Goal: Task Accomplishment & Management: Manage account settings

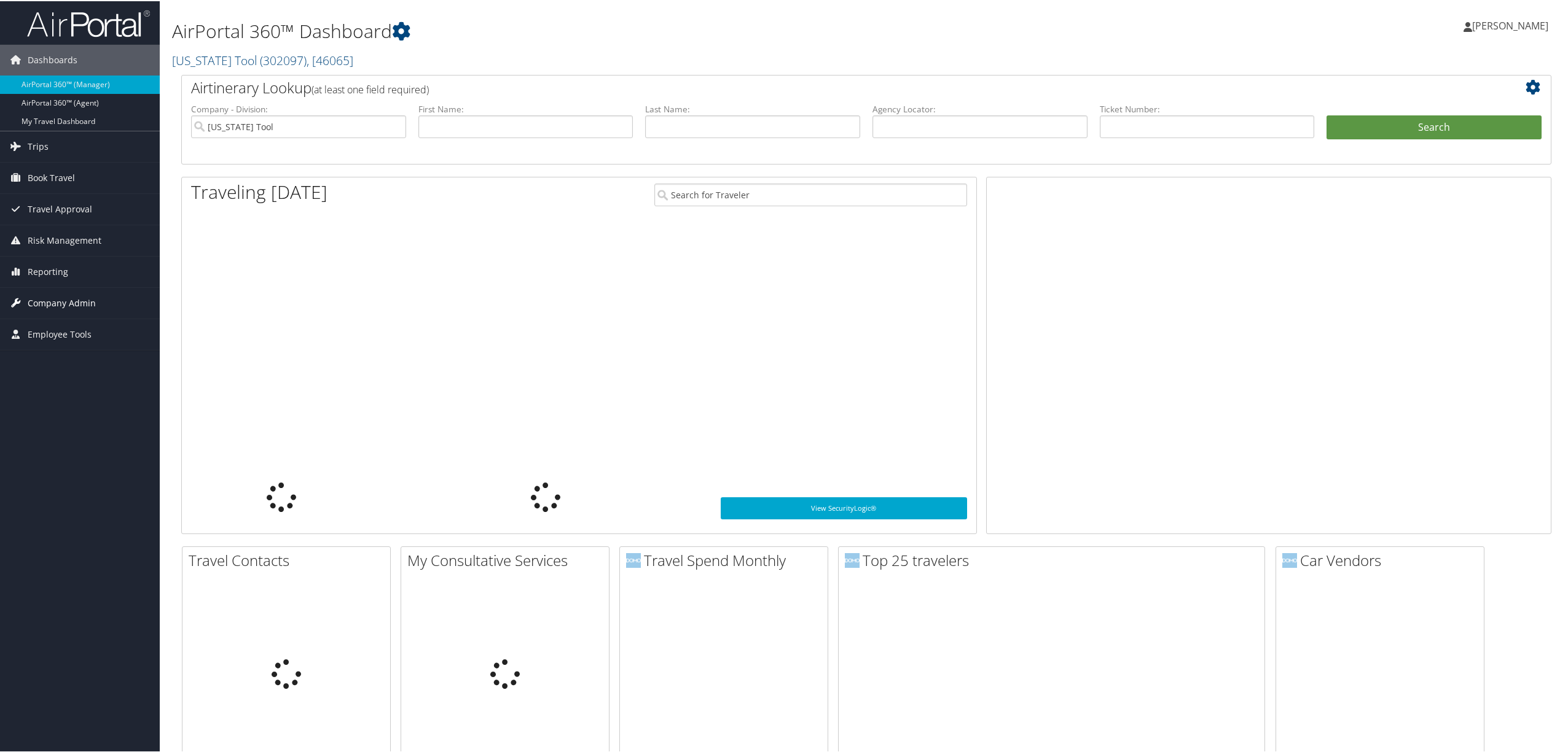
click at [73, 303] on span "Company Admin" at bounding box center [62, 302] width 68 height 30
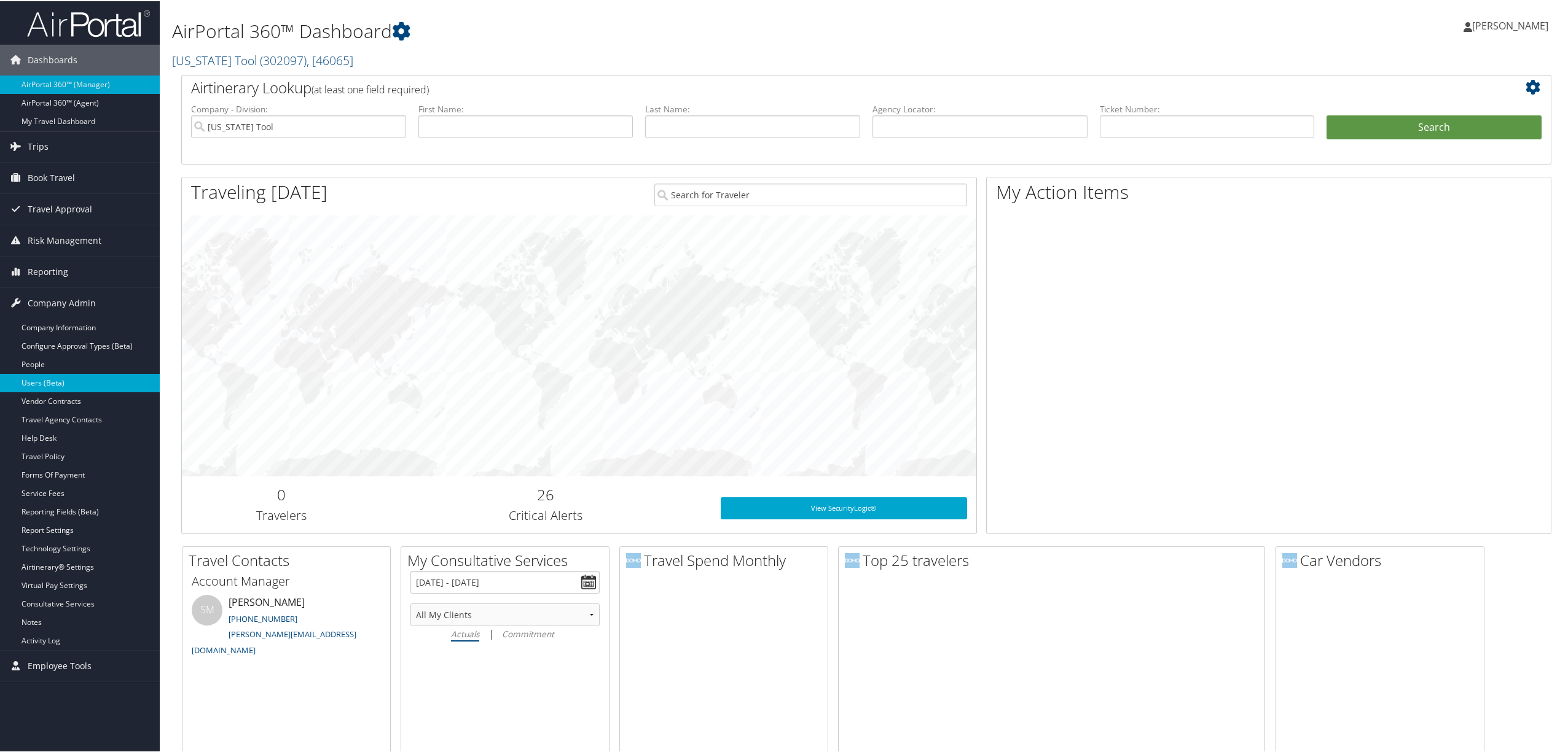
click at [66, 380] on link "Users (Beta)" at bounding box center [79, 382] width 160 height 19
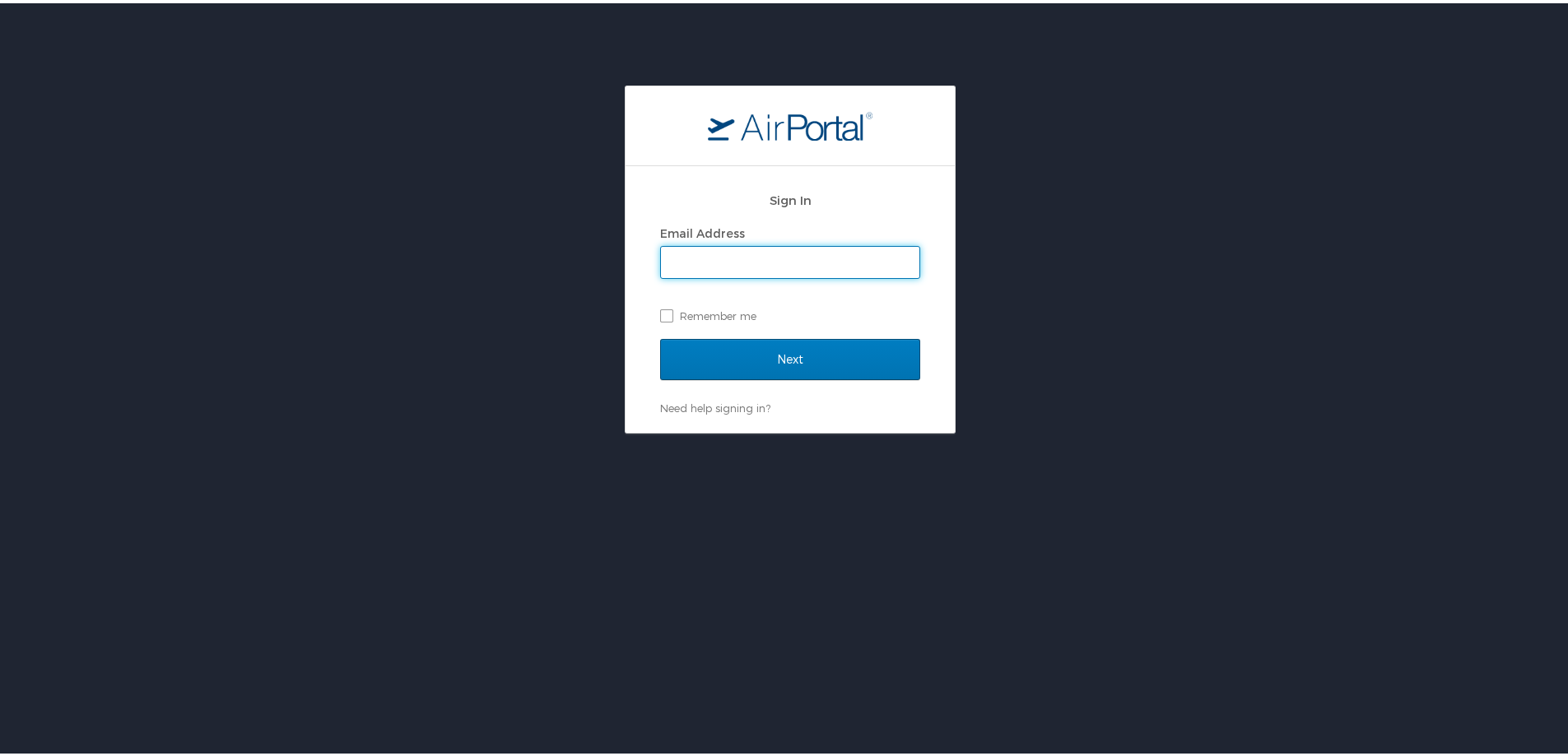
type input "susan.moon@cbtravel.com"
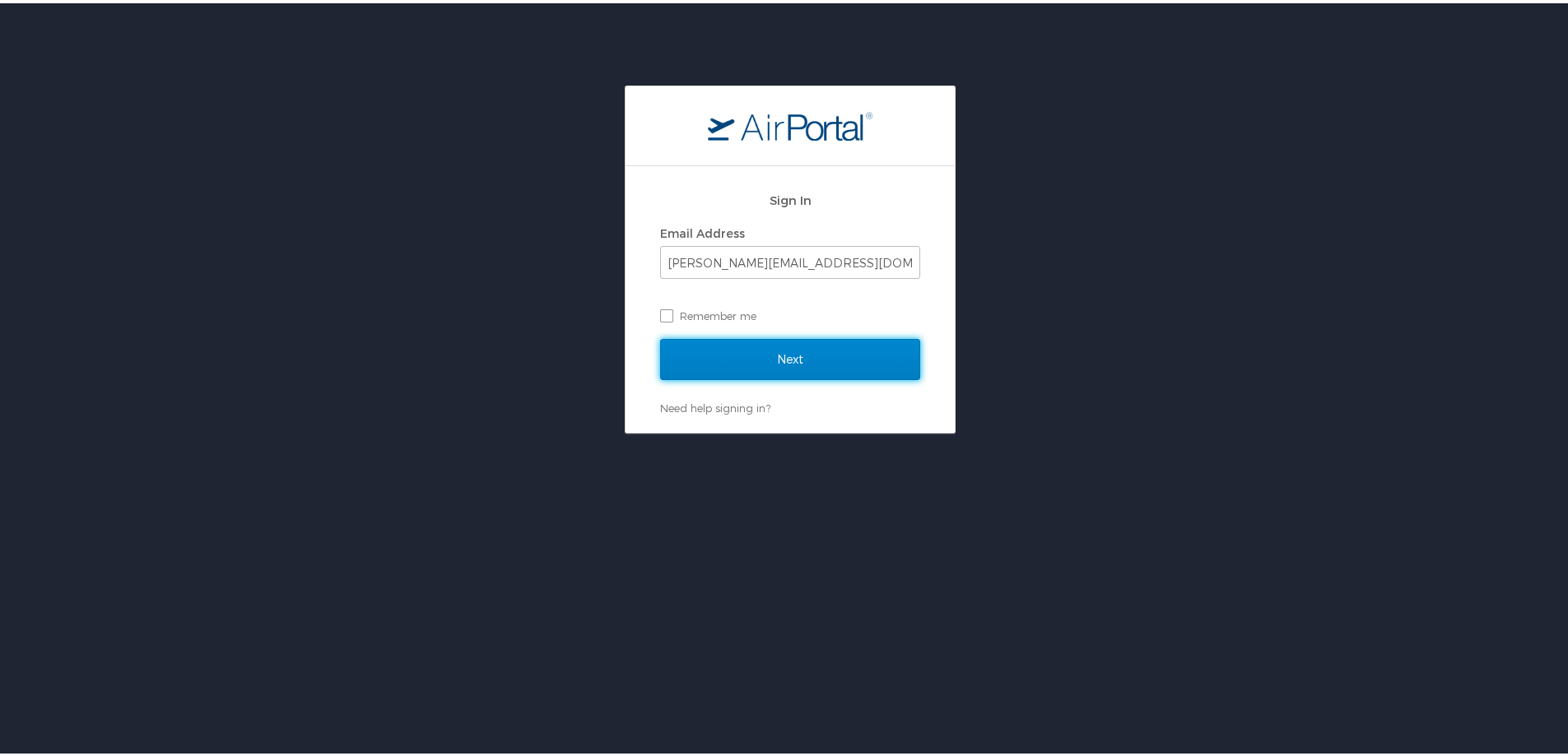
click at [711, 348] on input "Next" at bounding box center [790, 356] width 260 height 41
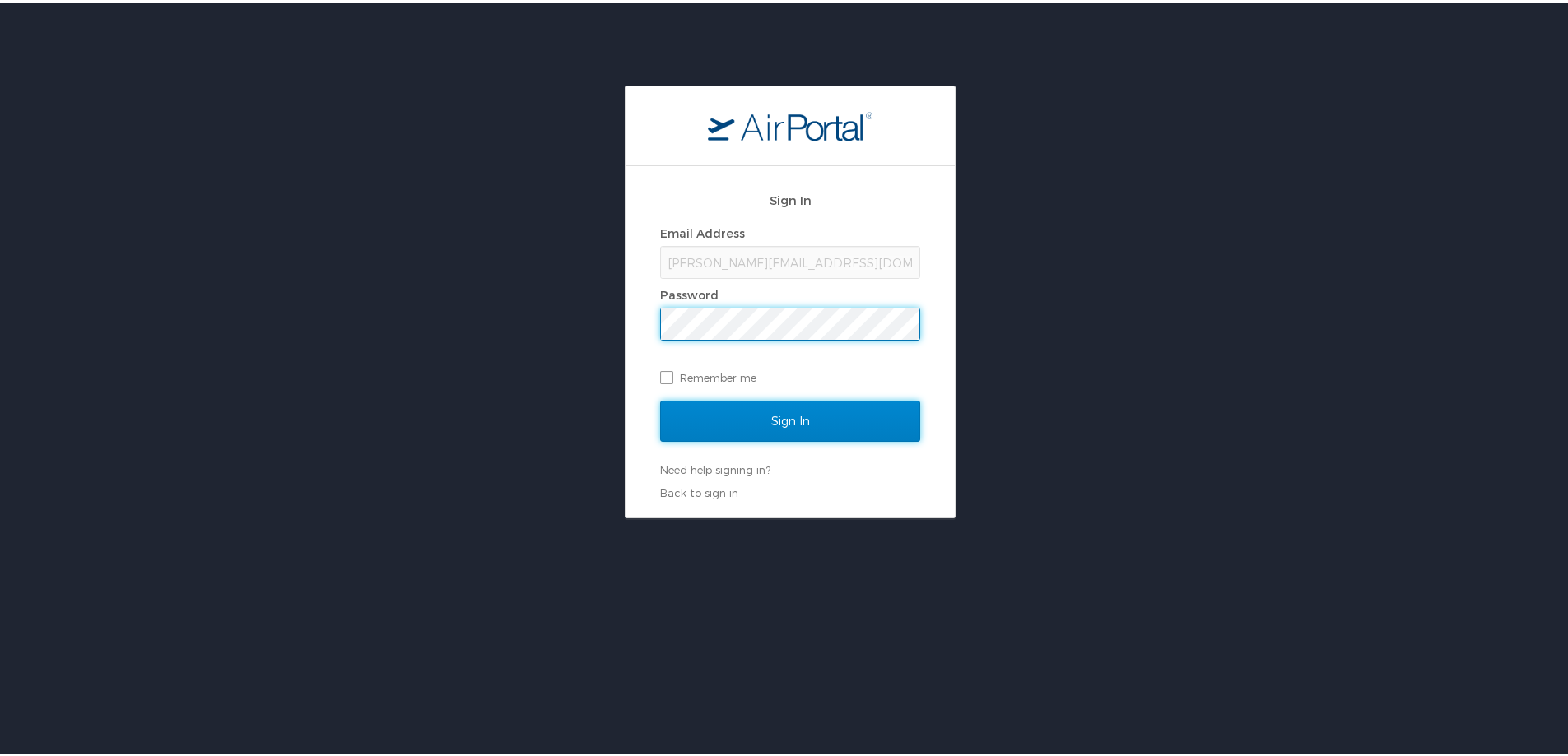
click at [729, 415] on input "Sign In" at bounding box center [790, 417] width 260 height 41
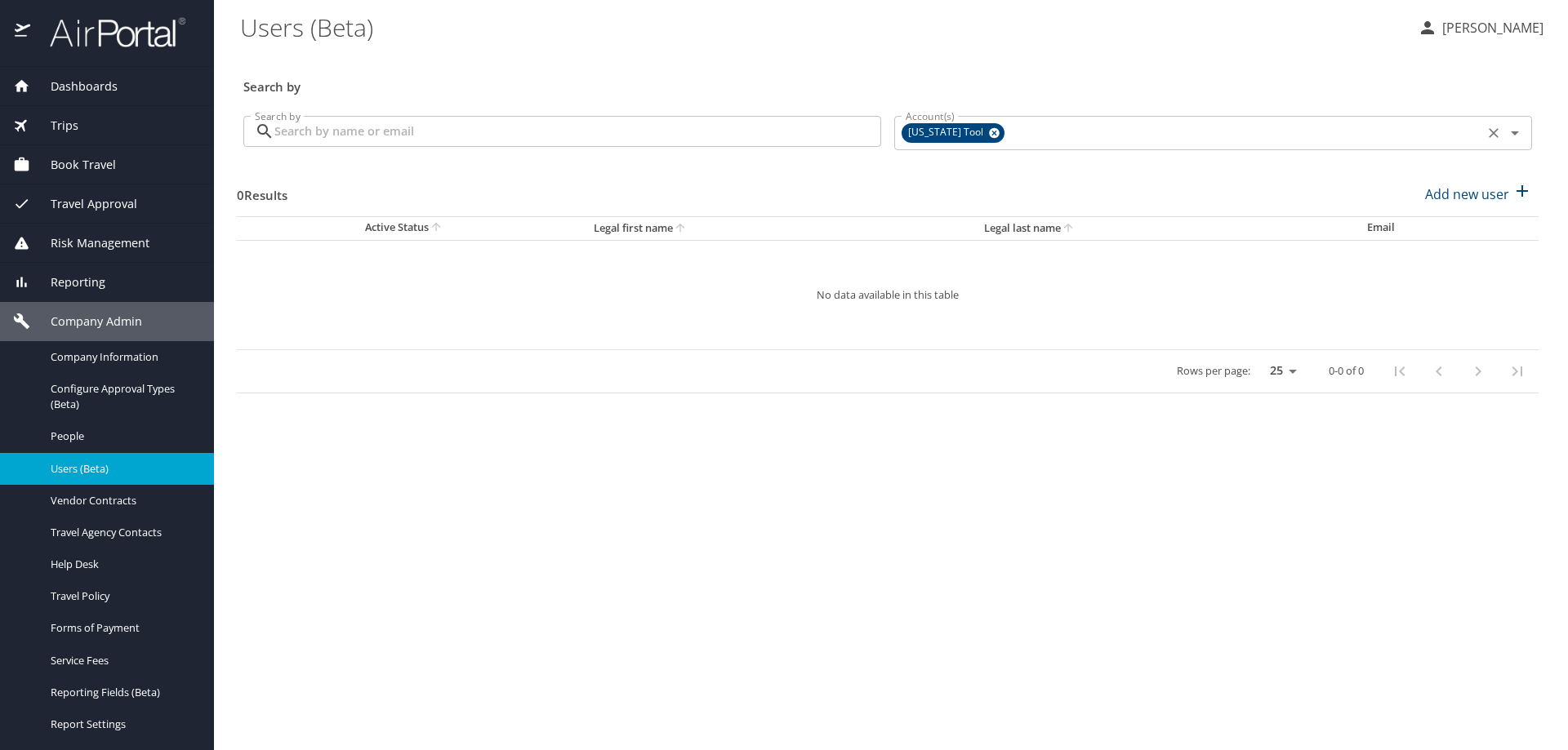
click at [988, 133] on icon at bounding box center [994, 133] width 12 height 18
click at [975, 129] on input "Account(s)" at bounding box center [1189, 132] width 580 height 22
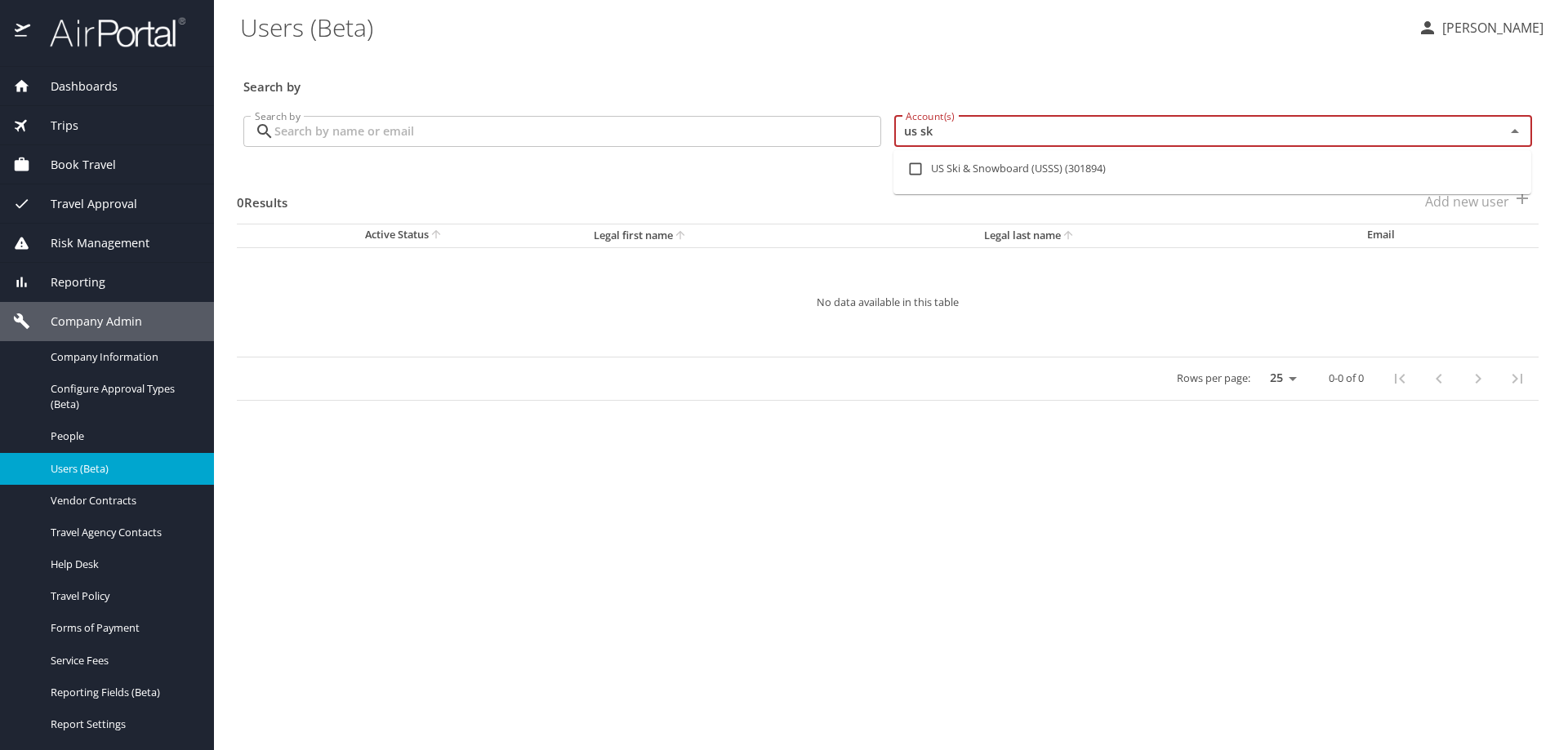
type input "us ski"
click at [910, 169] on input "checkbox" at bounding box center [915, 169] width 31 height 31
checkbox input "true"
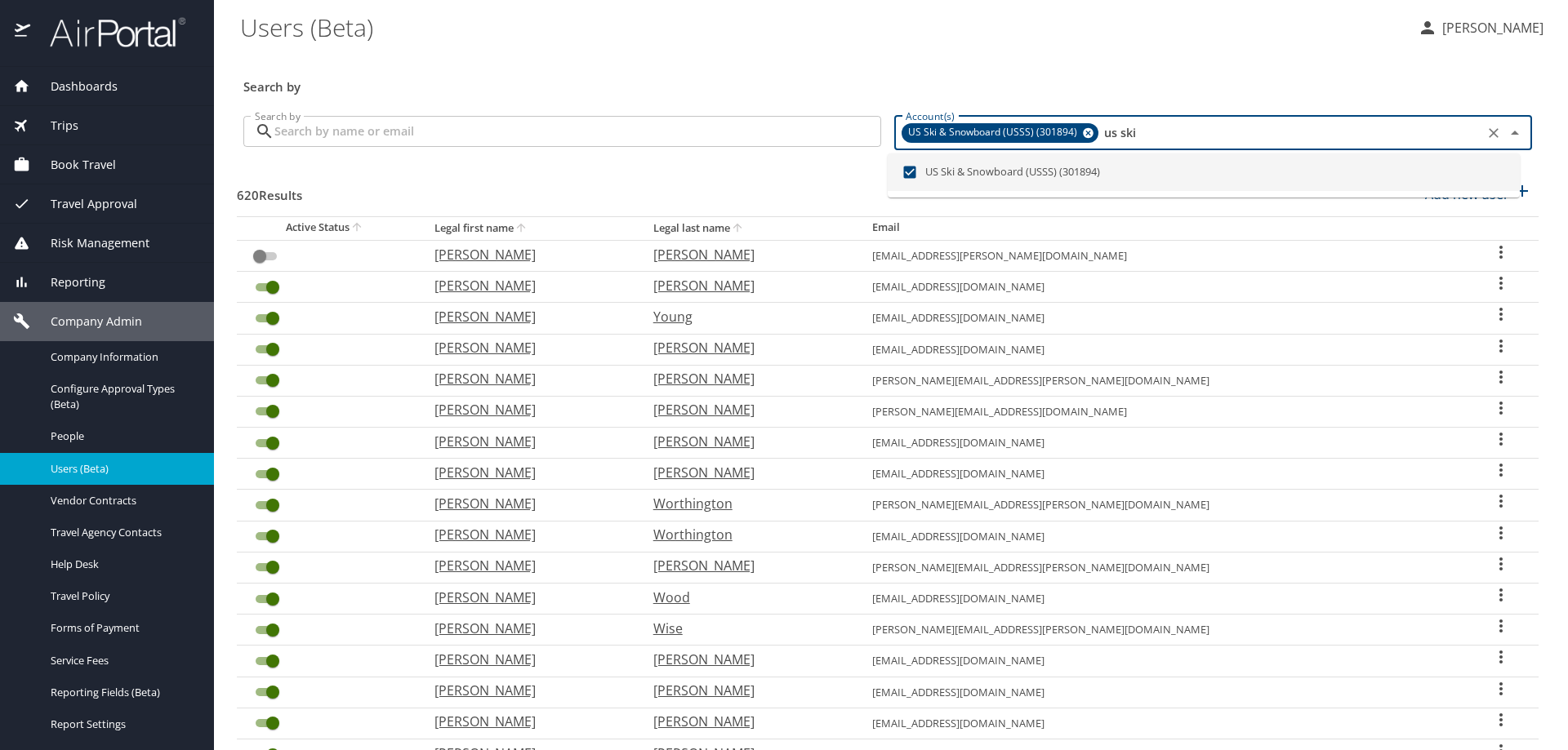
type input "us ski"
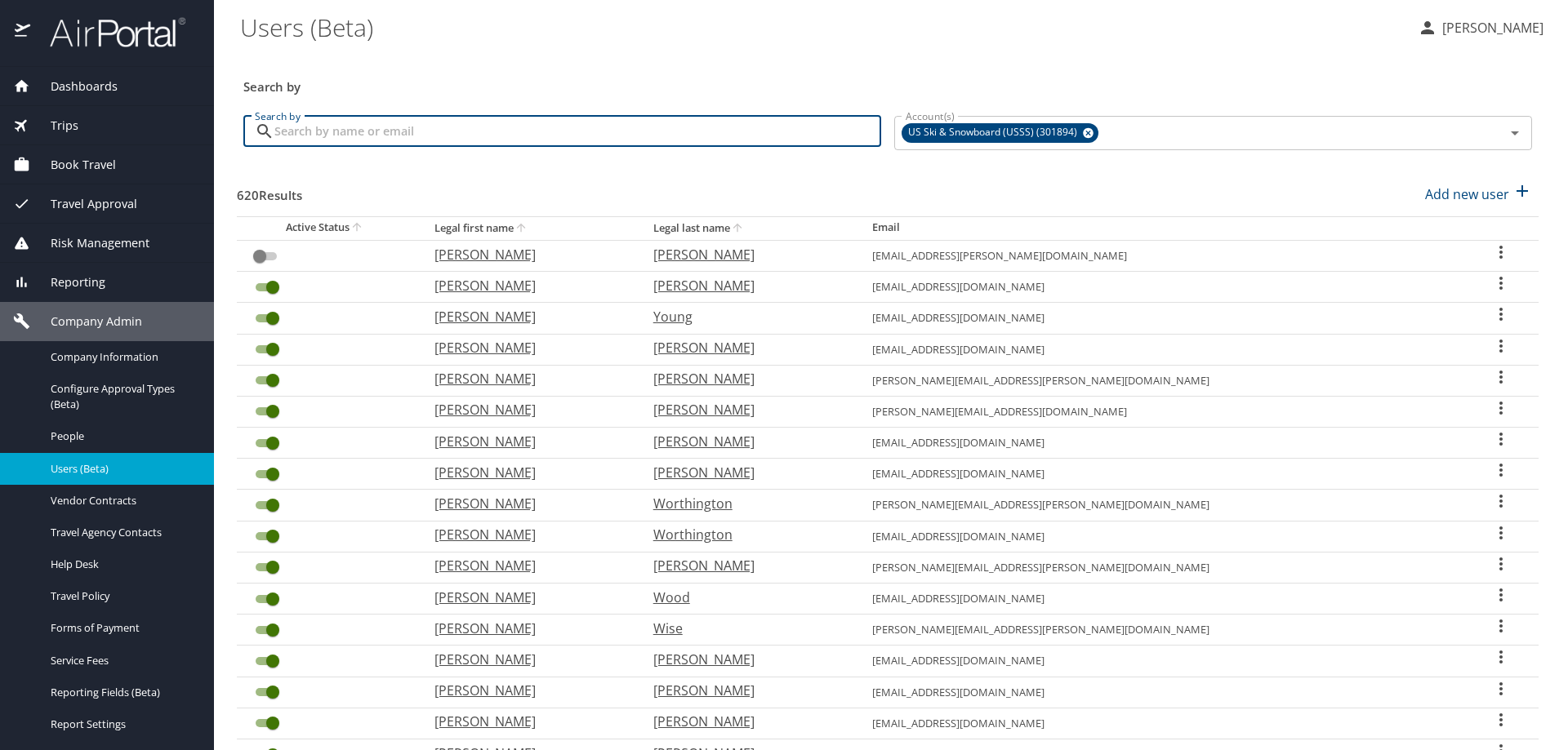
click at [595, 137] on input "Search by" at bounding box center [577, 131] width 606 height 31
type input "faye"
checkbox input "true"
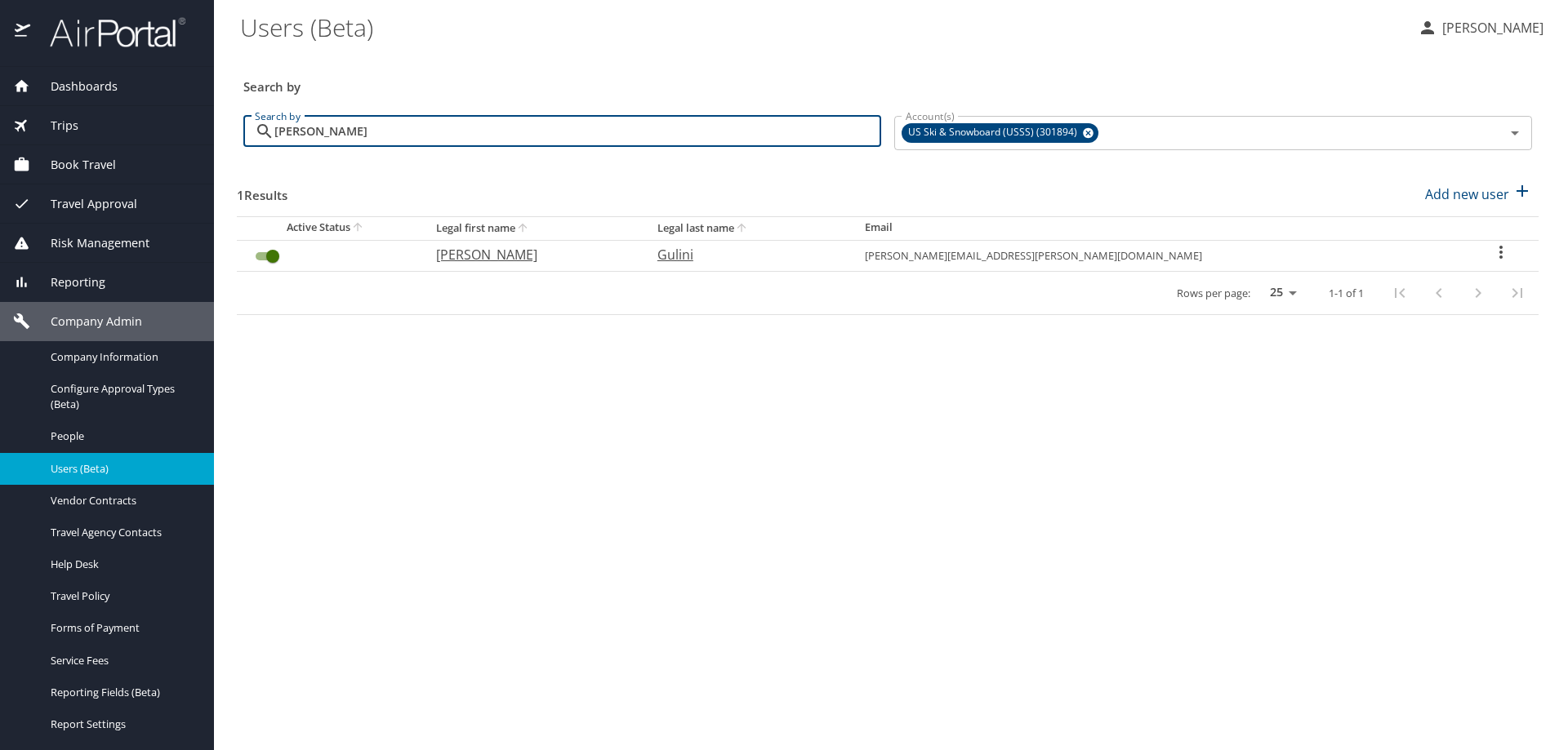
type input "faye"
click at [1086, 137] on icon at bounding box center [1088, 133] width 11 height 11
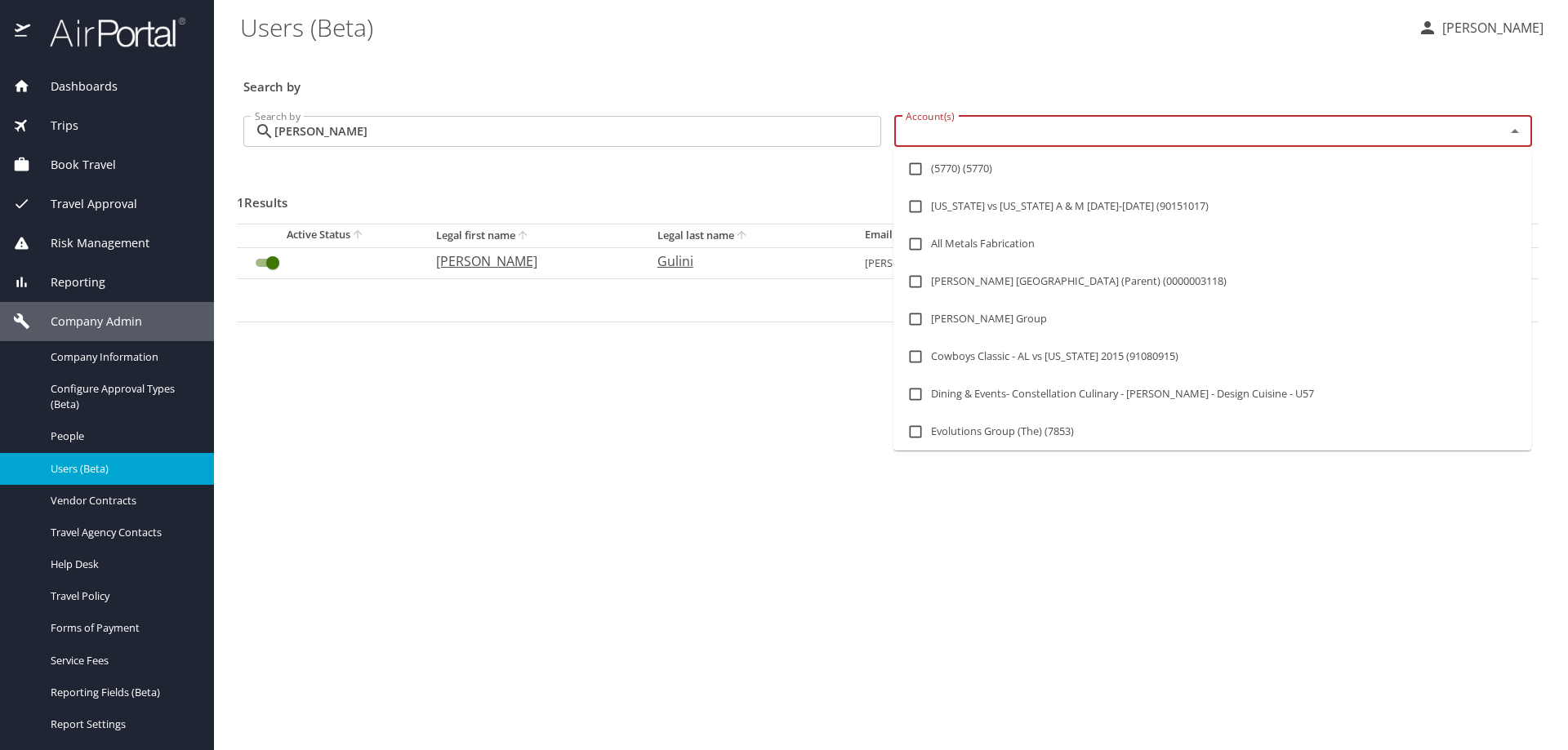
click at [1077, 133] on input "Account(s)" at bounding box center [1189, 132] width 580 height 22
type input "caro"
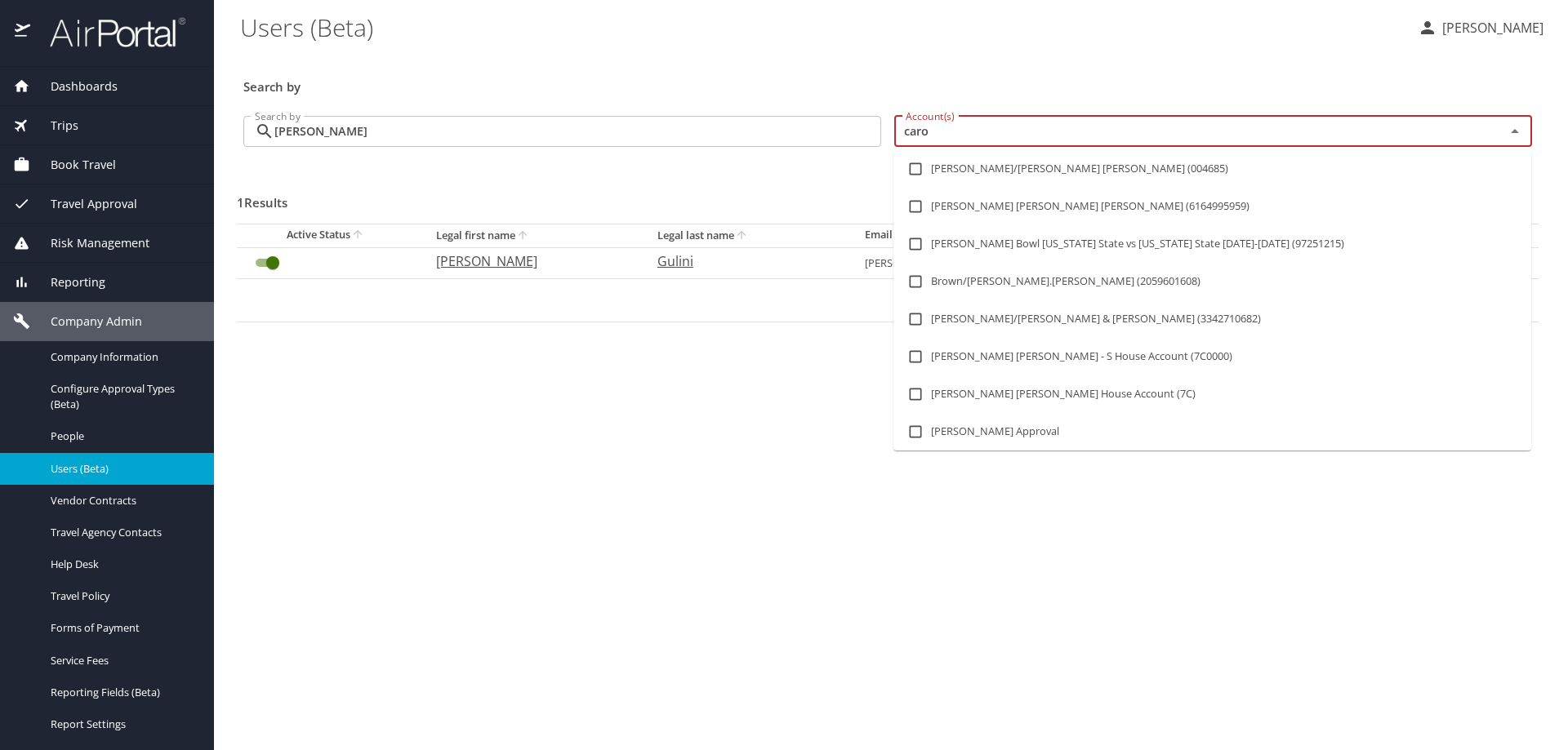
checkbox input "false"
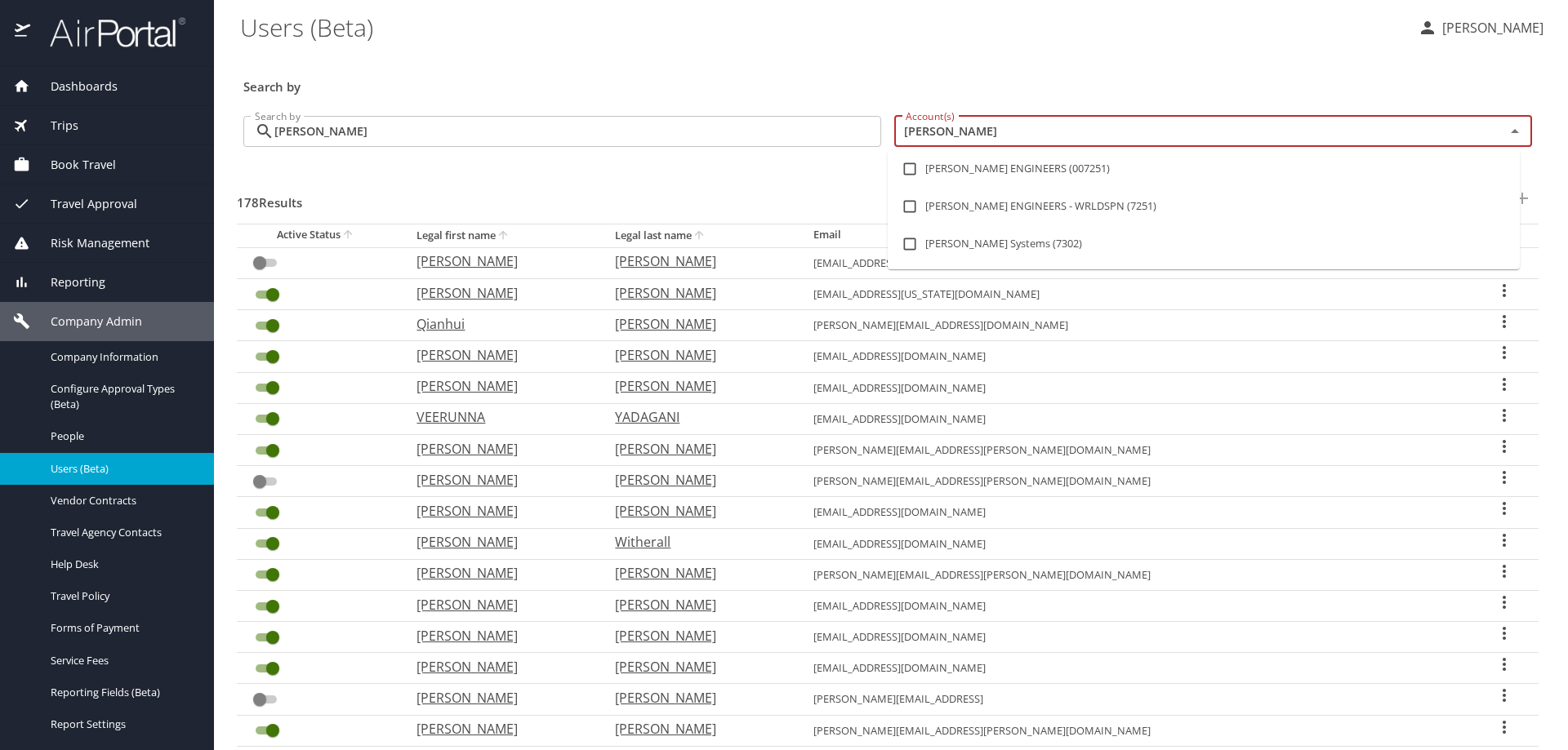
type input "carollo"
click at [910, 171] on input "checkbox" at bounding box center [909, 169] width 31 height 31
checkbox input "true"
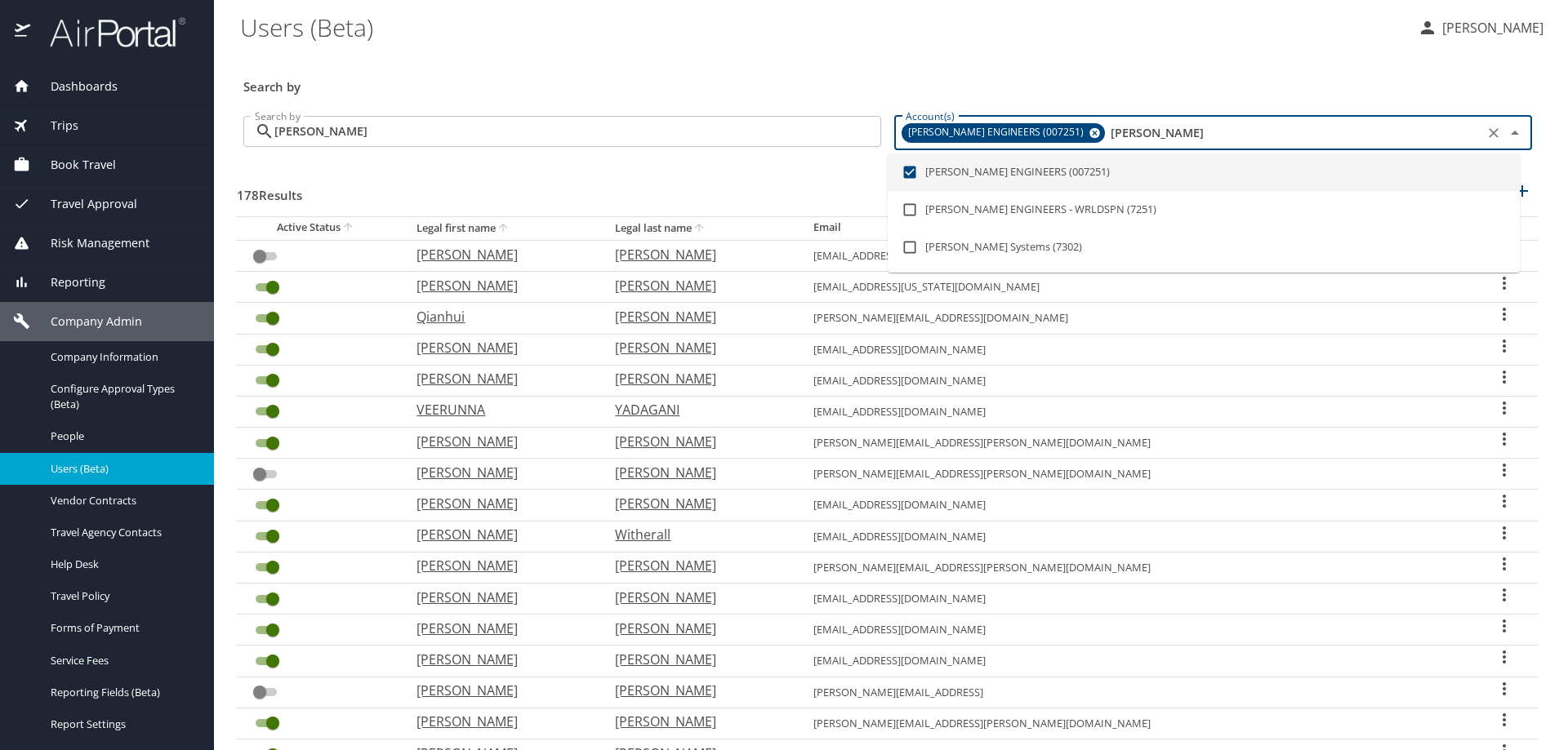
type input "carollo"
click at [648, 126] on input "faye" at bounding box center [577, 131] width 606 height 31
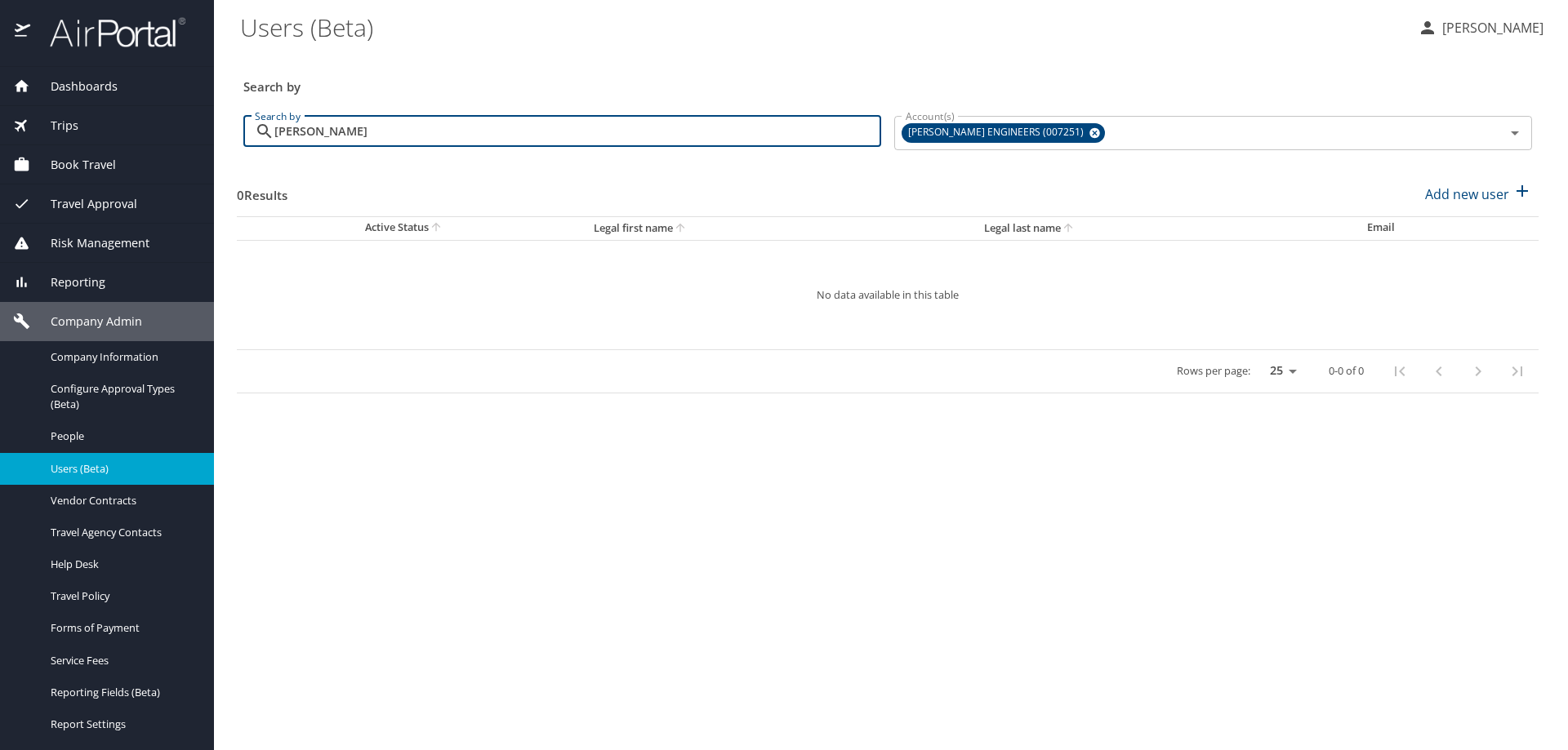
paste input "[PERSON_NAME]"
click at [293, 136] on input "fayeHUIZENGA" at bounding box center [577, 131] width 606 height 31
drag, startPoint x: 297, startPoint y: 135, endPoint x: 238, endPoint y: 135, distance: 59.0
click at [238, 135] on div "Search by fayeHUIZENGA Search by" at bounding box center [562, 133] width 651 height 61
click at [400, 131] on input "[PERSON_NAME]" at bounding box center [577, 131] width 606 height 31
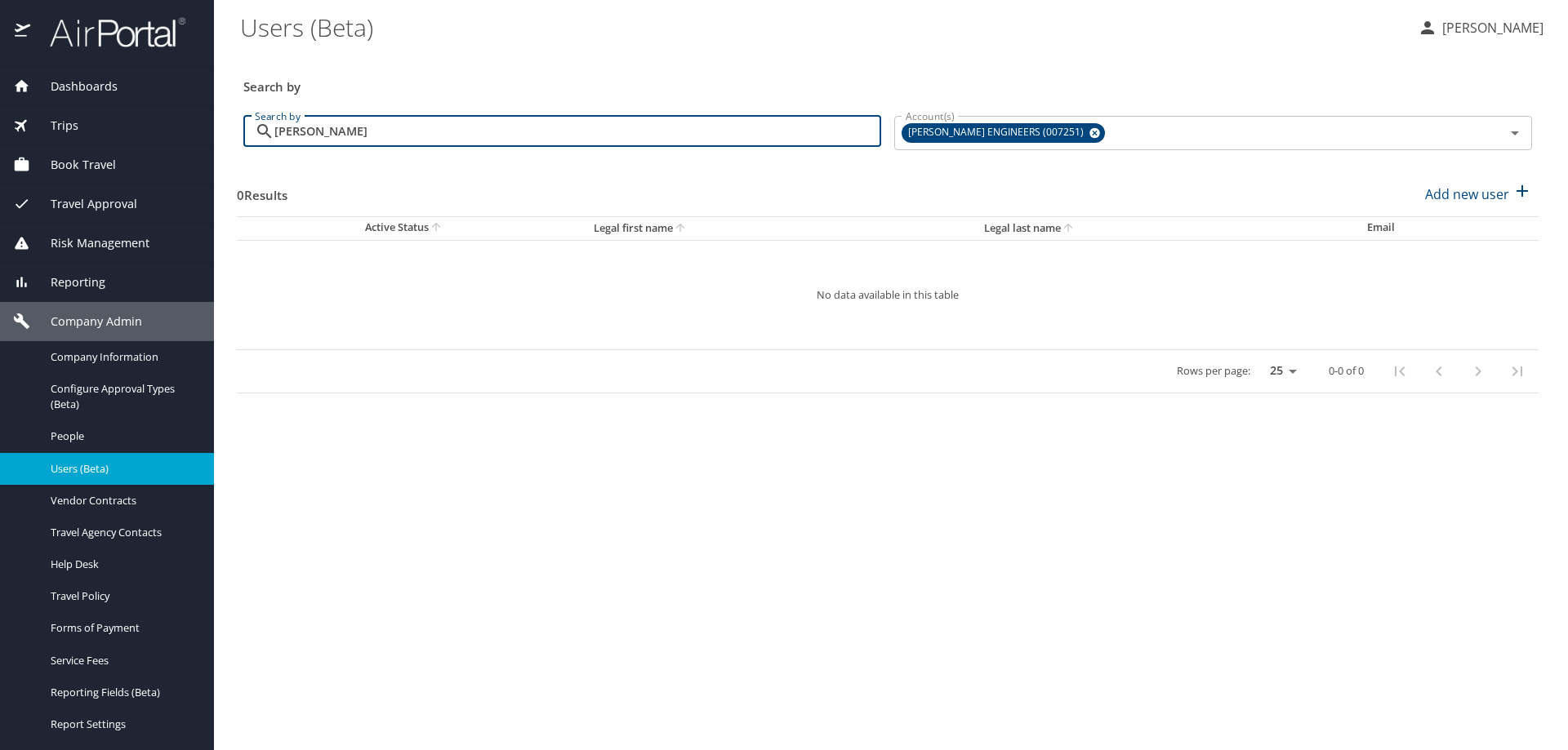
type input "[PERSON_NAME]"
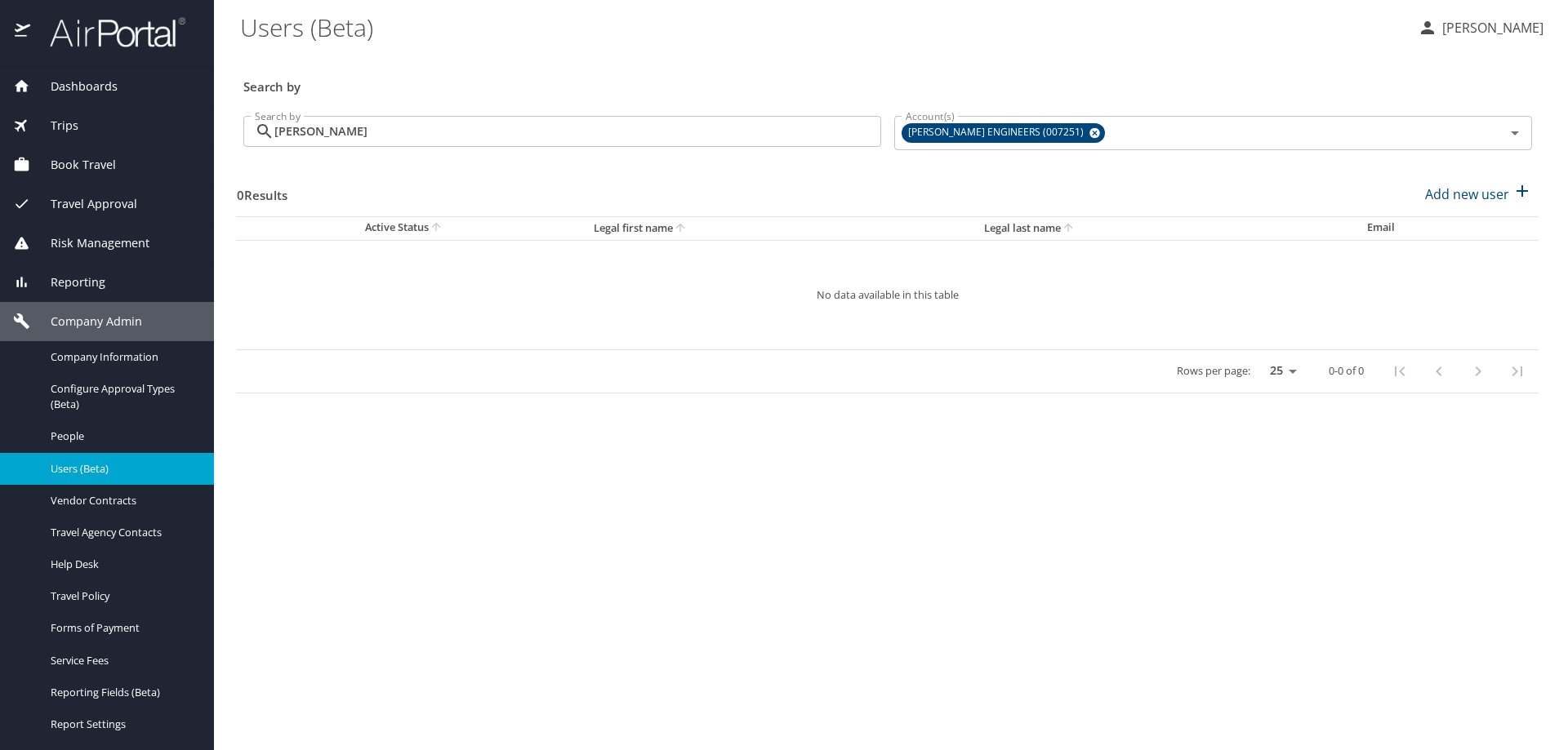
click at [78, 128] on div "Trips" at bounding box center [107, 125] width 187 height 18
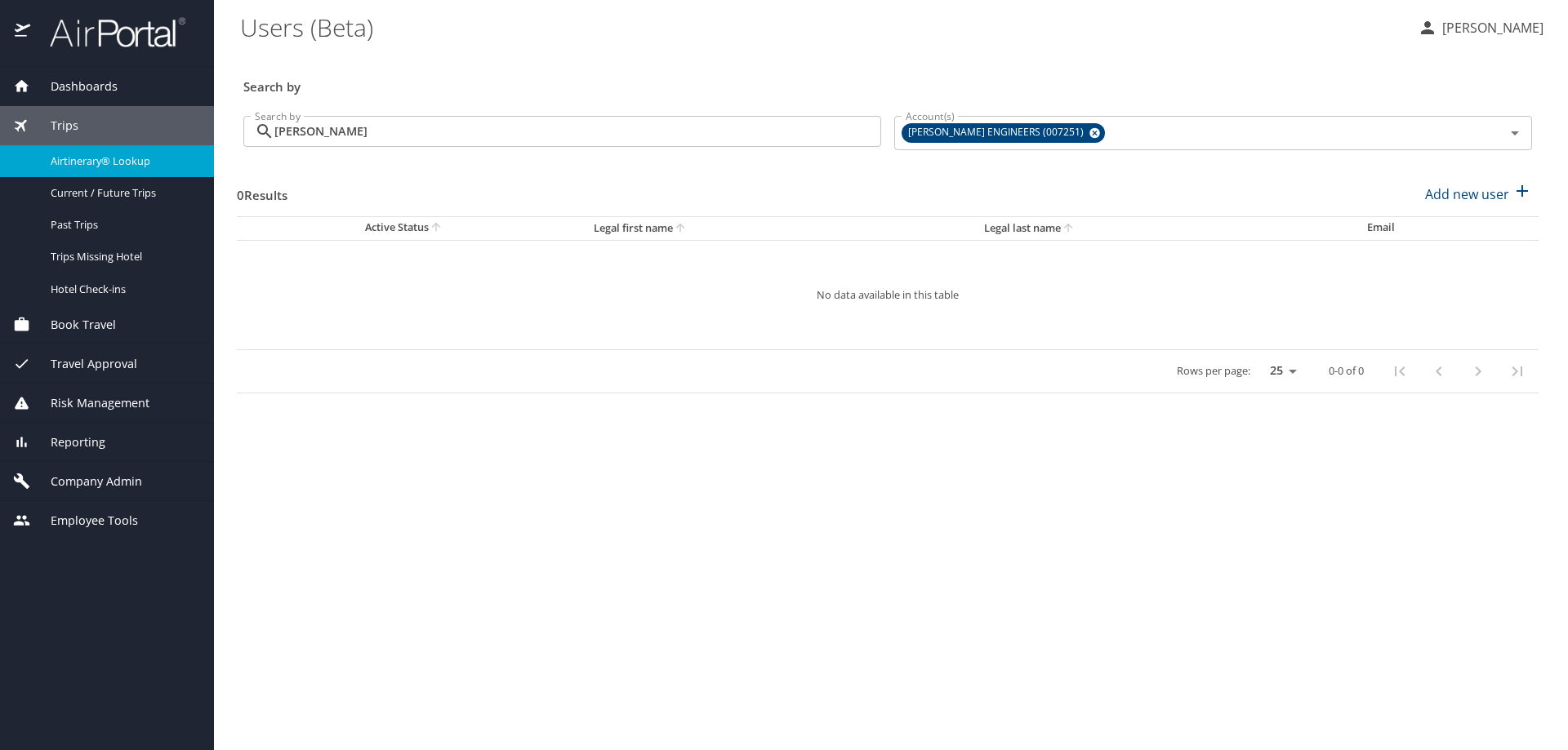
click at [156, 157] on span "Airtinerary® Lookup" at bounding box center [122, 162] width 144 height 16
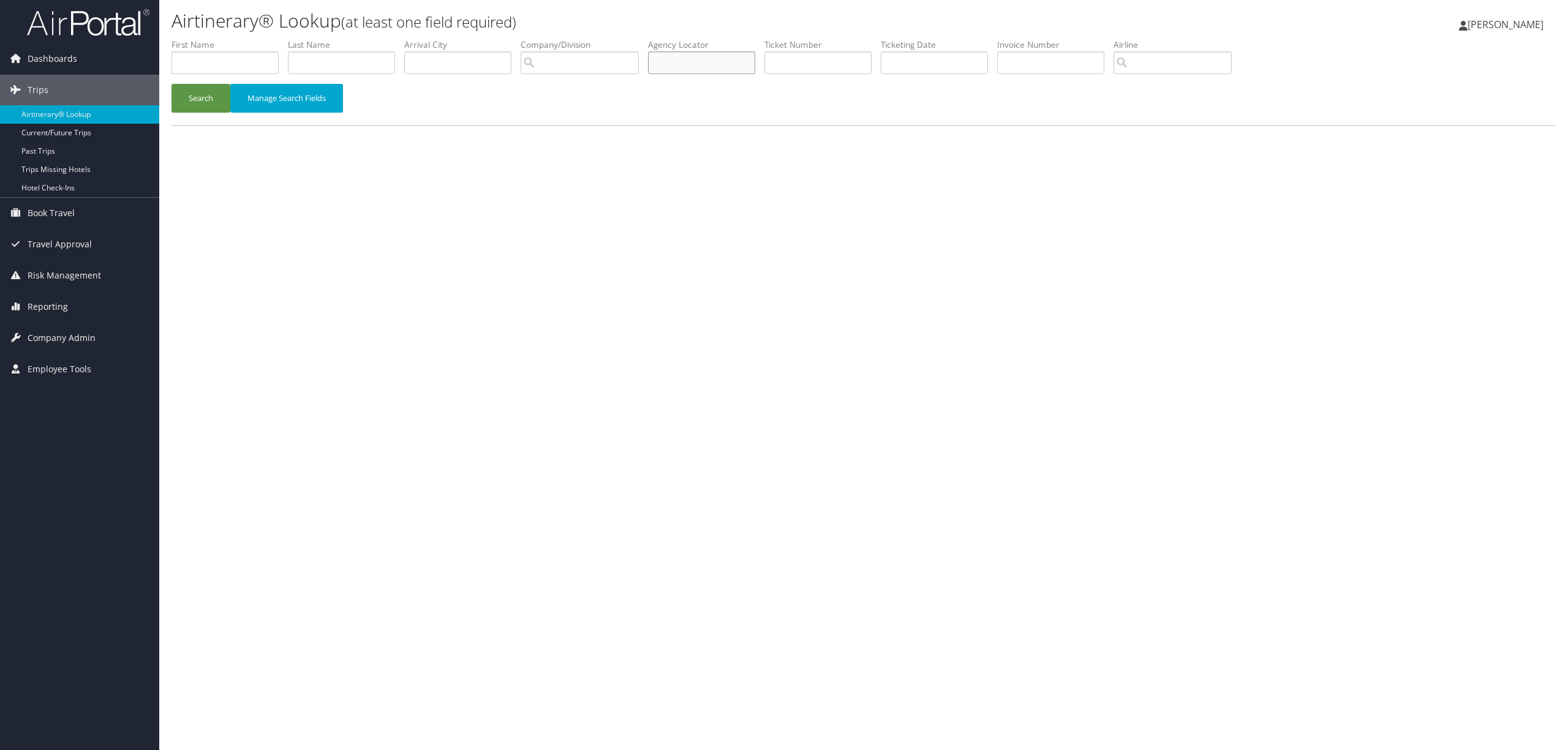
click at [701, 62] on input "text" at bounding box center [701, 63] width 107 height 23
paste input "DM9K4T"
type input "DM9K4T"
click at [214, 95] on button "Search" at bounding box center [201, 98] width 59 height 29
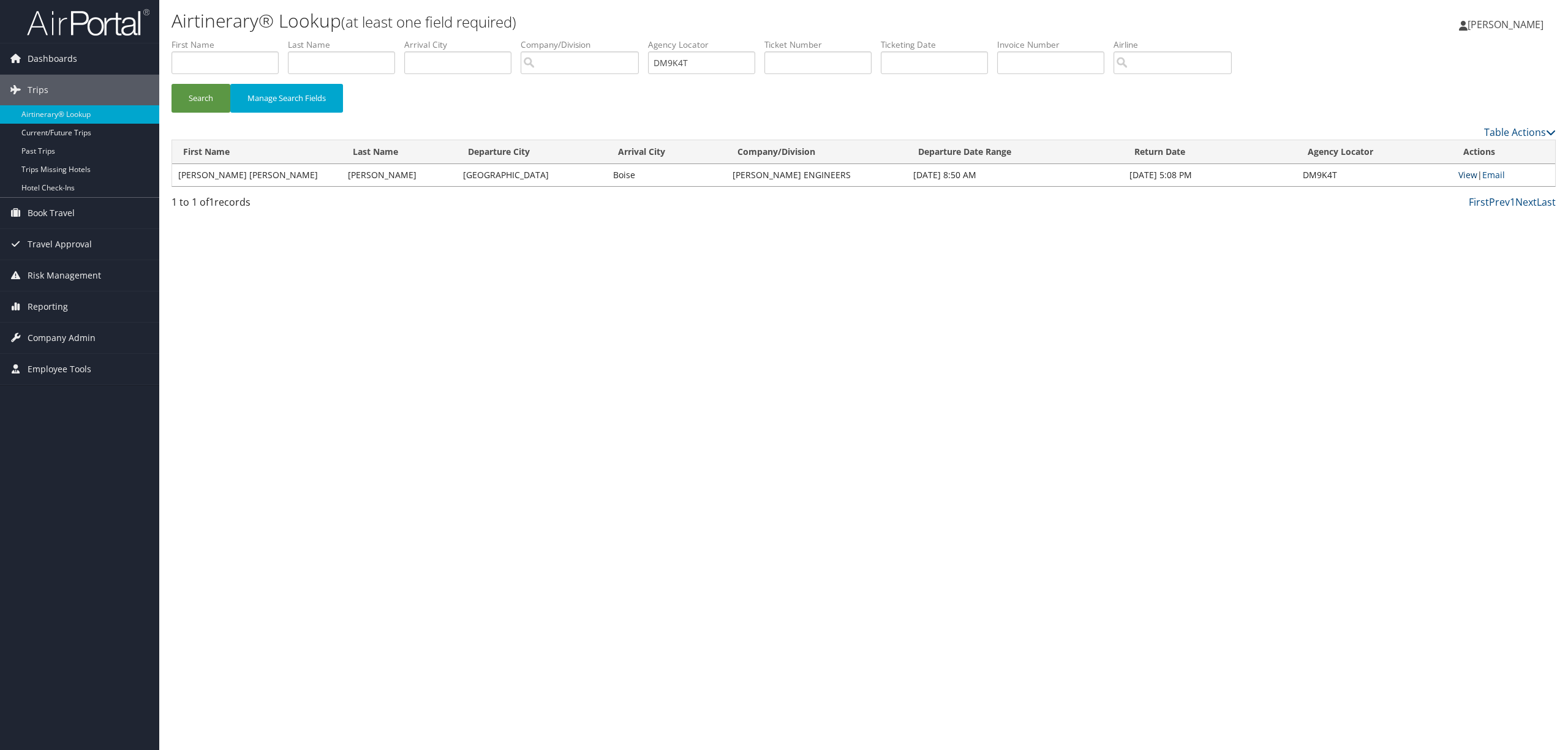
click at [1460, 172] on link "View" at bounding box center [1468, 175] width 19 height 12
click at [65, 330] on span "Company Admin" at bounding box center [61, 337] width 68 height 30
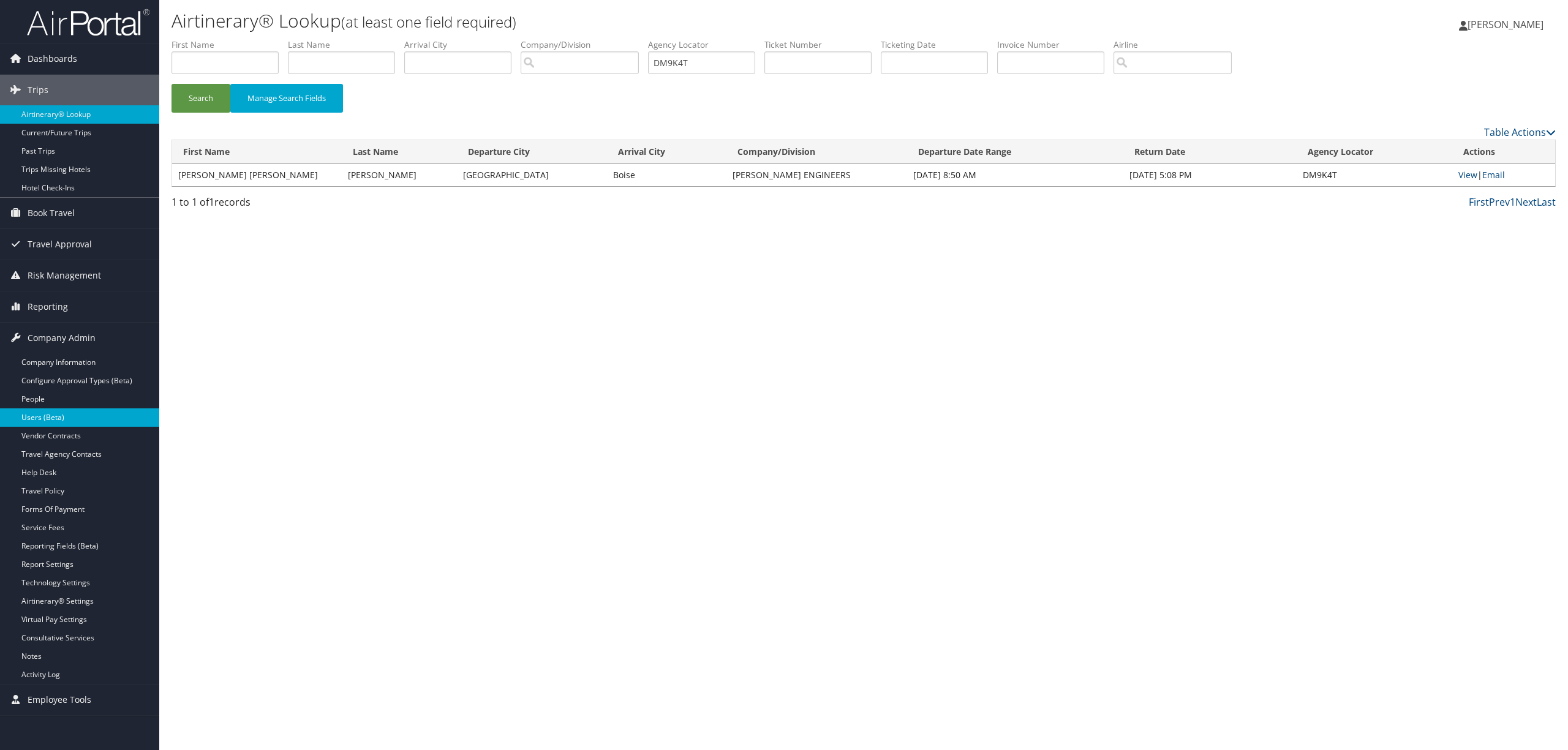
click at [80, 427] on link "Users (Beta)" at bounding box center [79, 417] width 159 height 18
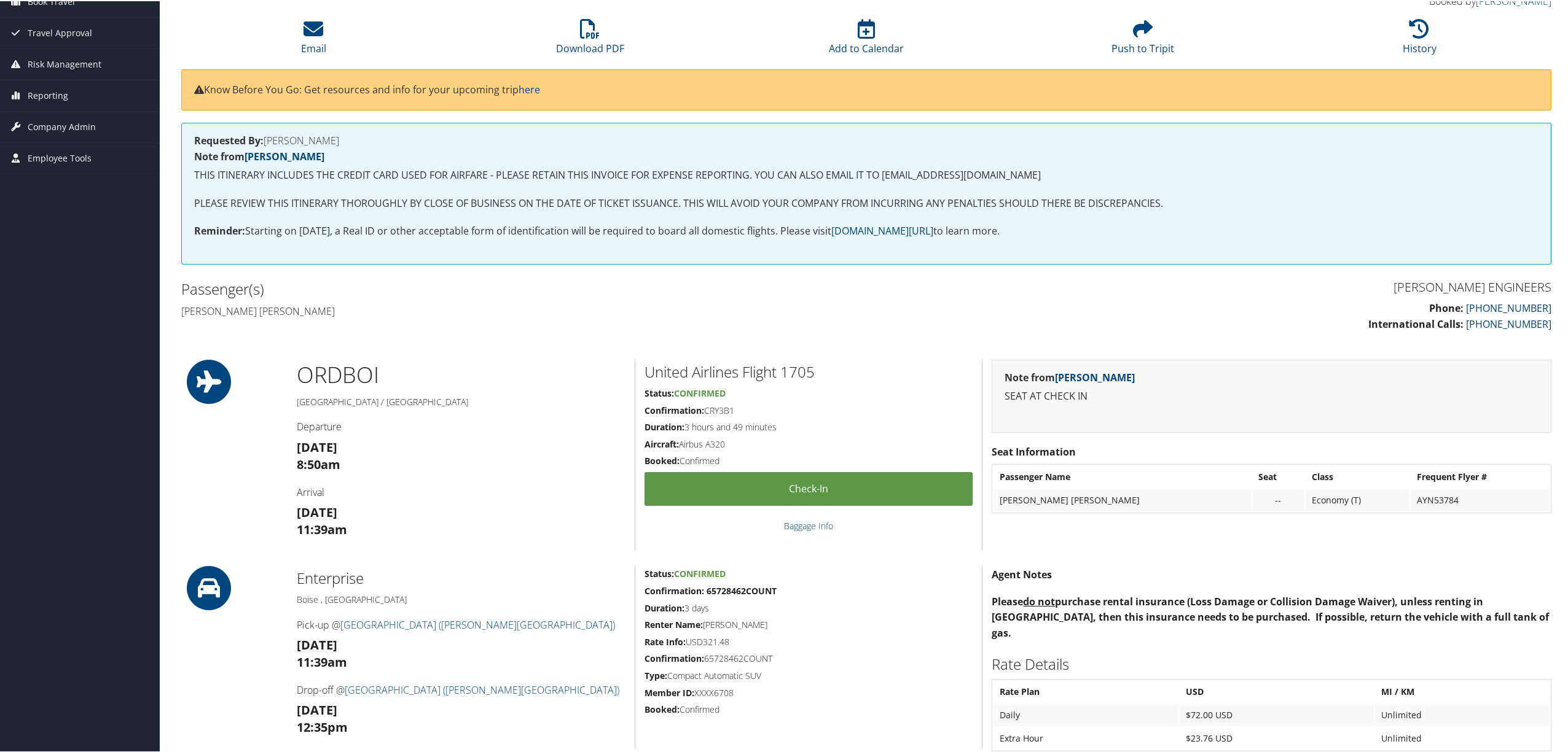
scroll to position [82, 0]
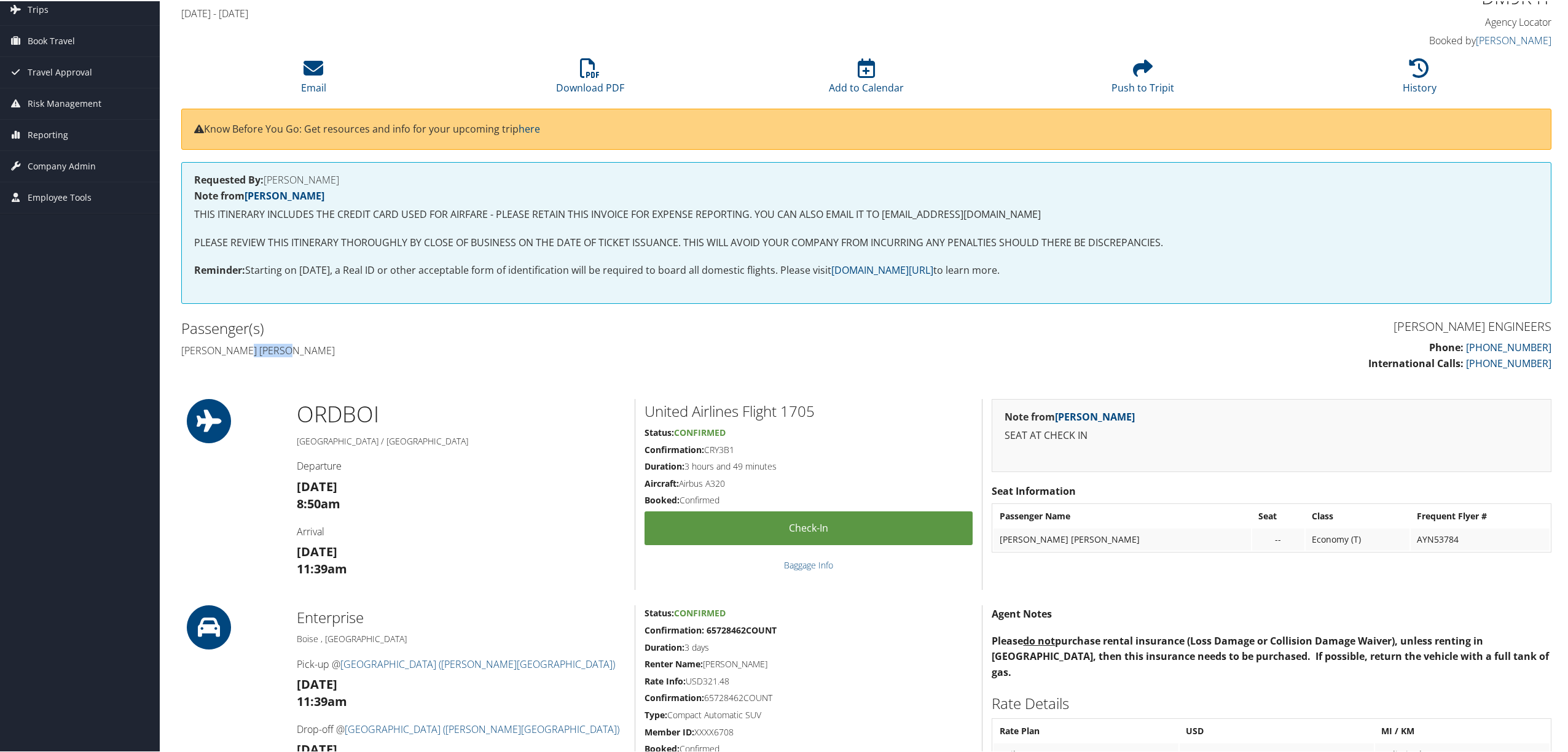
drag, startPoint x: 294, startPoint y: 348, endPoint x: 251, endPoint y: 352, distance: 43.2
click at [249, 349] on h4 "[PERSON_NAME] [PERSON_NAME]" at bounding box center [519, 349] width 676 height 13
click at [302, 348] on h4 "Juliana mae Huizenga" at bounding box center [519, 349] width 676 height 13
click at [320, 66] on icon at bounding box center [313, 67] width 20 height 20
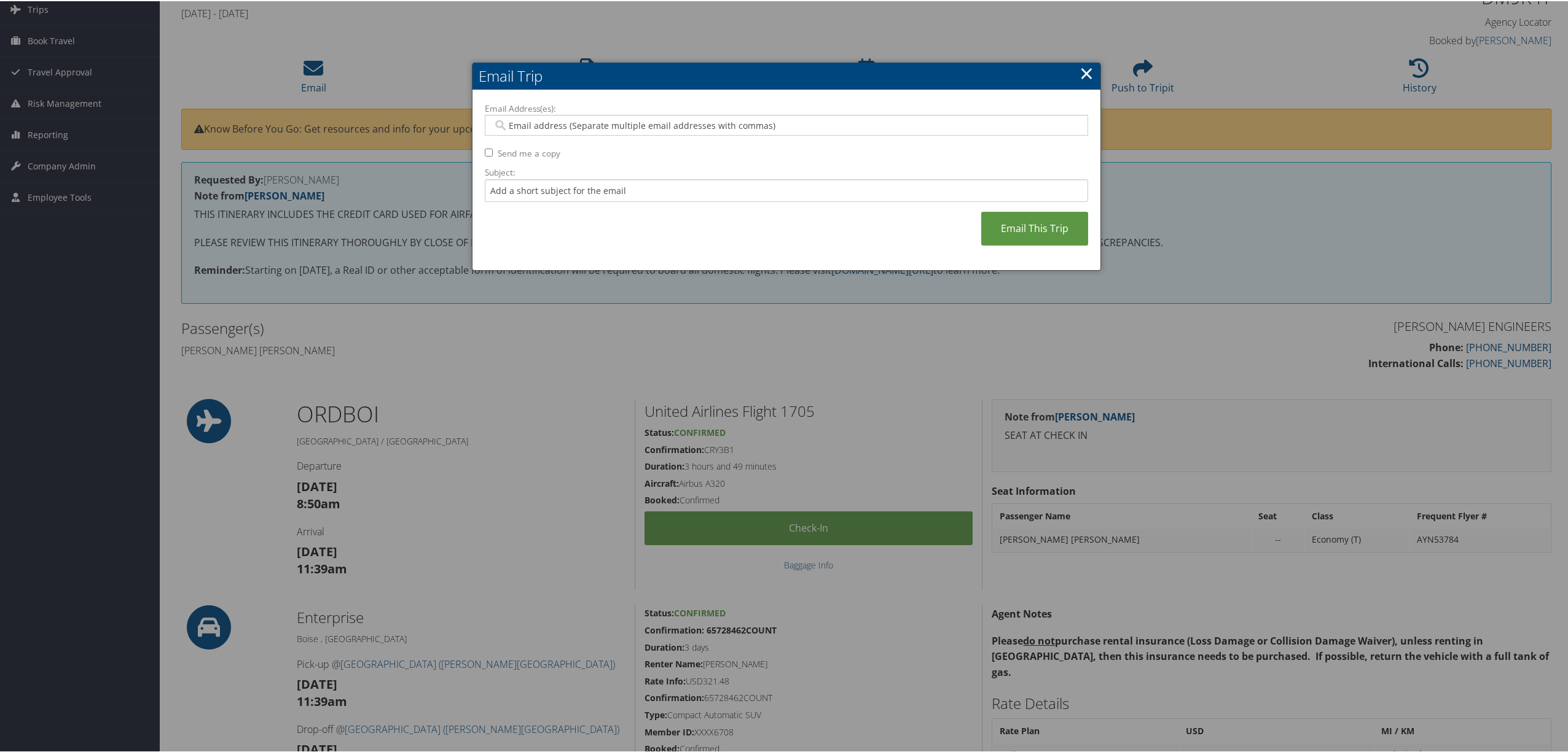
click at [617, 122] on input "Email Address(es):" at bounding box center [785, 124] width 585 height 13
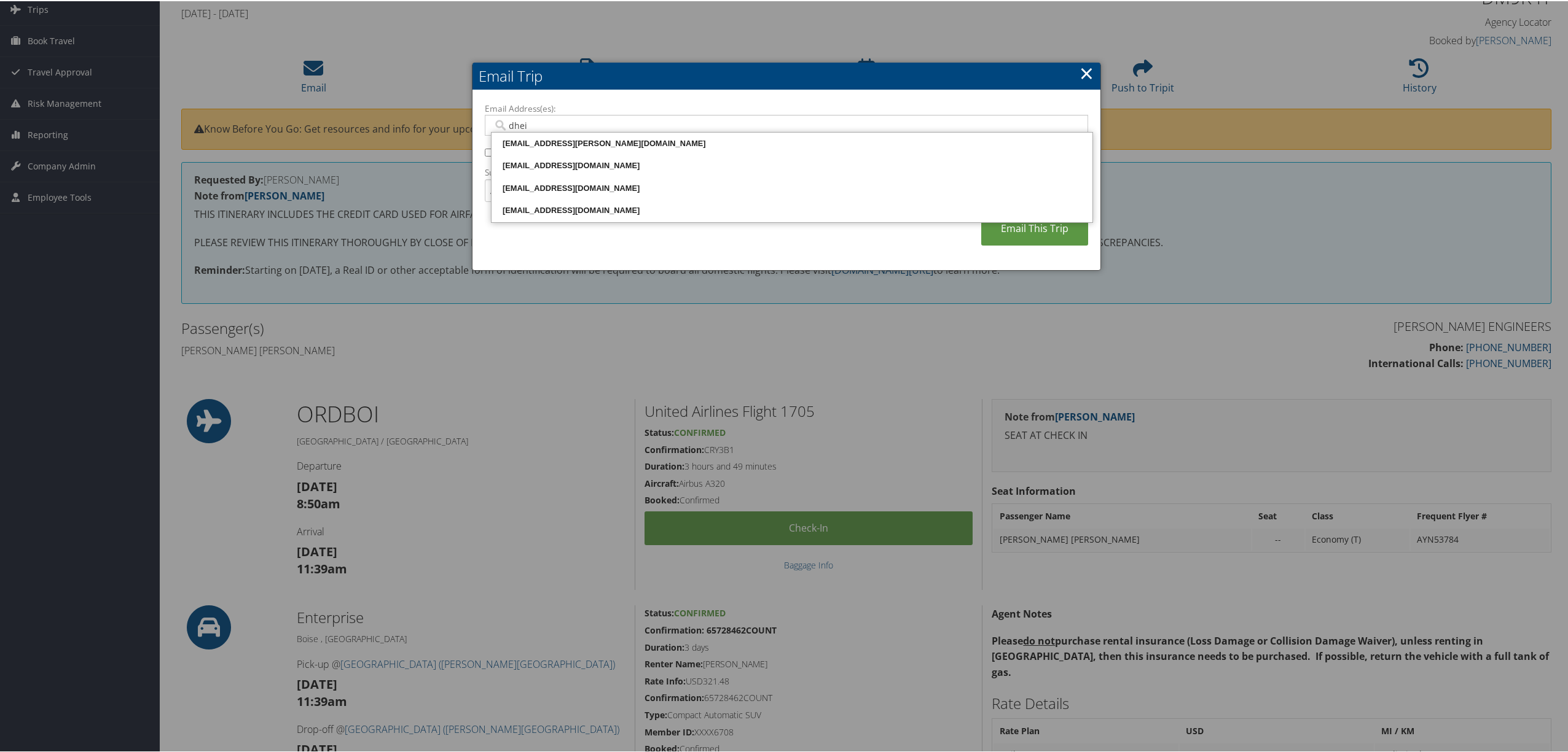
type input "dheis"
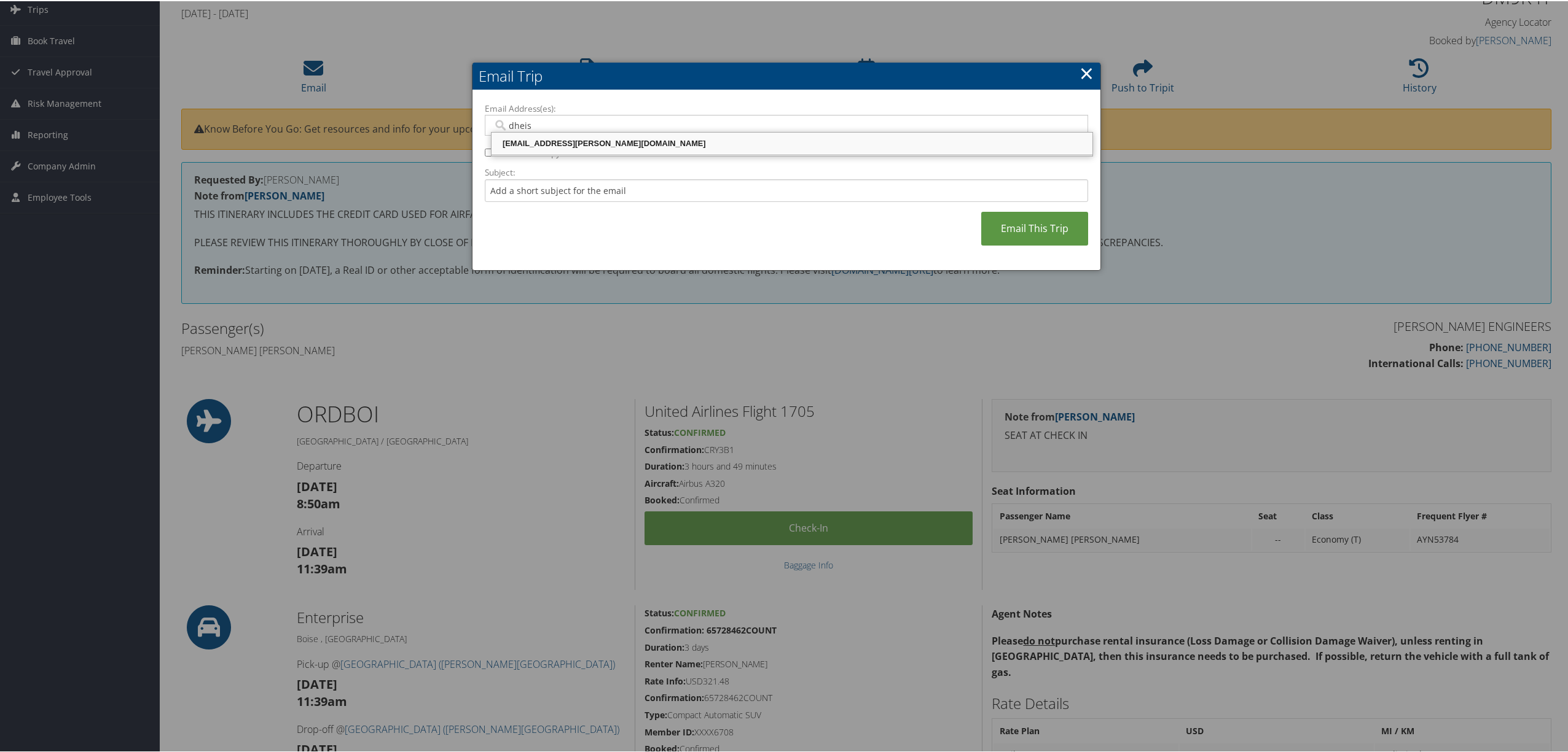
click at [611, 145] on div "dheise@carollo.com" at bounding box center [792, 142] width 597 height 13
type input "dheise@carollo.com"
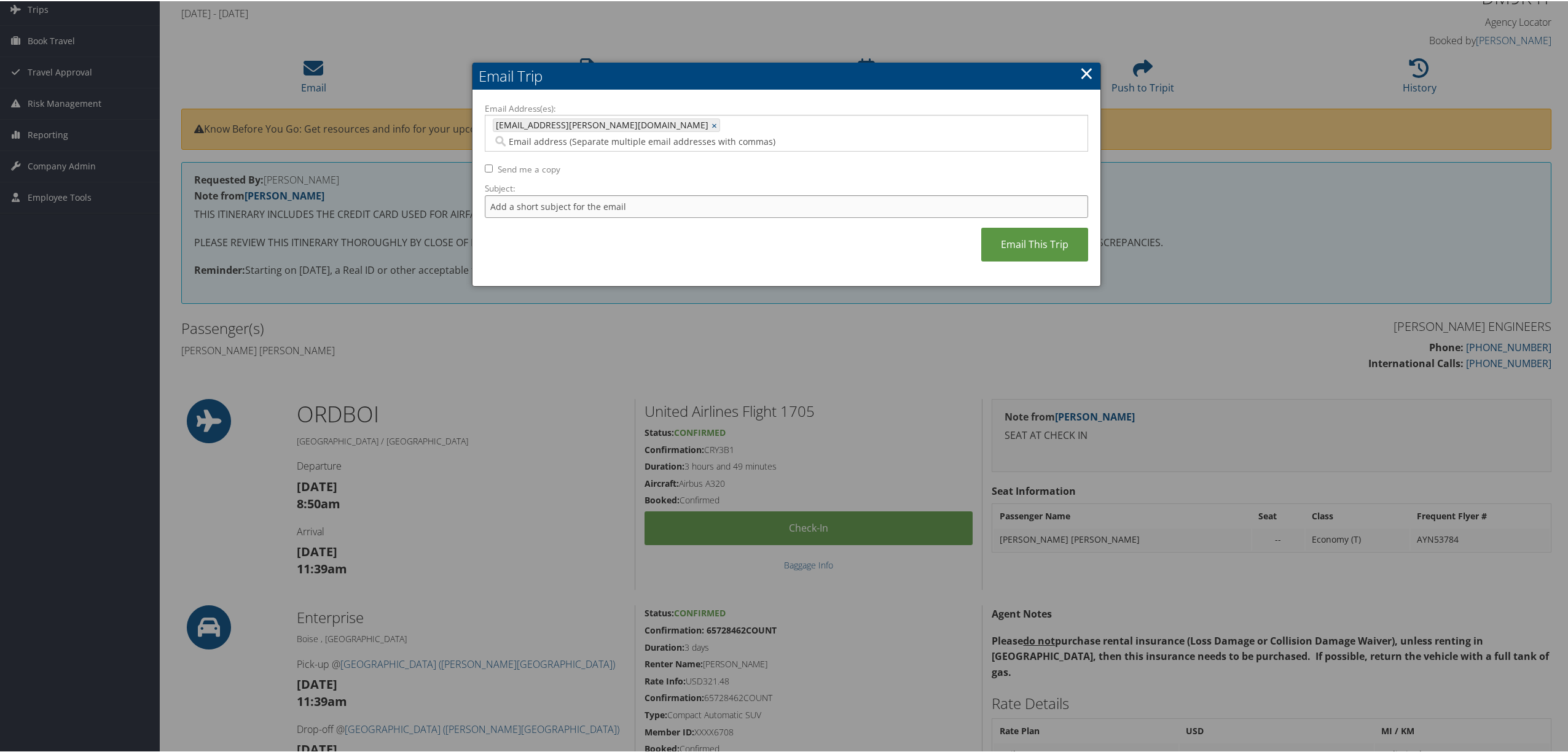
click at [564, 194] on input "Subject:" at bounding box center [786, 205] width 603 height 23
click at [714, 194] on input "Juliana Huizenga - Direct Bill - Requested by Melissa Whitaker" at bounding box center [786, 205] width 603 height 23
type input "Juliana Huizenga - Direct Bill - Requested by Melissa Whittaker"
click at [1001, 227] on link "Email This Trip" at bounding box center [1035, 244] width 107 height 34
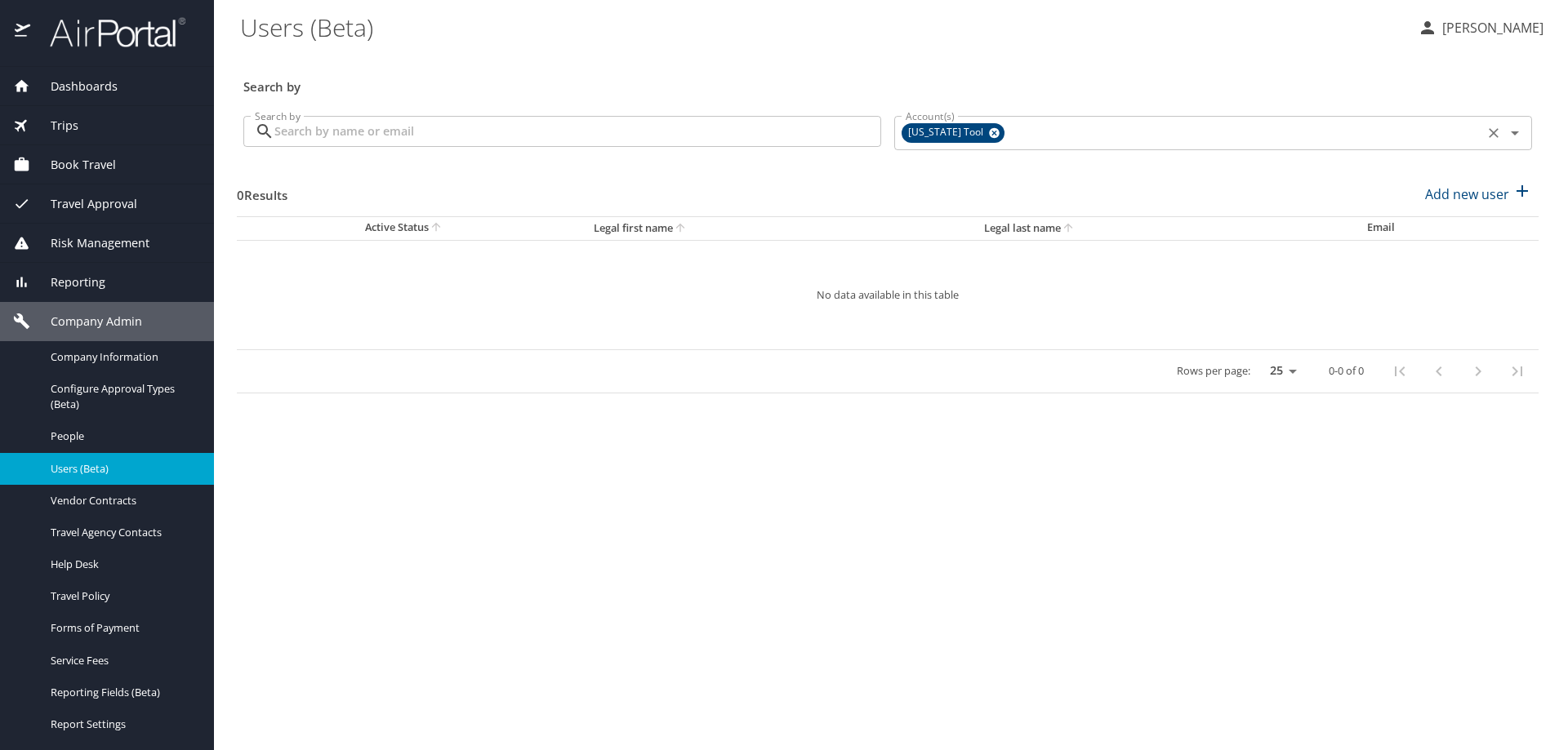
click at [988, 127] on icon at bounding box center [994, 133] width 12 height 18
click at [968, 135] on input "Account(s)" at bounding box center [1189, 132] width 580 height 22
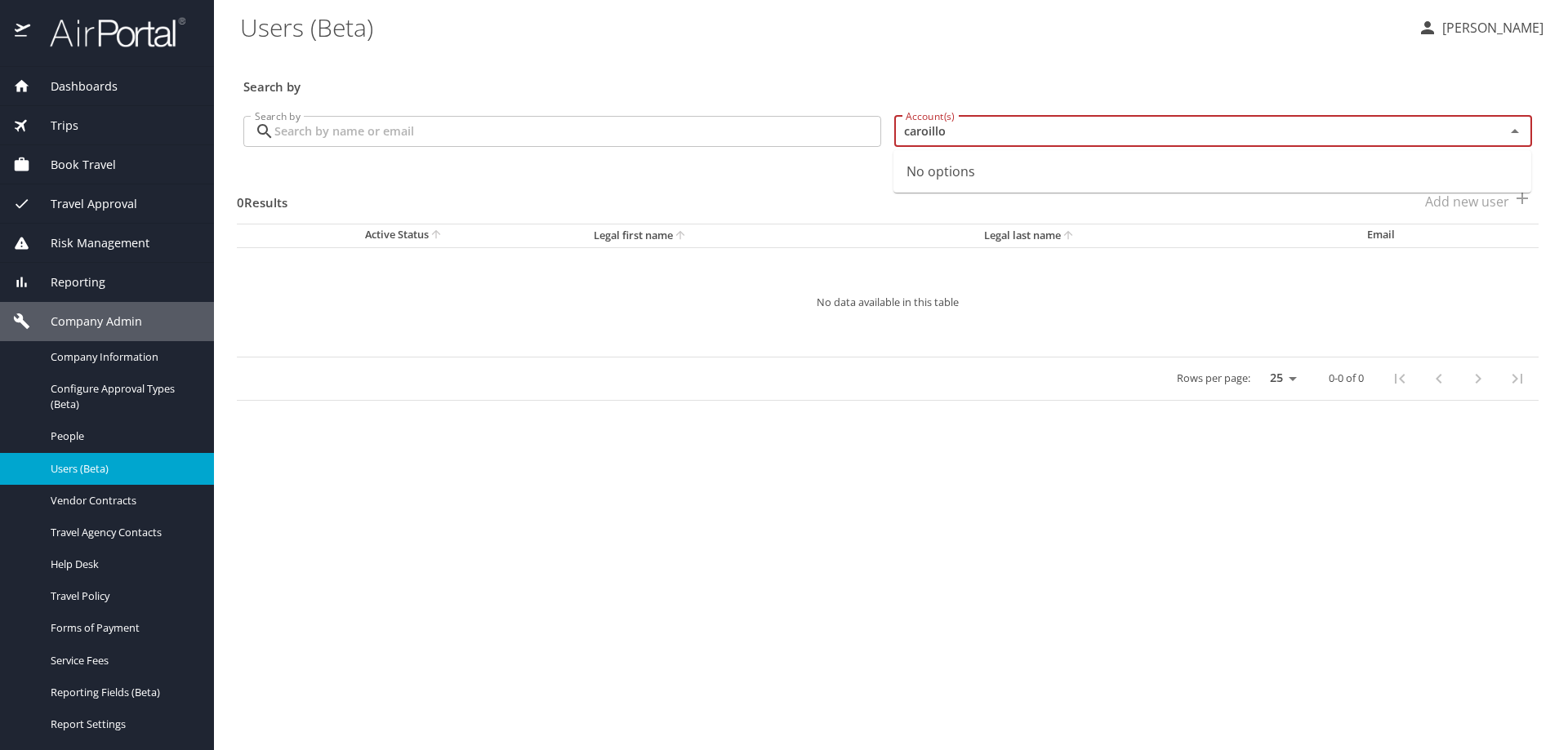
drag, startPoint x: 962, startPoint y: 133, endPoint x: 942, endPoint y: 138, distance: 20.6
click at [930, 134] on input "caroillo" at bounding box center [1189, 132] width 580 height 22
type input "carollo"
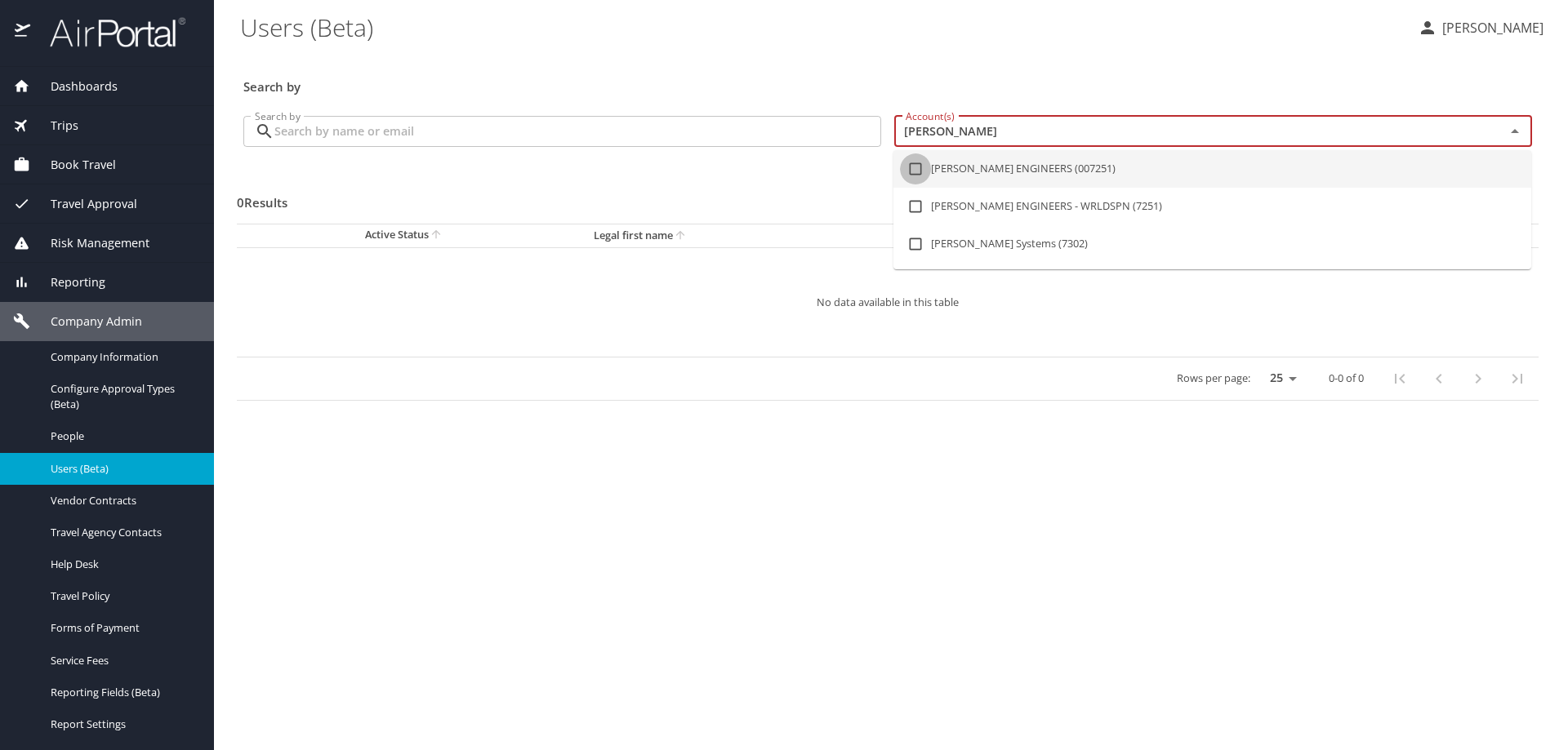
click at [918, 155] on input "checkbox" at bounding box center [915, 169] width 31 height 31
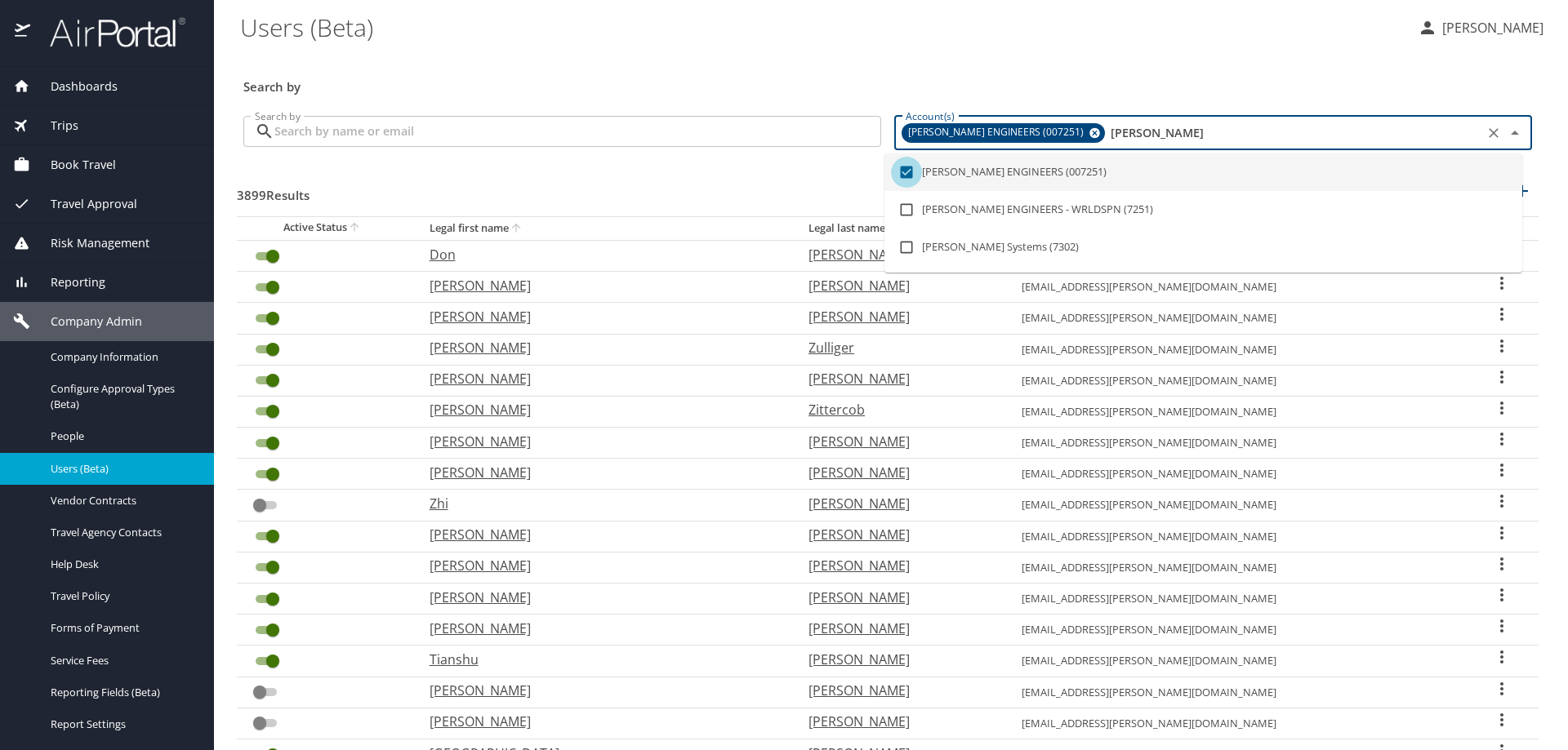
click at [914, 171] on input "checkbox" at bounding box center [906, 171] width 31 height 31
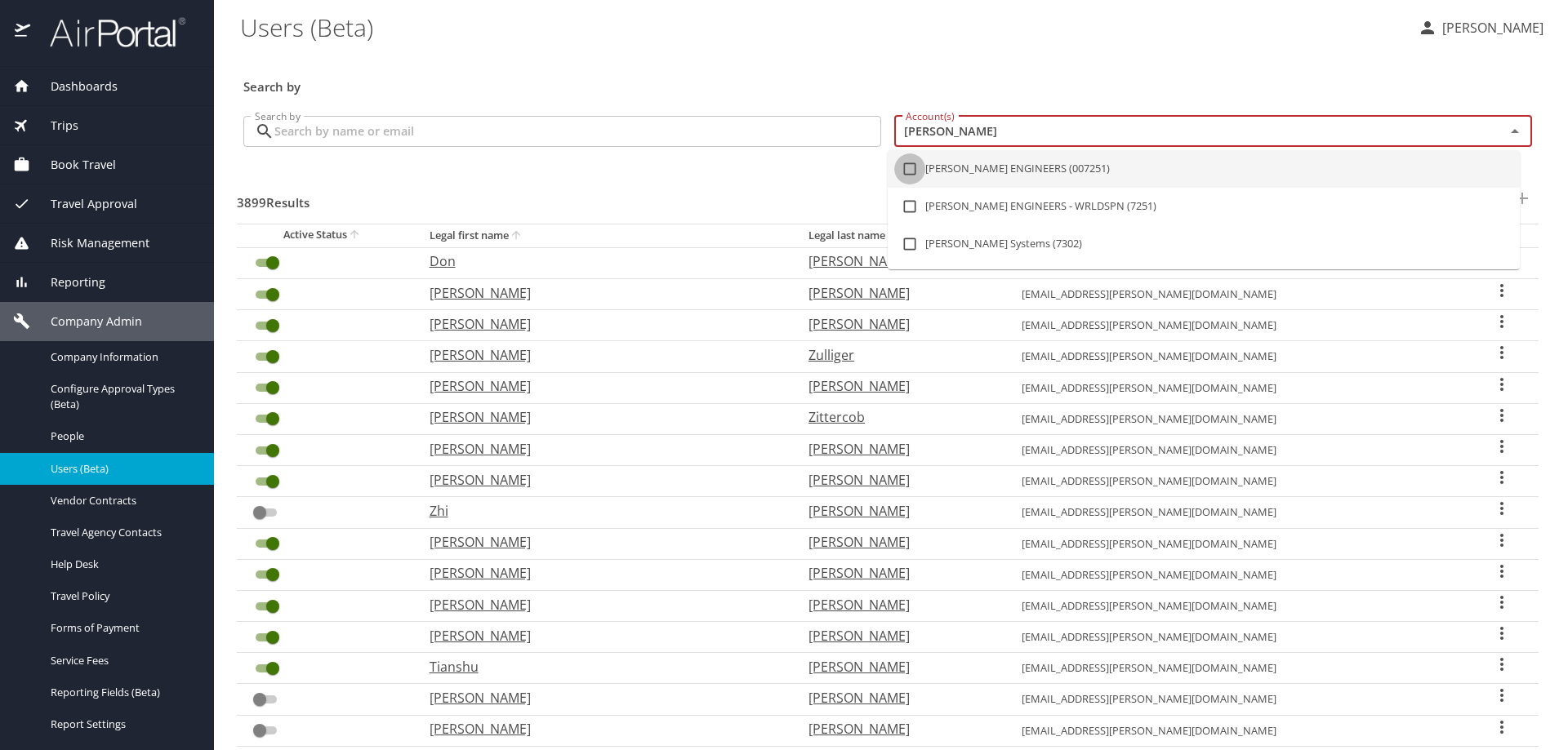
click at [909, 176] on input "checkbox" at bounding box center [909, 169] width 31 height 31
checkbox input "true"
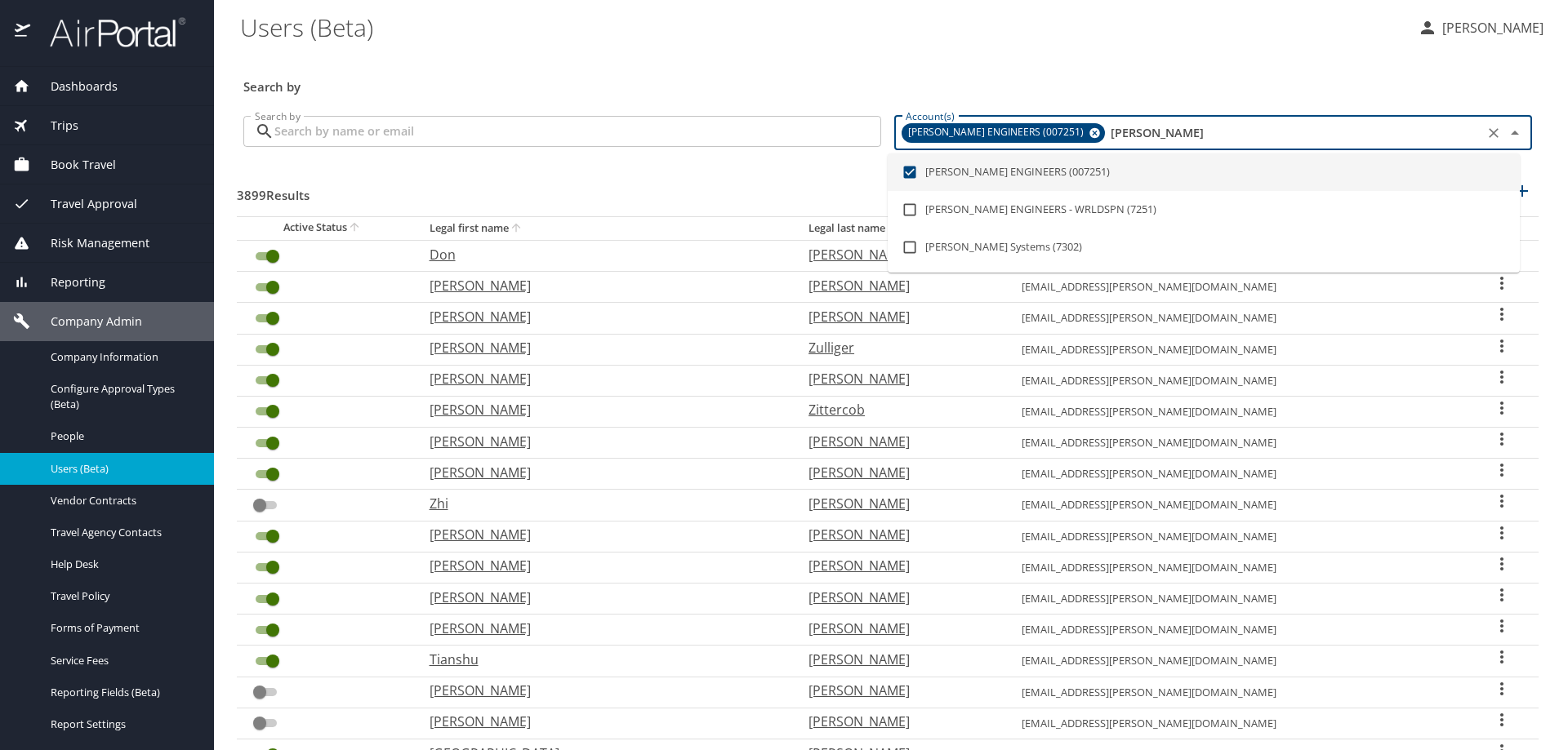
type input "carollo"
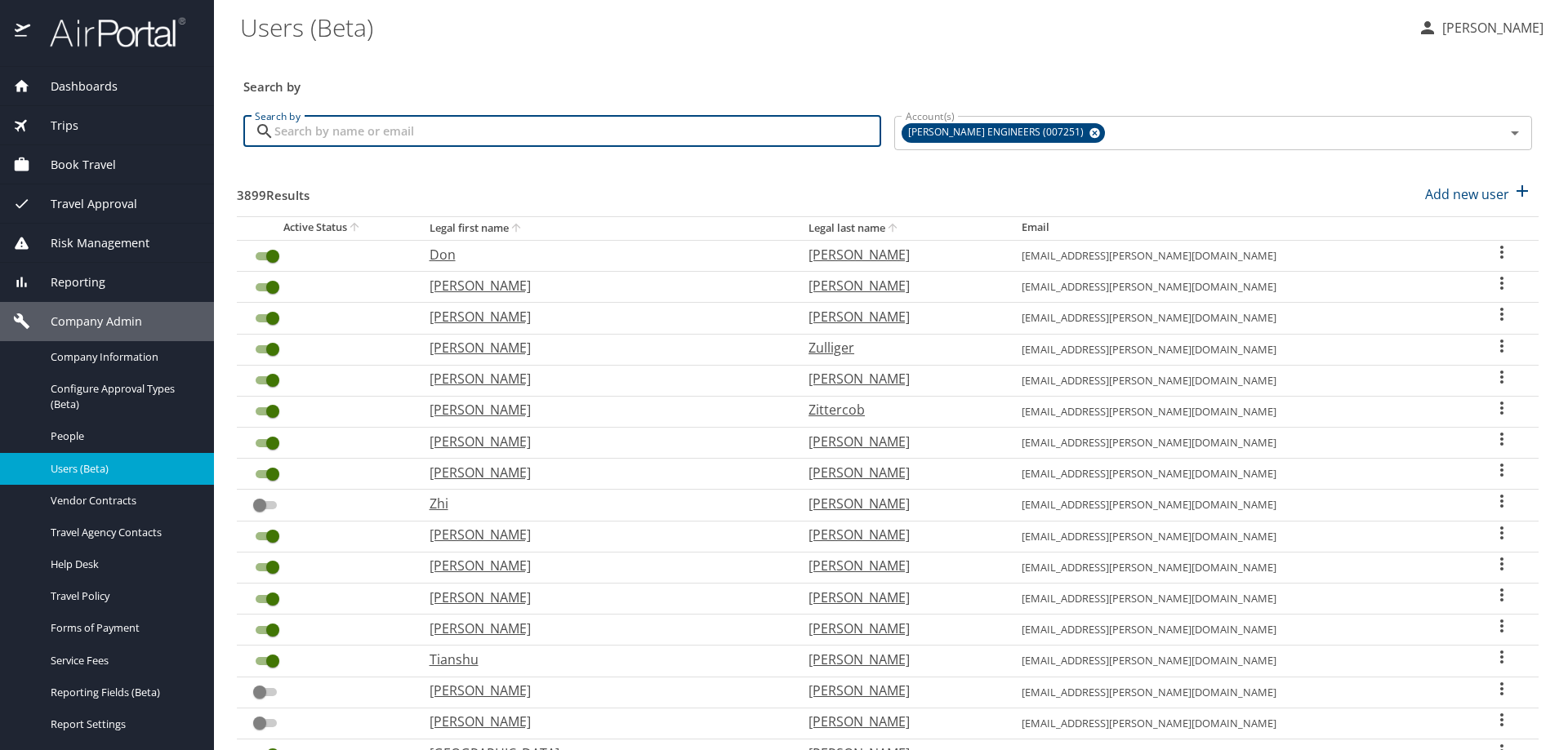
click at [573, 135] on input "Search by" at bounding box center [577, 131] width 606 height 31
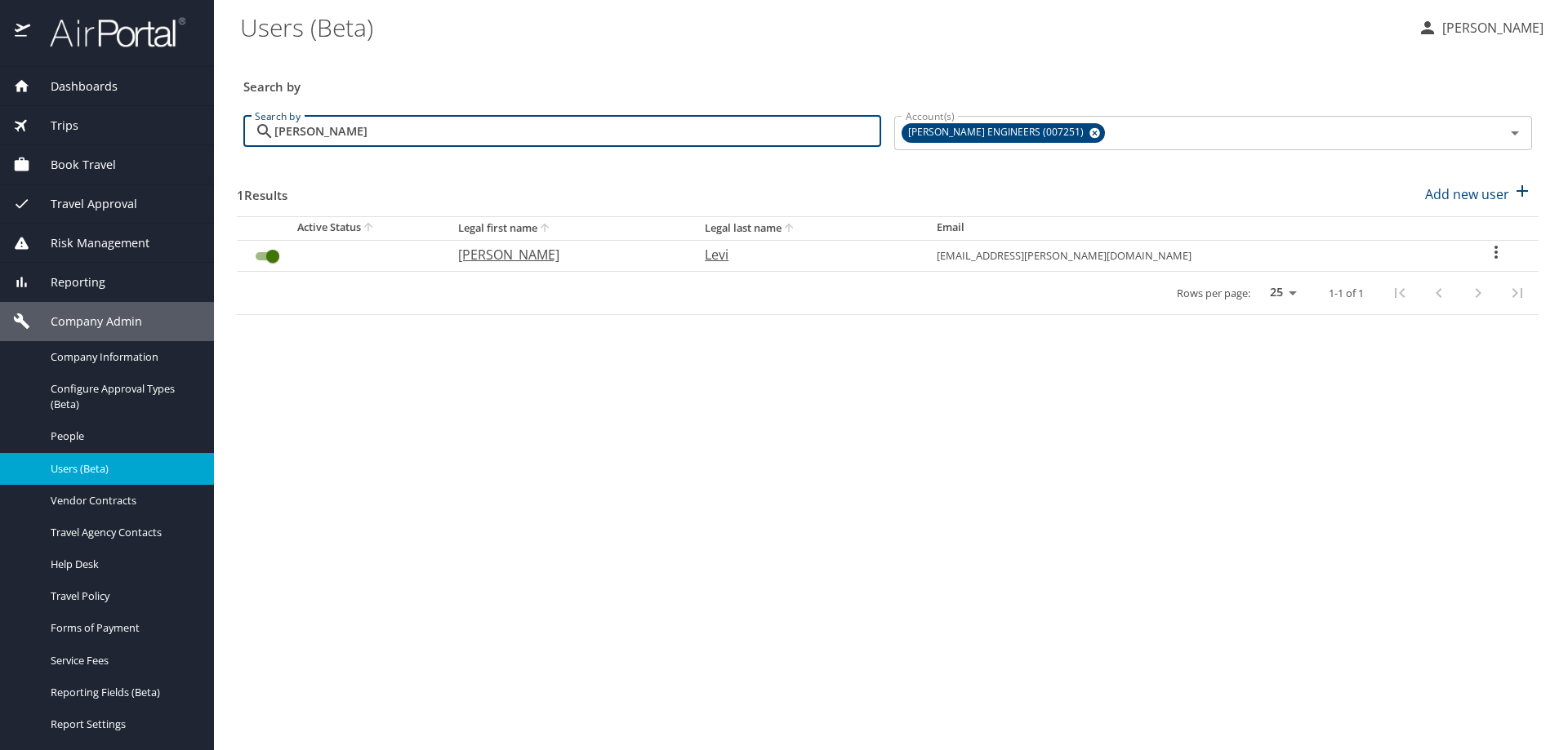
type input "juliana"
click at [1089, 131] on icon at bounding box center [1095, 133] width 12 height 18
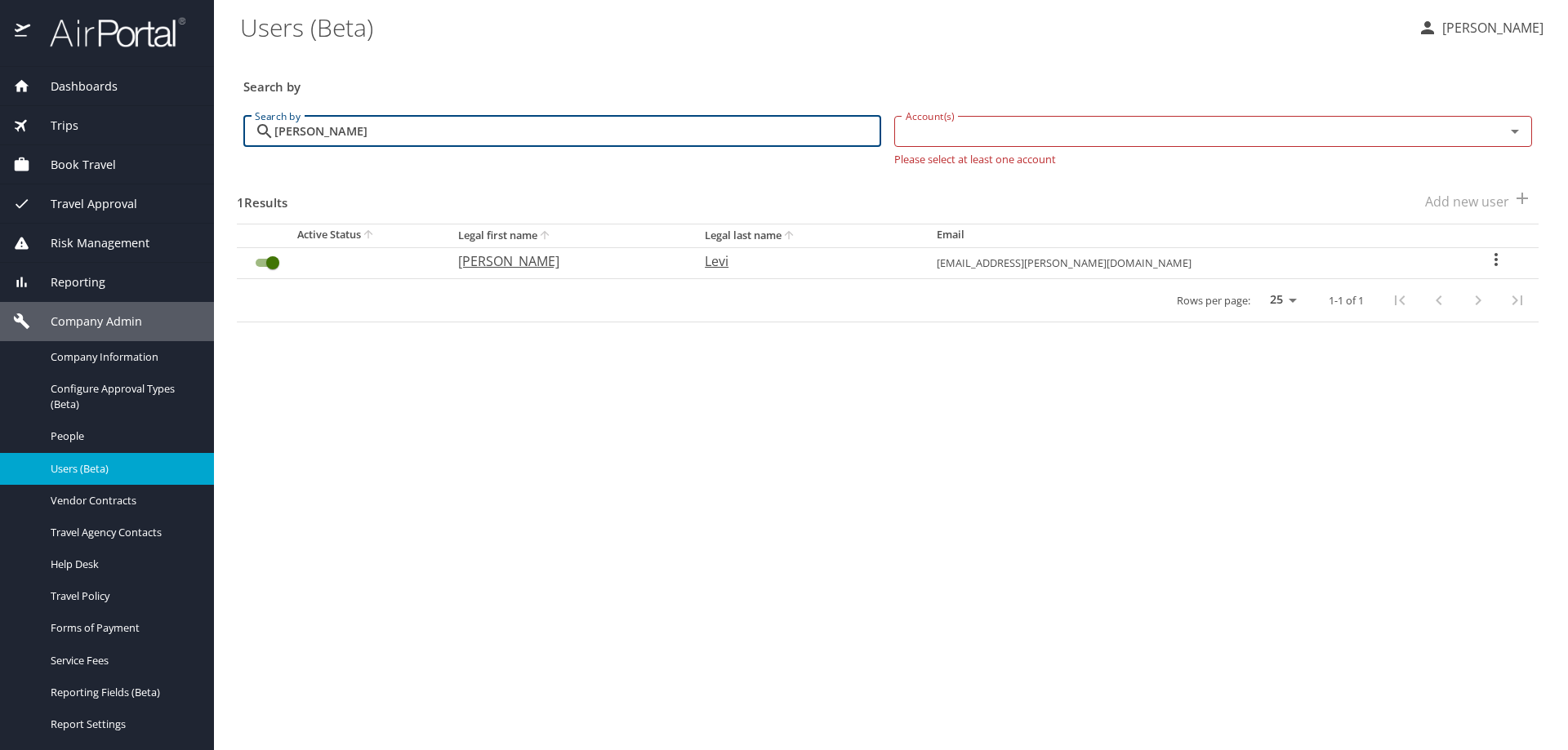
click at [1061, 131] on input "Account(s)" at bounding box center [1189, 132] width 580 height 22
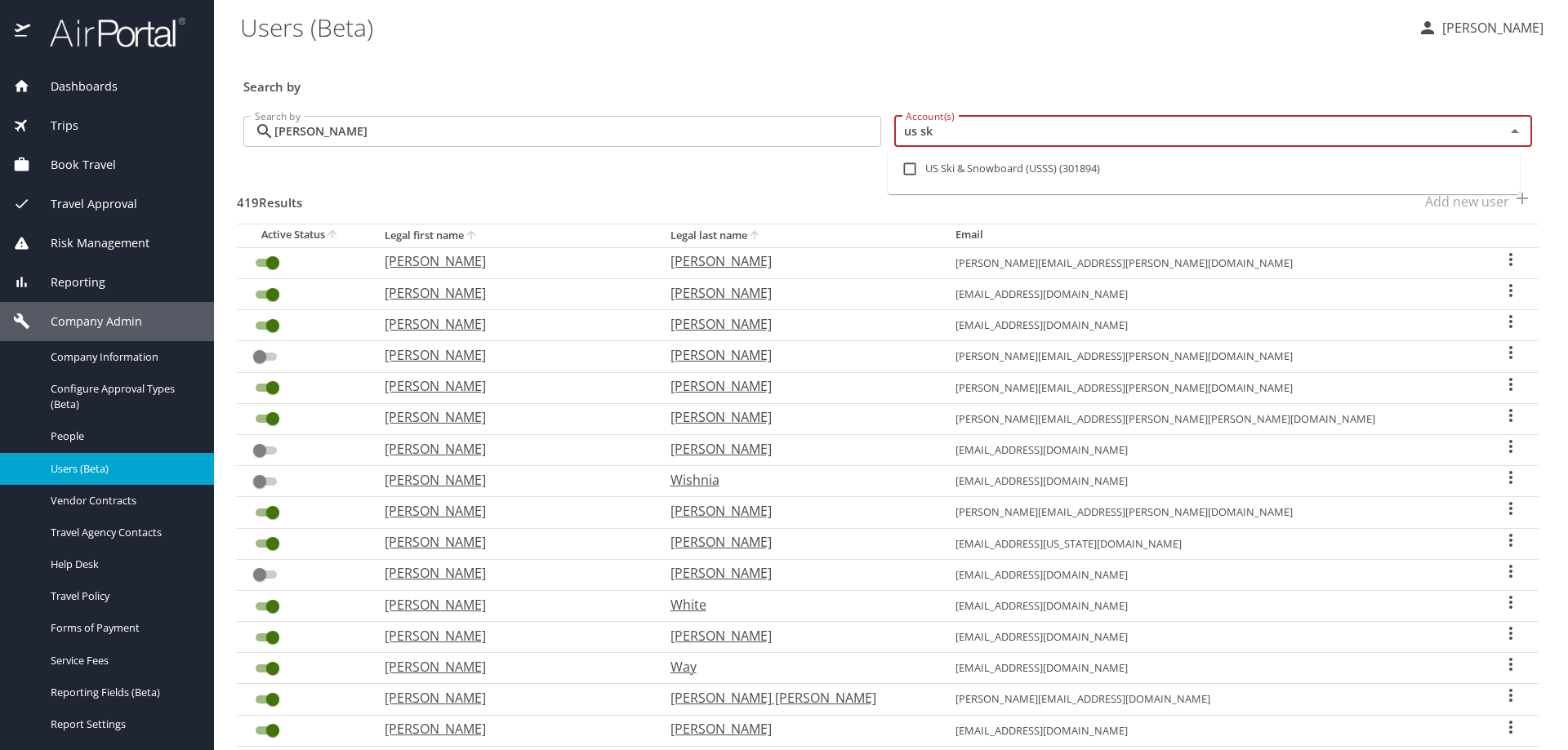
type input "us ski"
click at [908, 169] on input "checkbox" at bounding box center [909, 169] width 31 height 31
checkbox input "true"
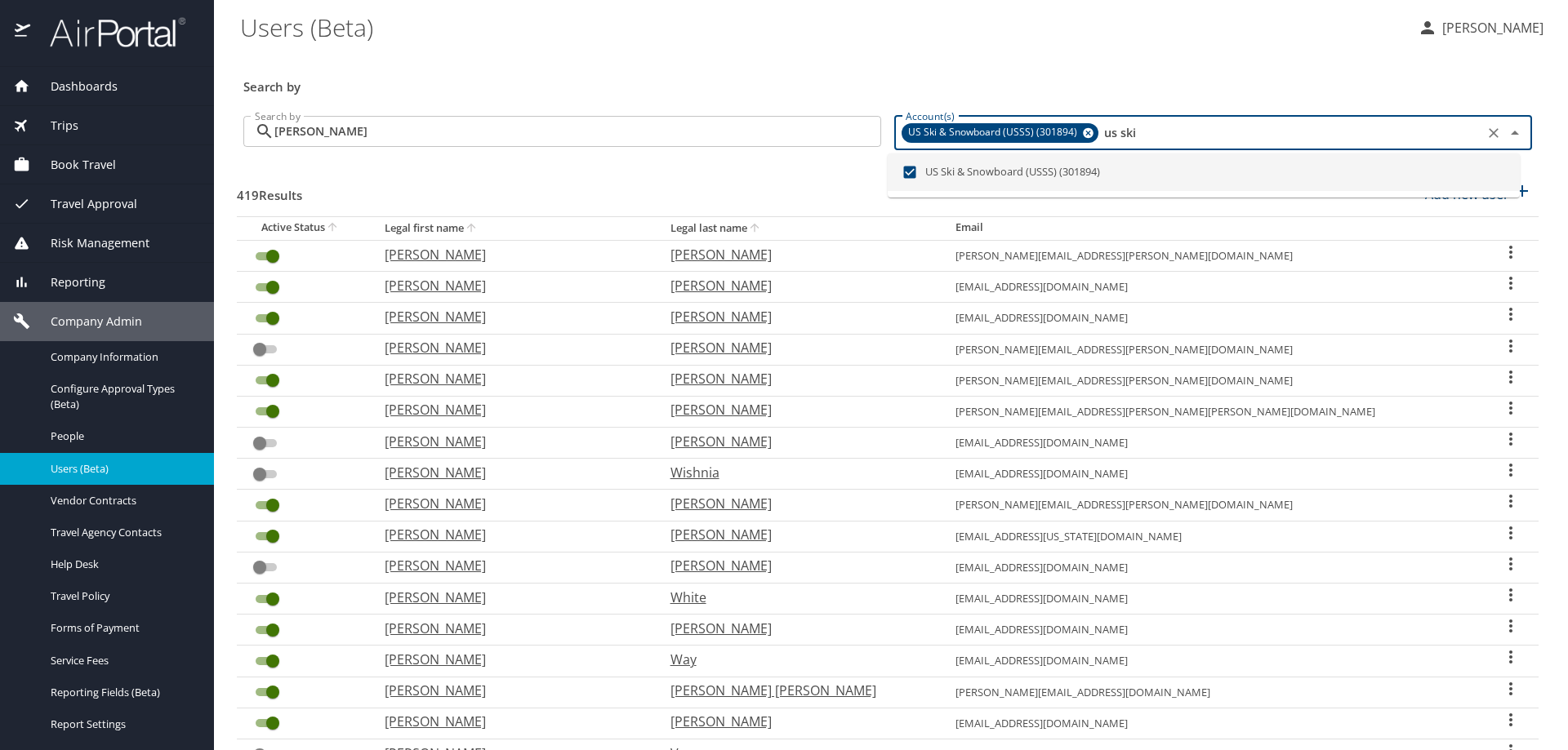
type input "us ski"
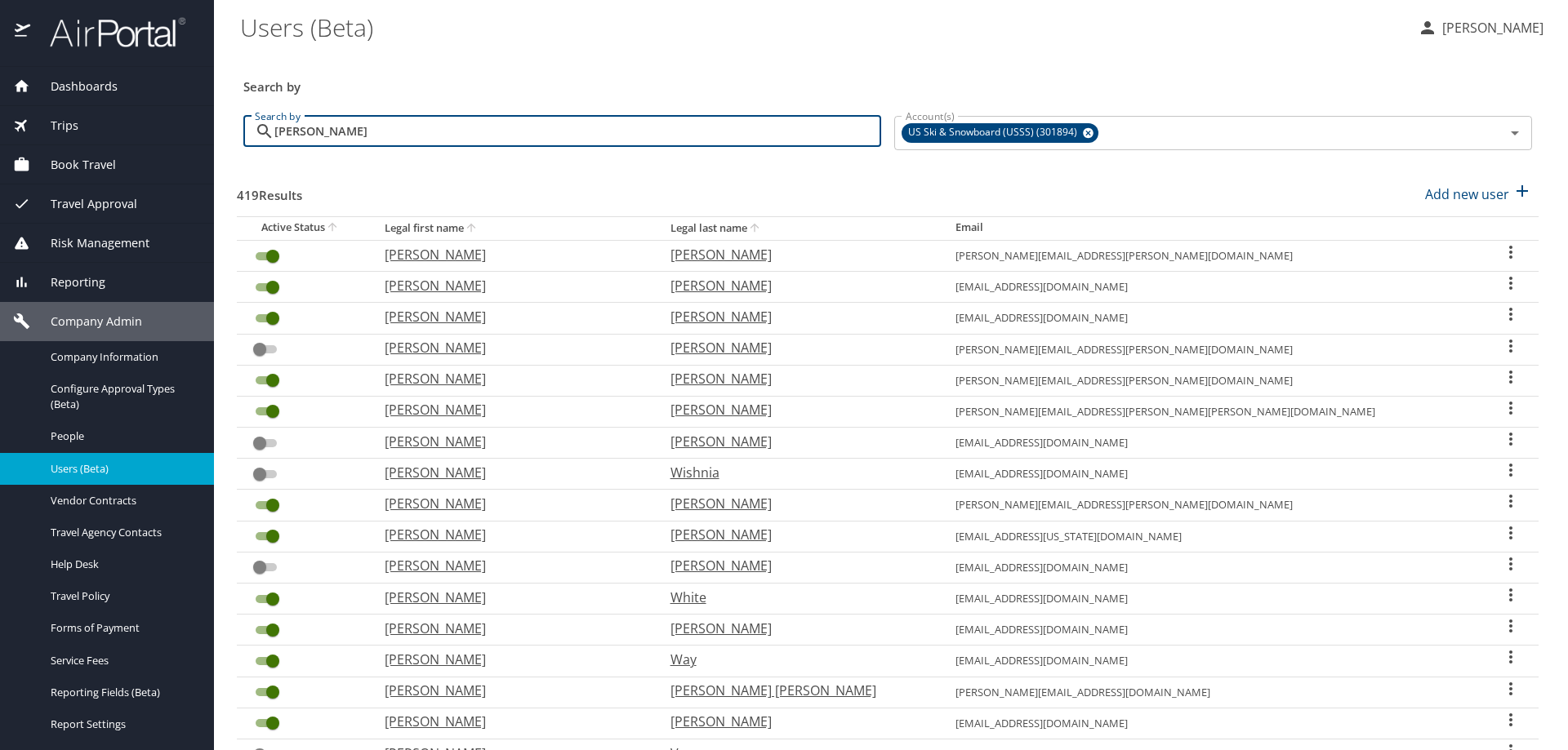
drag, startPoint x: 374, startPoint y: 124, endPoint x: 221, endPoint y: 140, distance: 153.8
click at [221, 140] on main "Users (Beta) SUSAN MOON Search by Search by juliana Search by Account(s) US Ski…" at bounding box center [891, 375] width 1354 height 750
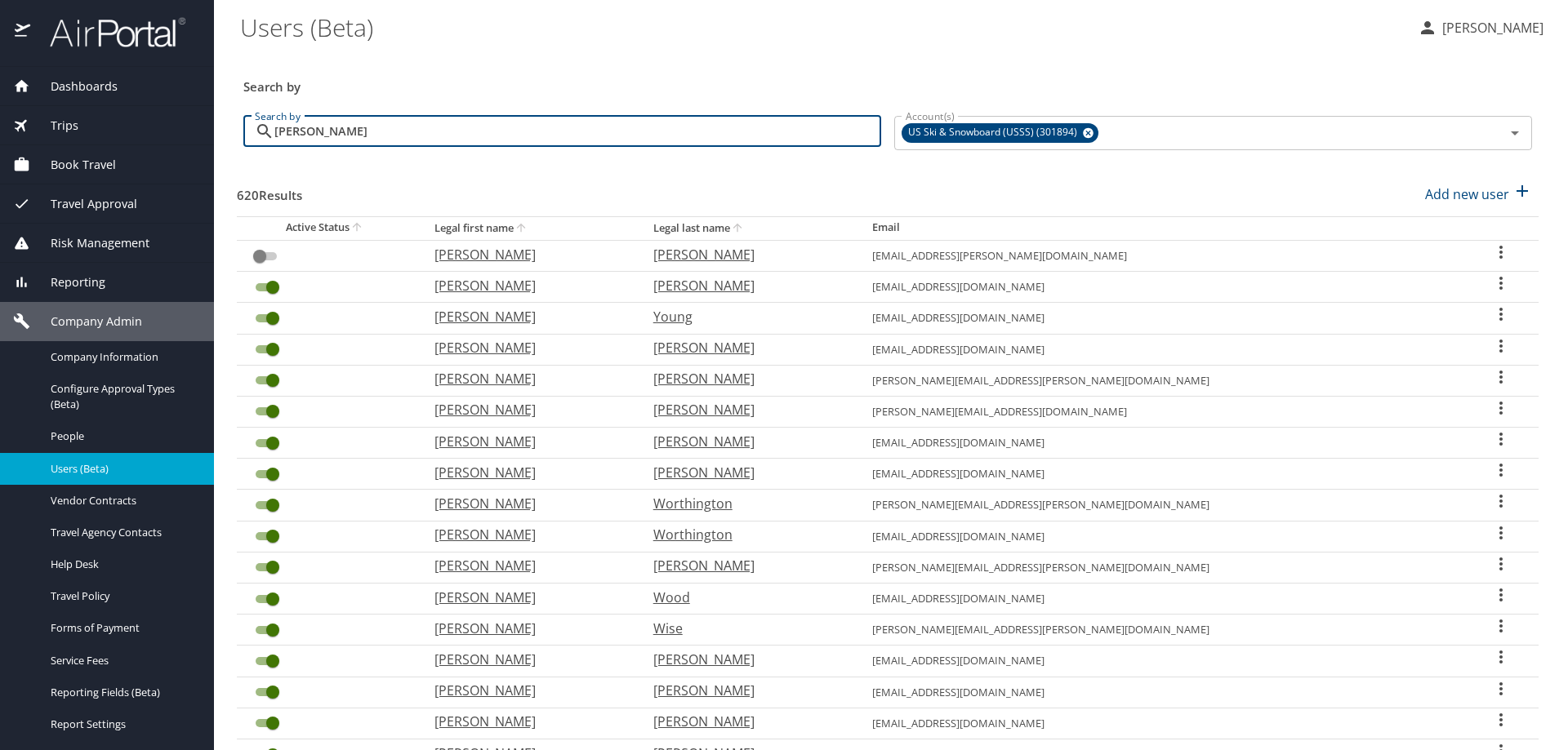
type input "faye"
checkbox input "true"
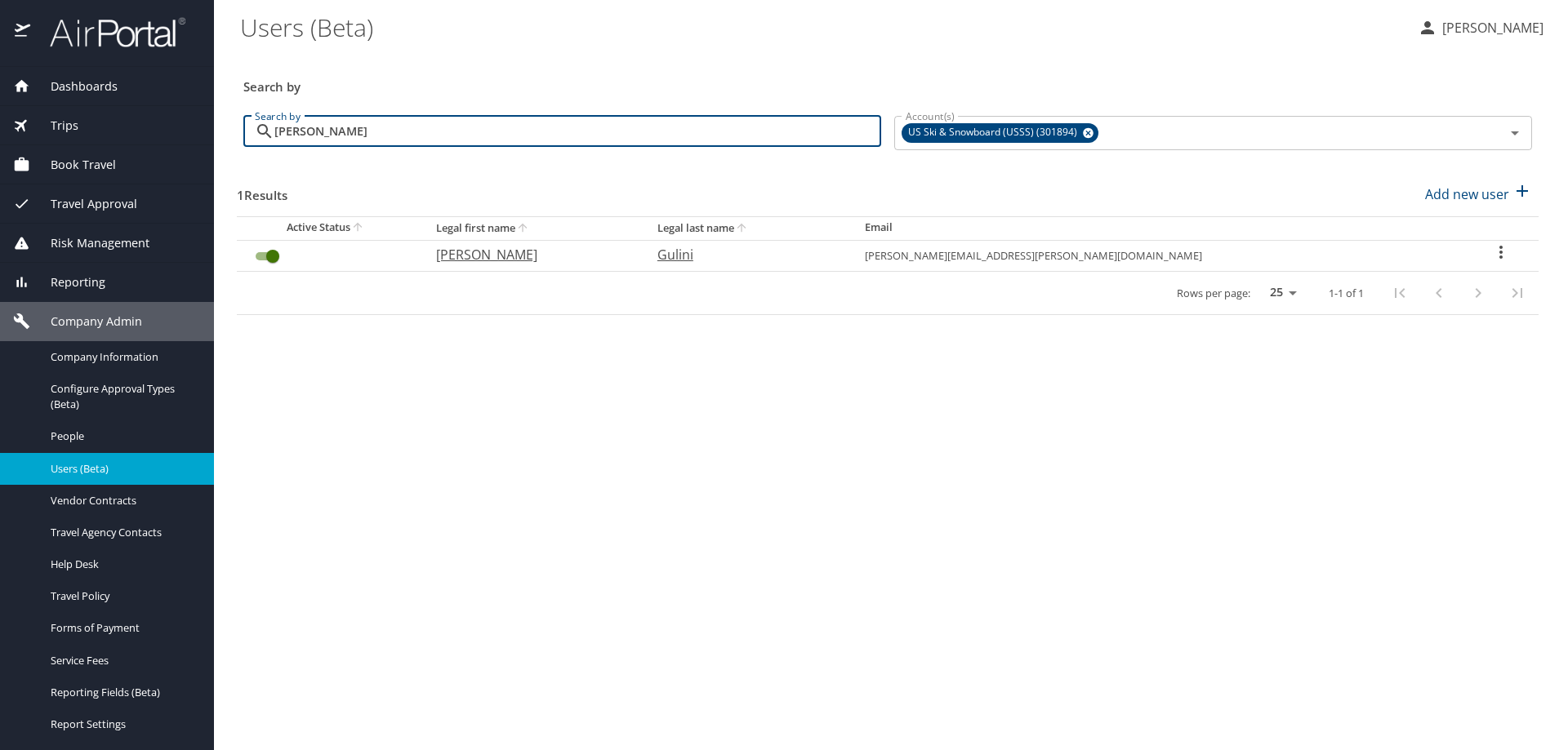
type input "faye"
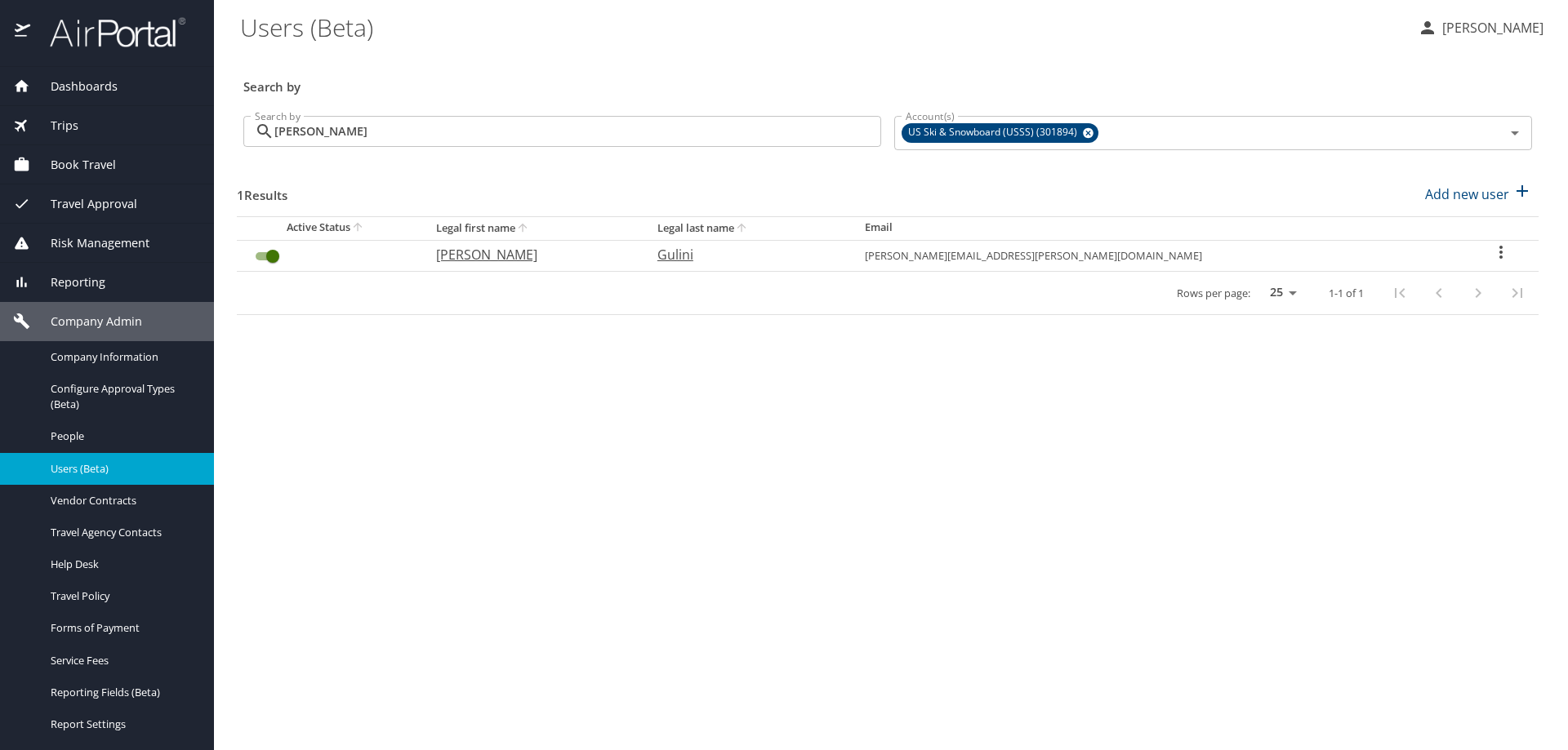
click at [1491, 247] on icon "User Search Table" at bounding box center [1501, 252] width 20 height 20
click at [1413, 251] on p "View profile" at bounding box center [1395, 254] width 72 height 20
select select "US"
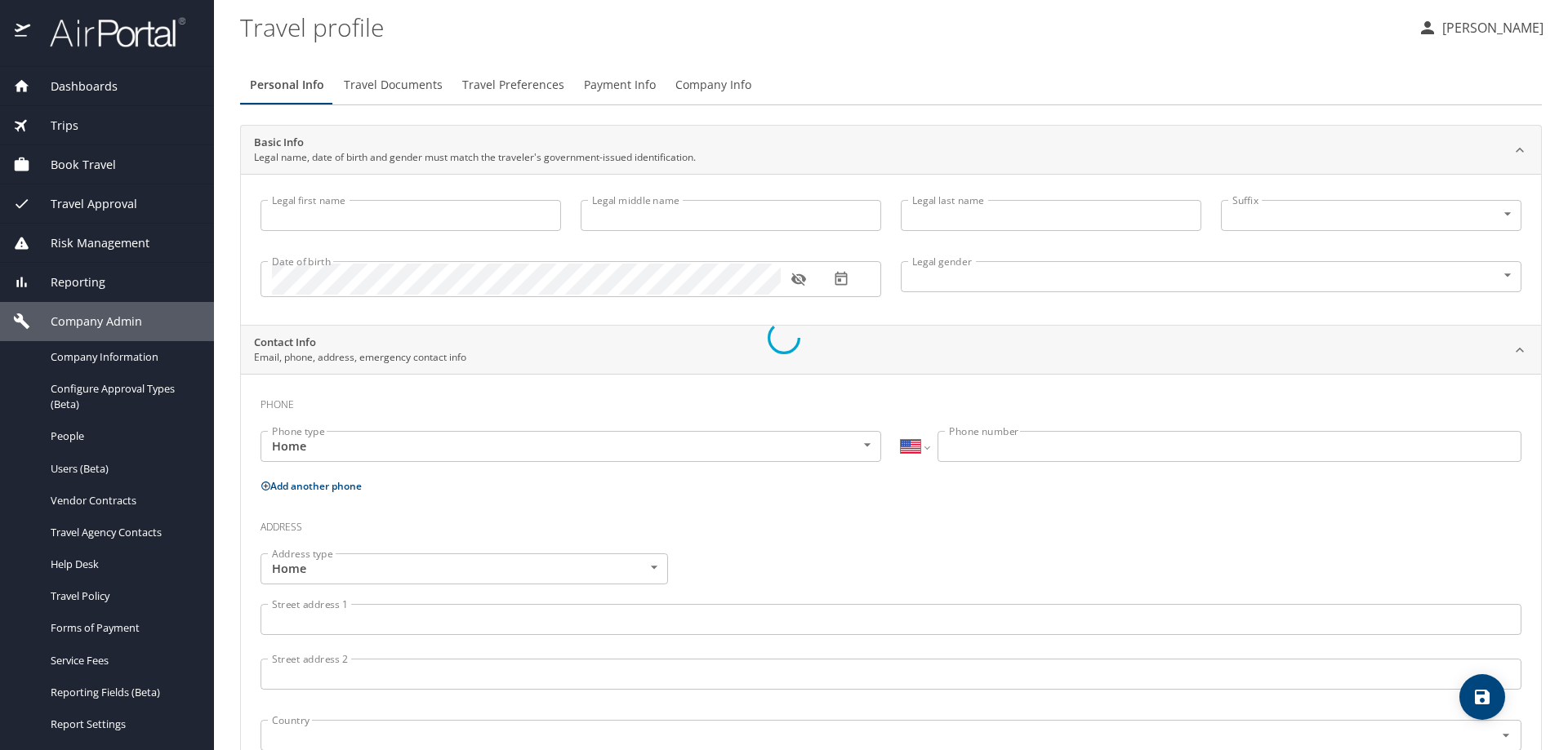
type input "Faye"
type input "Alexandra"
type input "Gulini"
type input "Female"
select select "US"
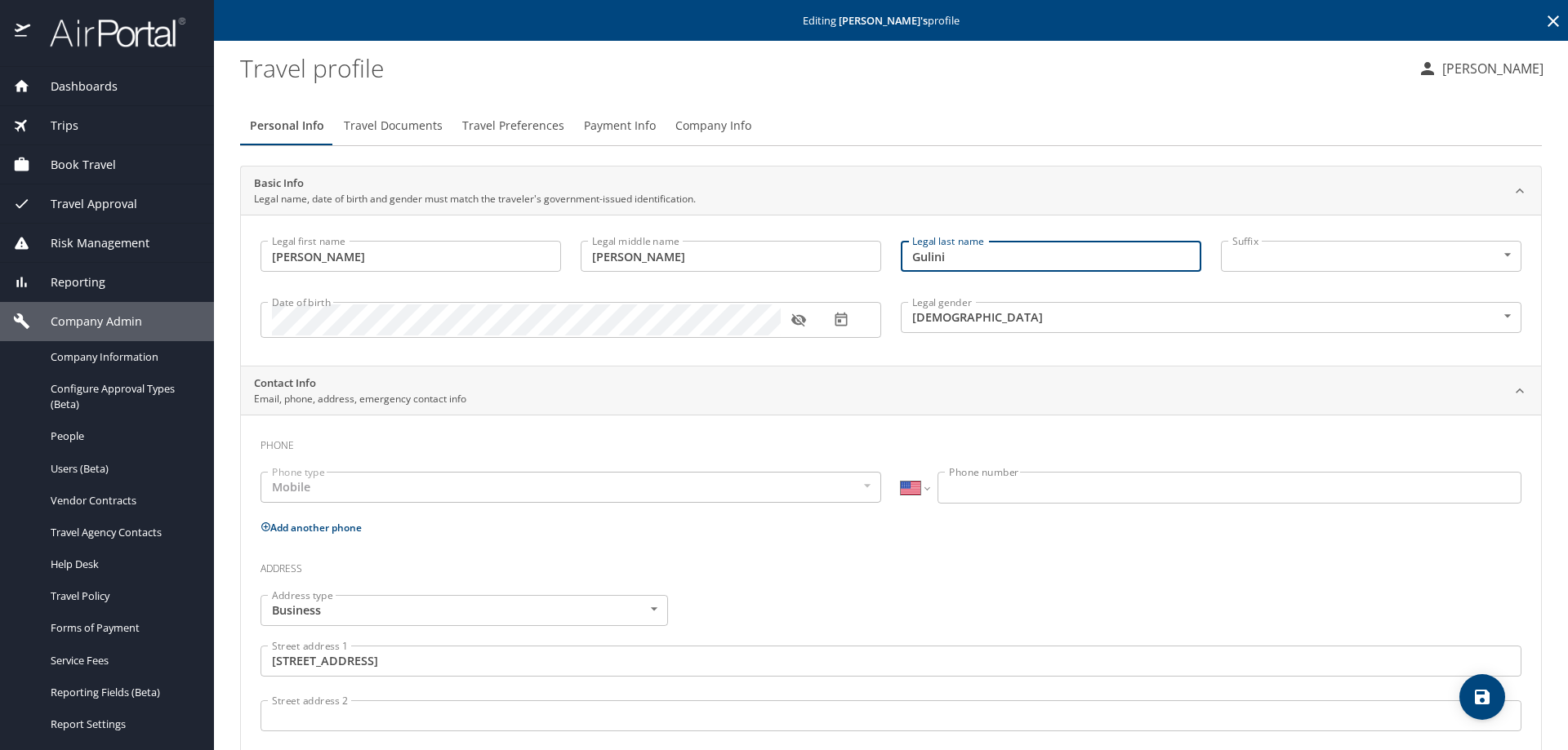
drag, startPoint x: 967, startPoint y: 254, endPoint x: 881, endPoint y: 260, distance: 86.2
click at [881, 260] on div "Legal first name Faye Legal first name Legal middle name Alexandra Legal middle…" at bounding box center [891, 291] width 1281 height 121
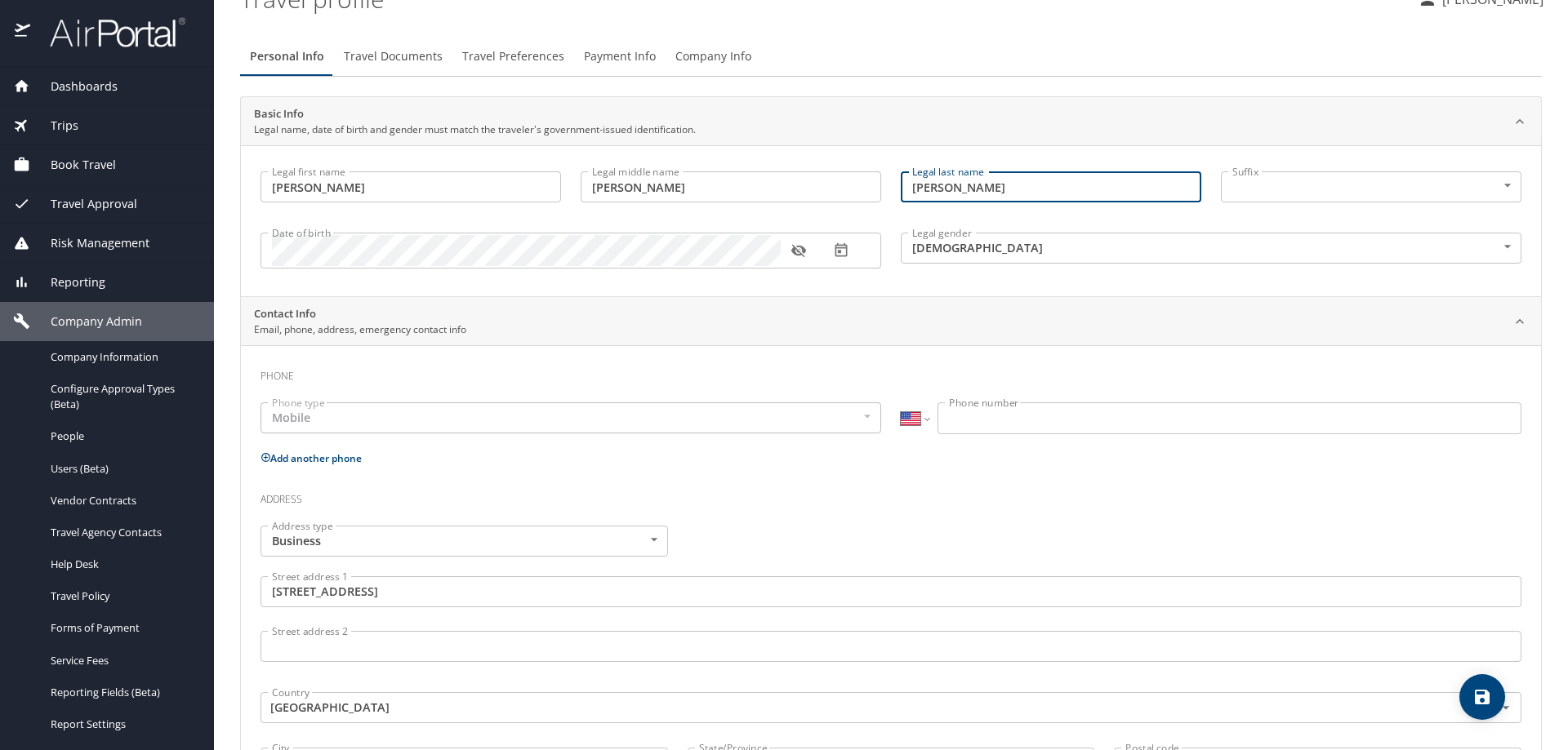
scroll to position [164, 0]
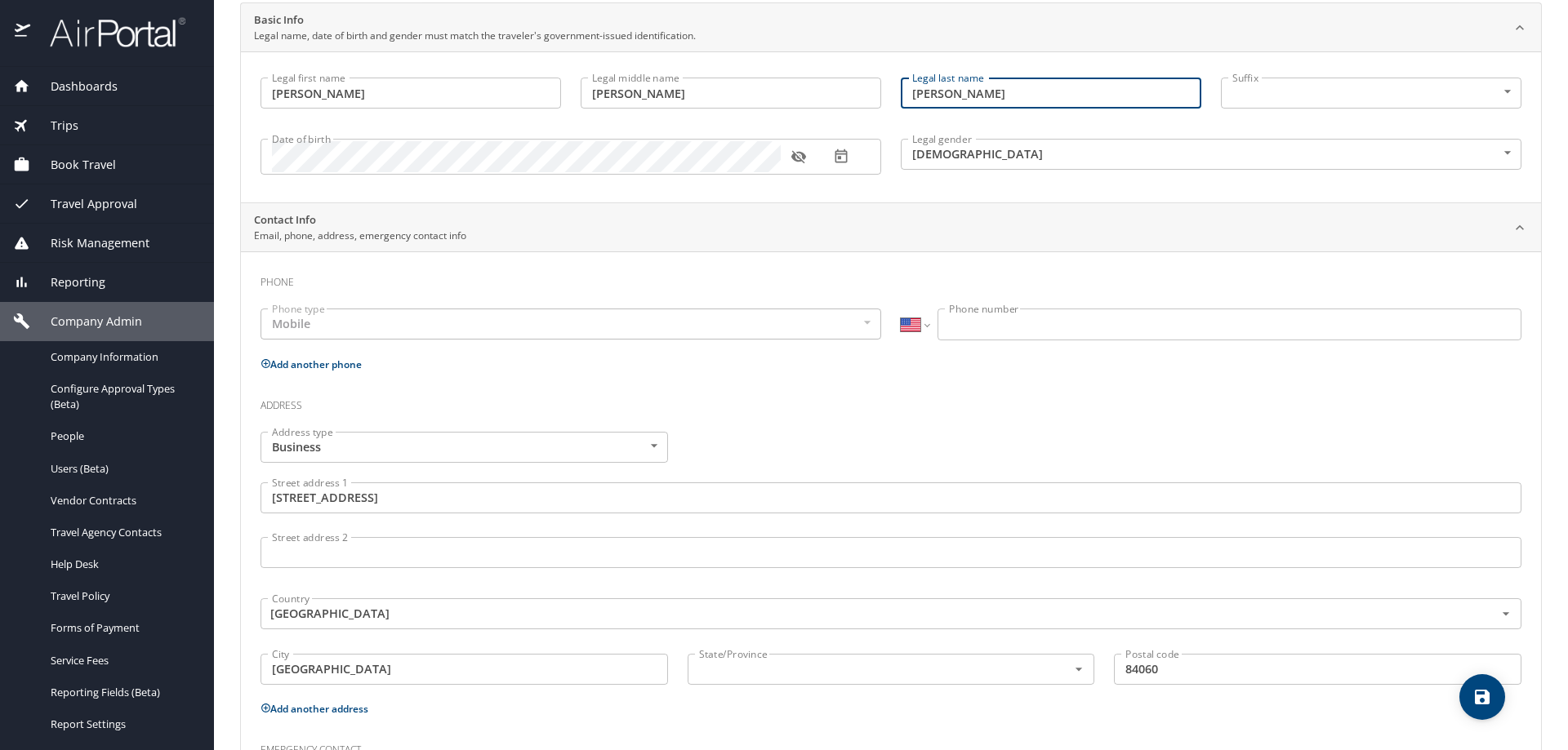
type input "Thelen"
click at [1490, 698] on icon "save" at bounding box center [1482, 697] width 20 height 20
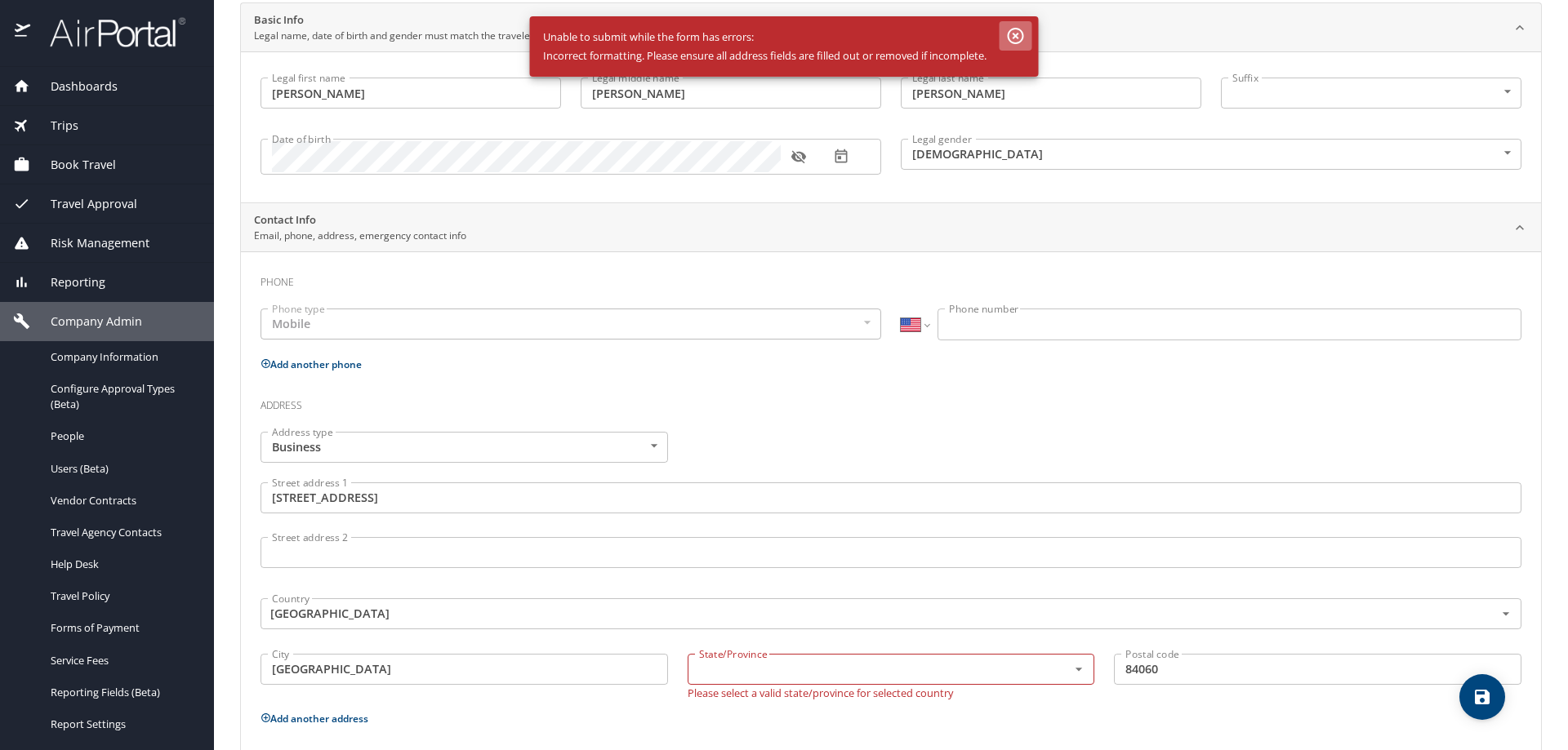
click at [1026, 31] on icon "button" at bounding box center [1016, 36] width 20 height 20
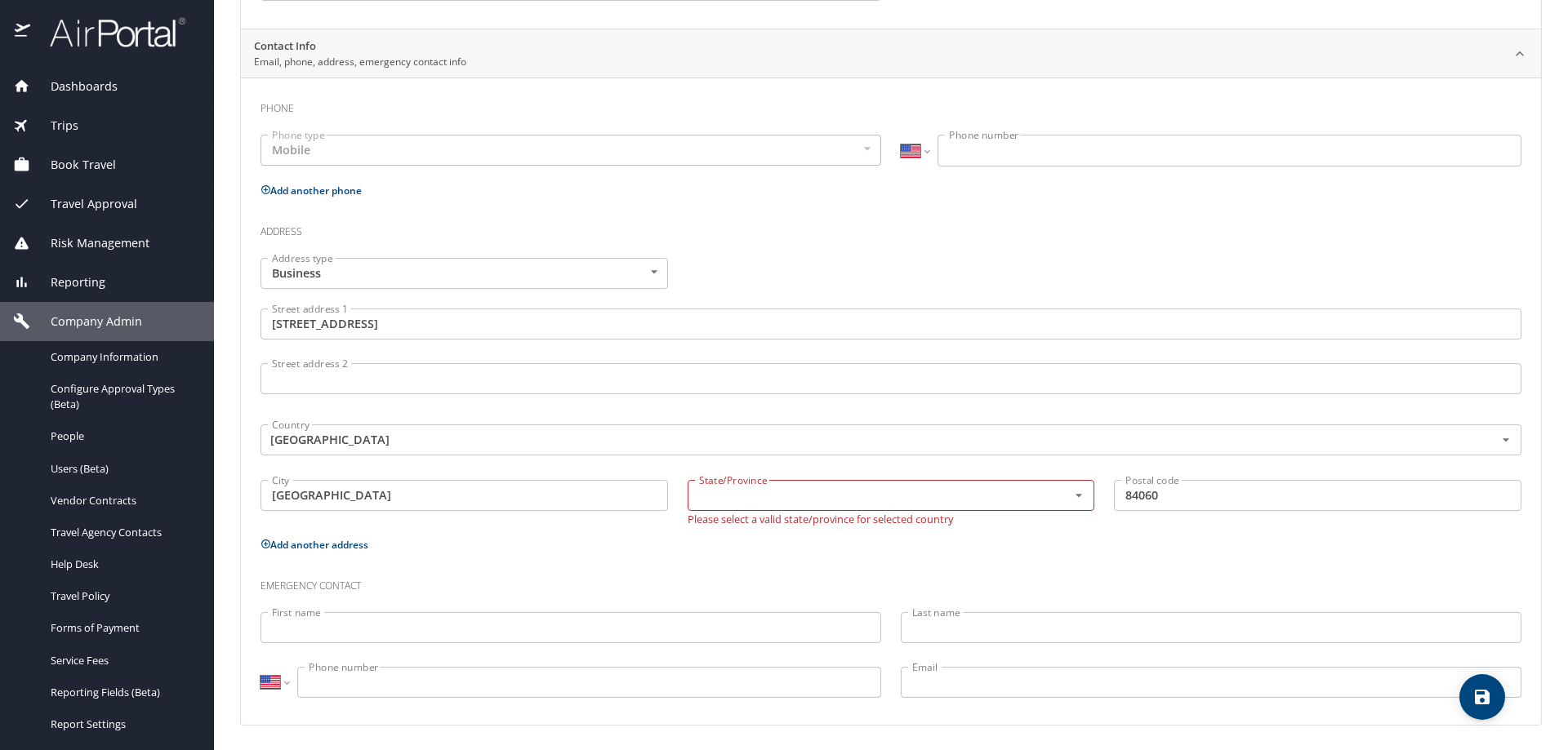
scroll to position [339, 0]
click at [777, 494] on input "text" at bounding box center [867, 494] width 349 height 22
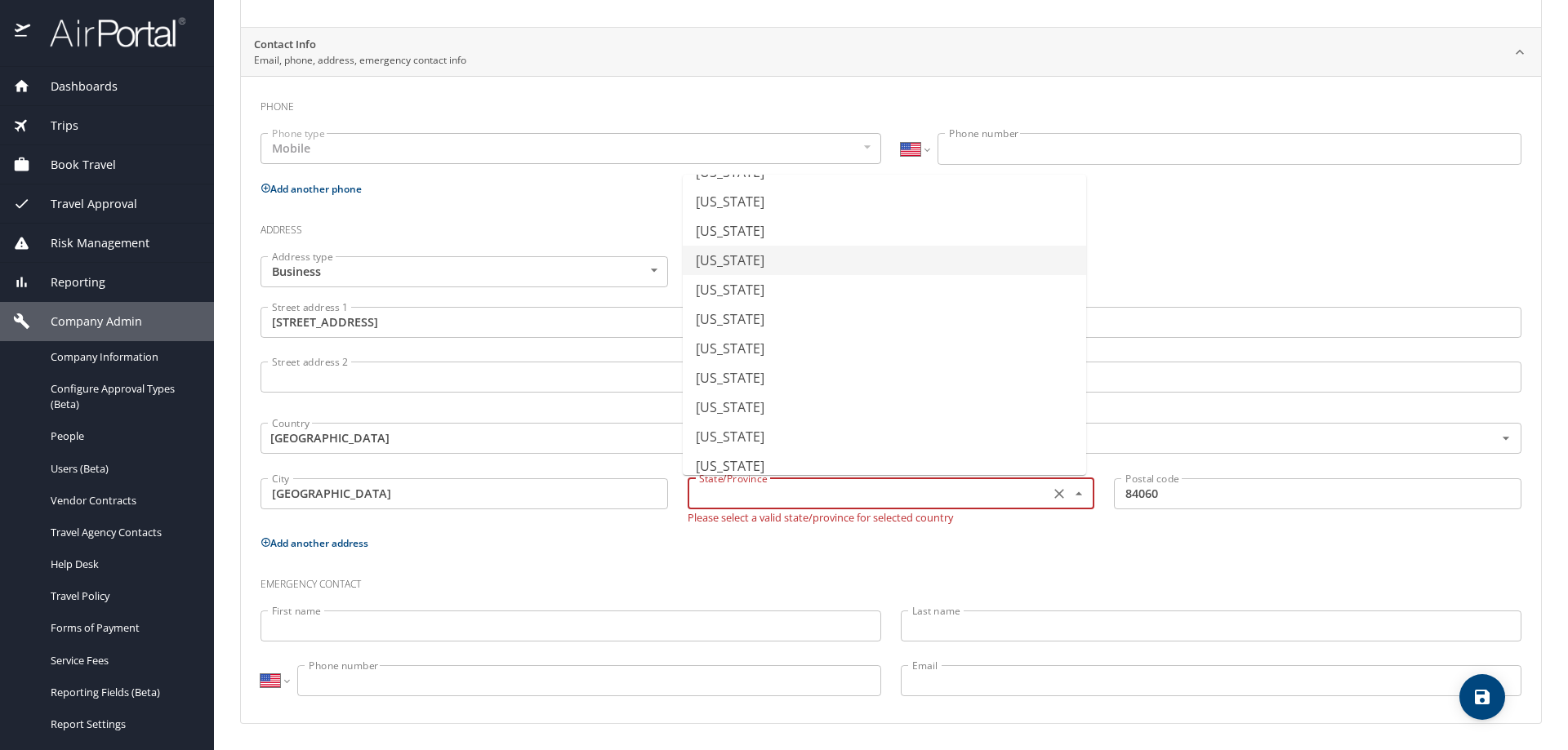
scroll to position [1211, 0]
click at [732, 283] on li "Utah" at bounding box center [884, 278] width 403 height 30
type input "Utah"
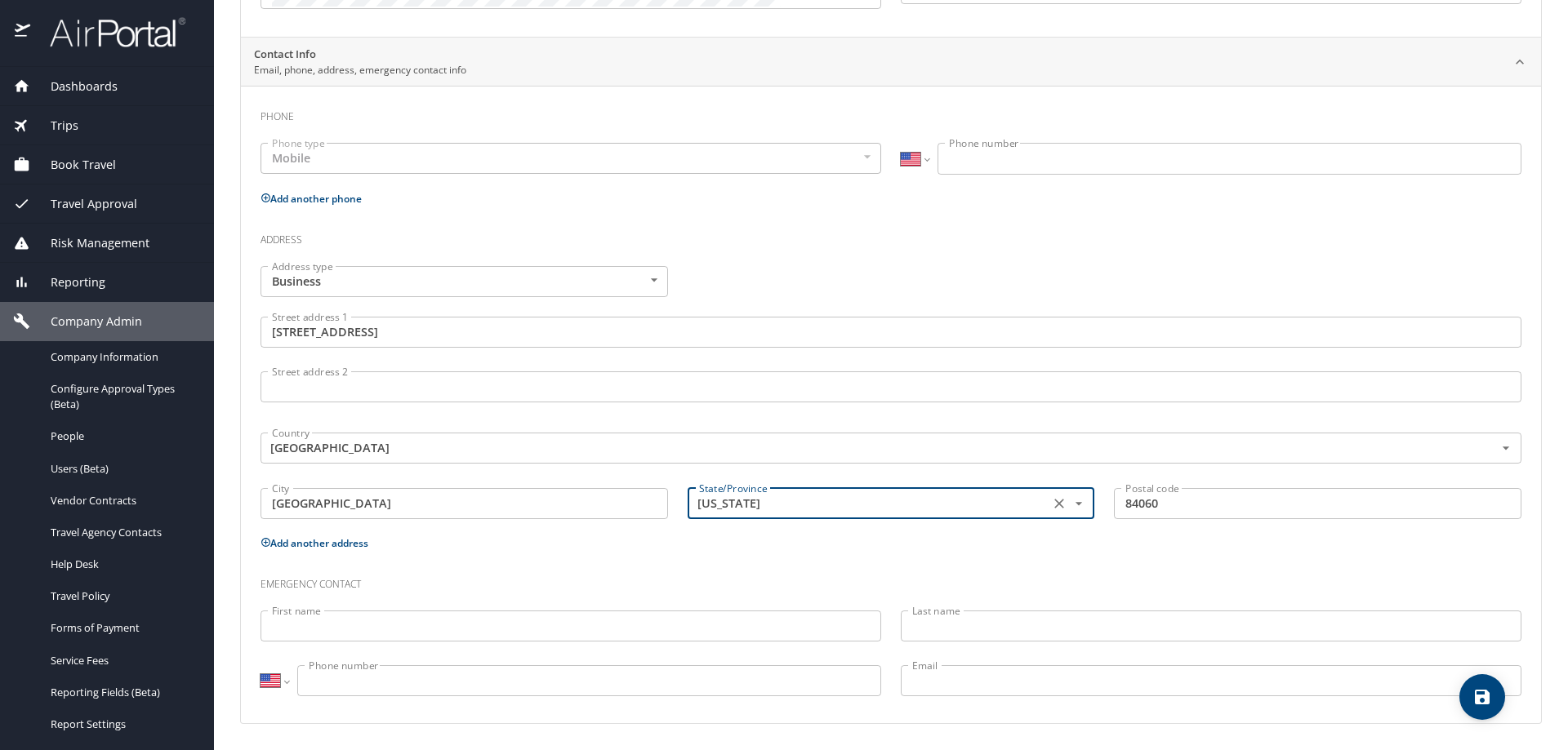
click at [1490, 699] on icon "save" at bounding box center [1482, 697] width 15 height 15
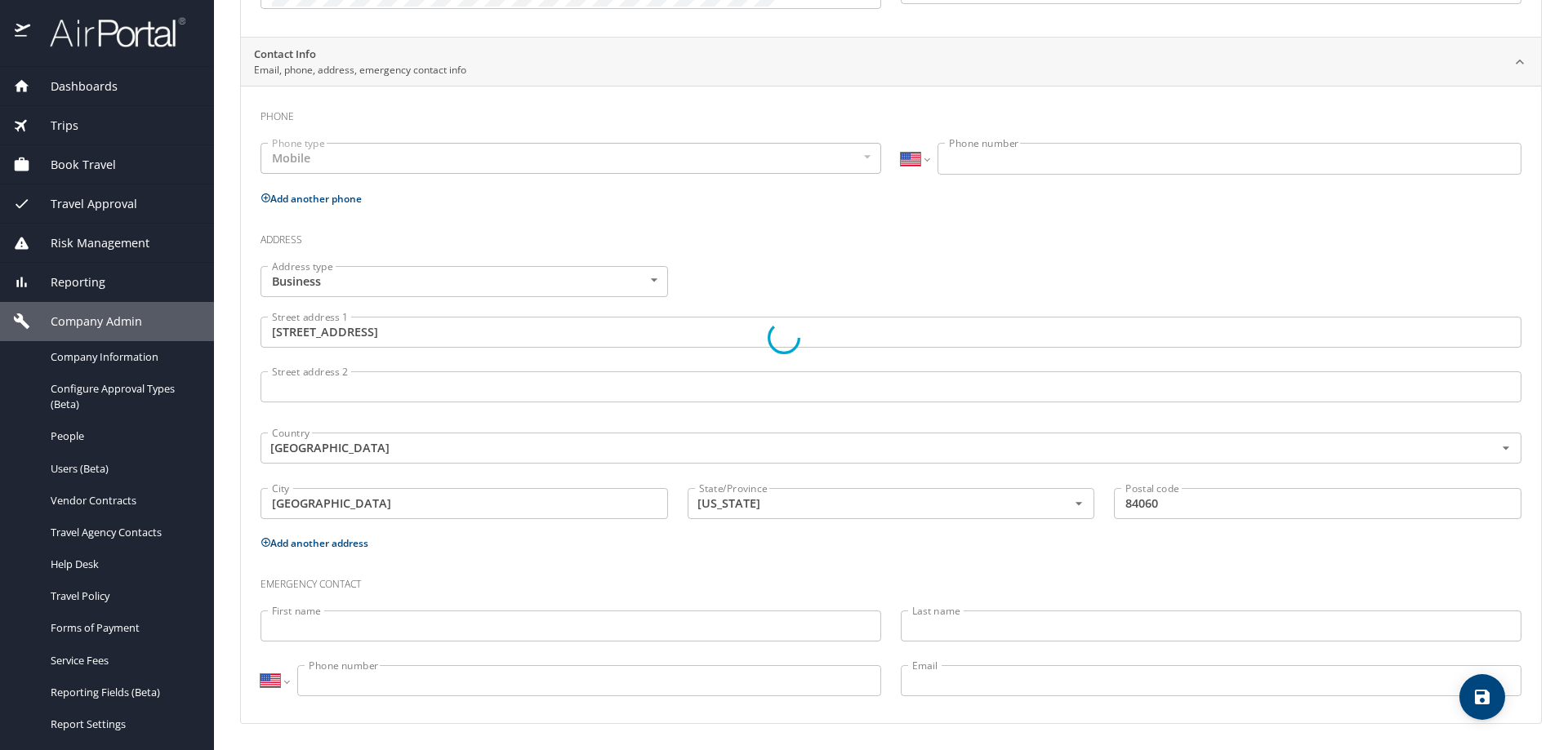
select select "US"
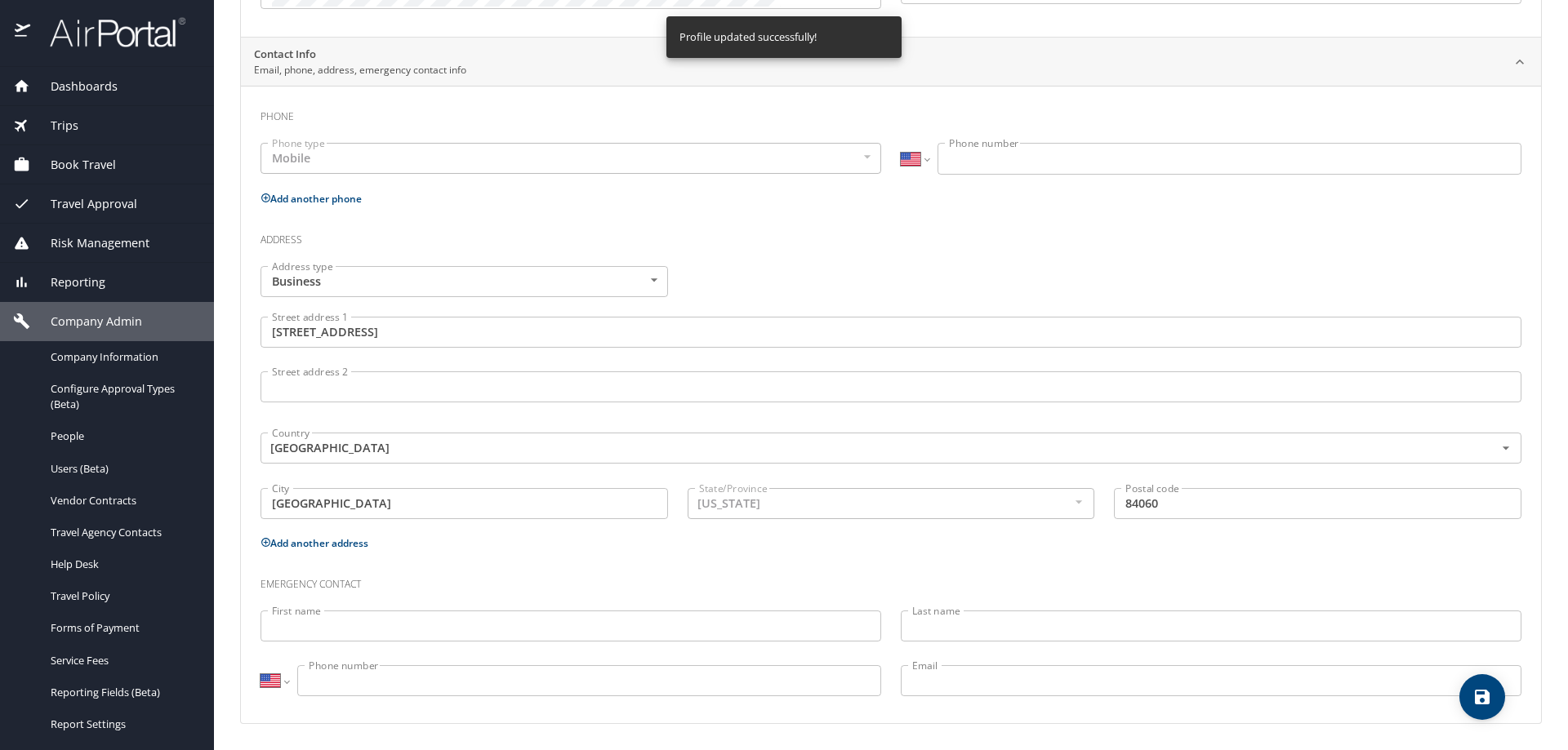
select select "US"
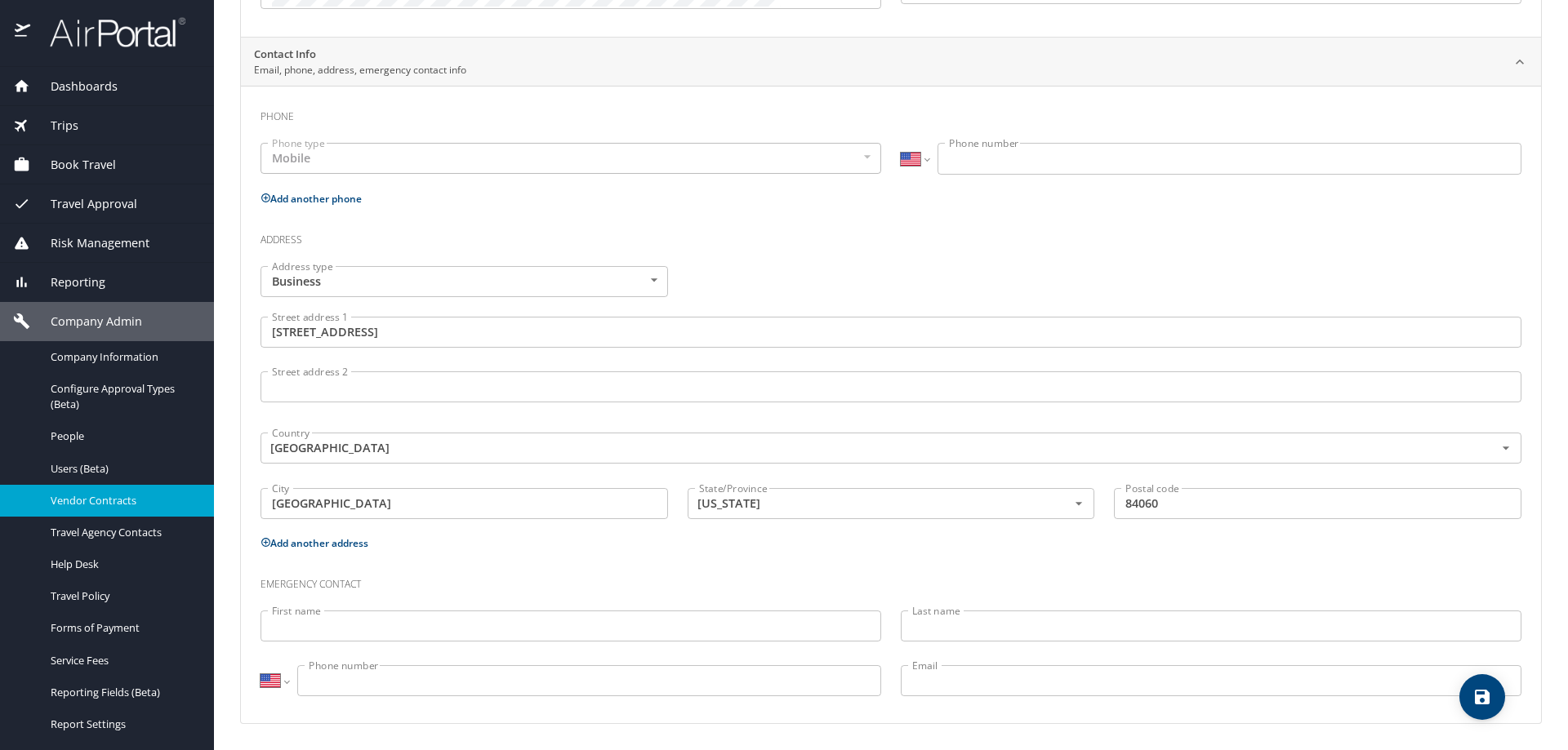
click at [108, 505] on span "Vendor Contracts" at bounding box center [122, 501] width 144 height 16
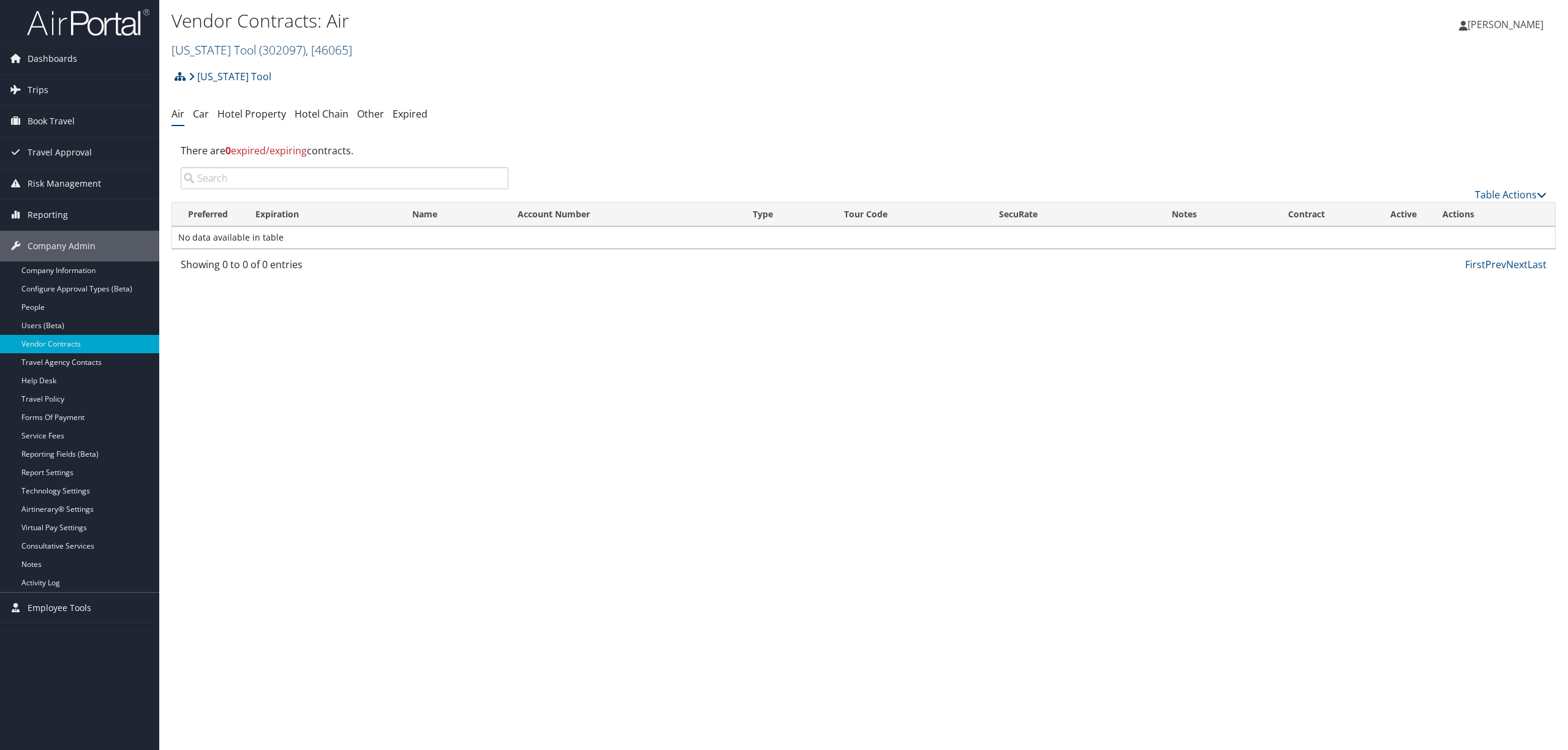
click at [305, 47] on span ", [ 46065 ]" at bounding box center [328, 50] width 47 height 16
click at [263, 71] on input "search" at bounding box center [253, 72] width 161 height 23
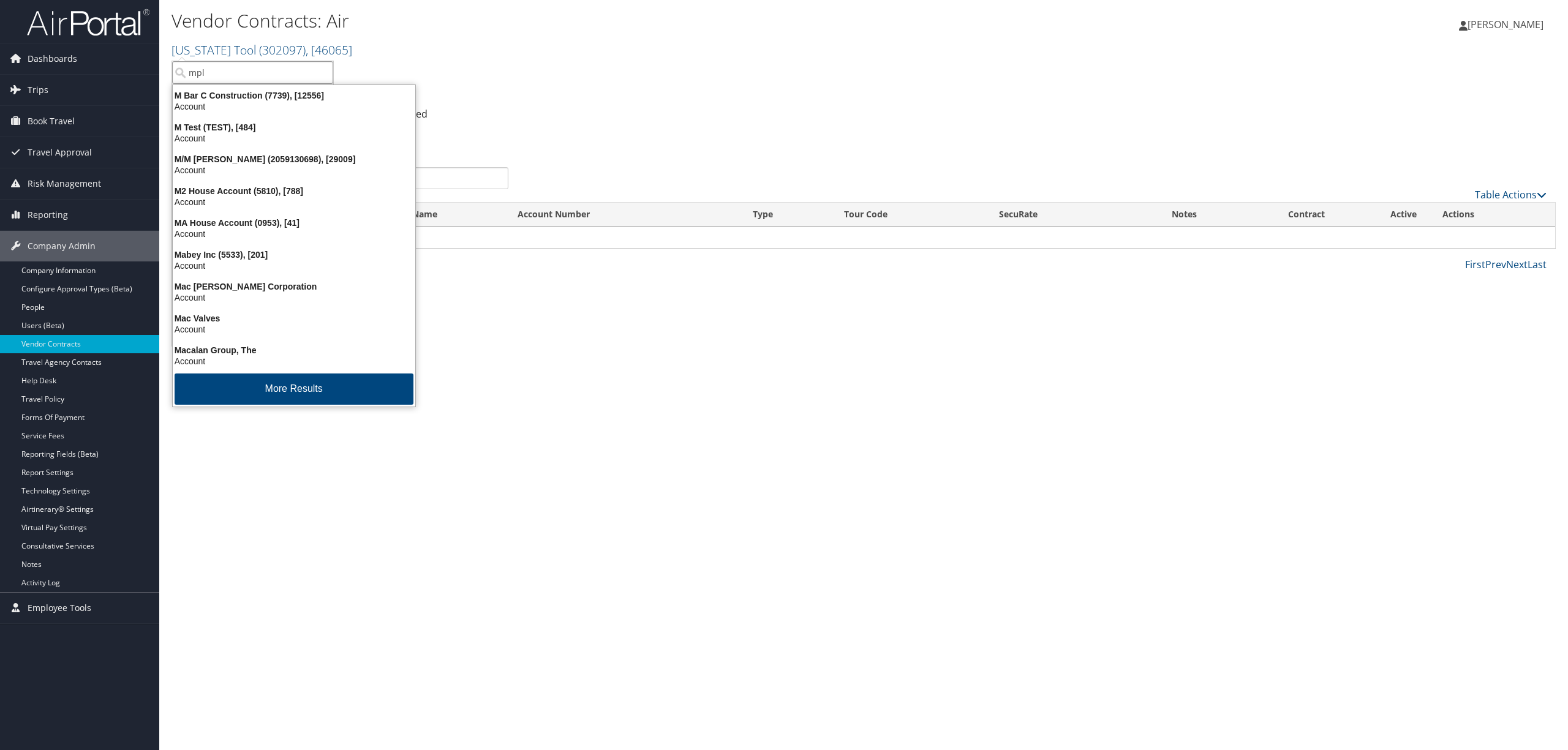
type input "mplt"
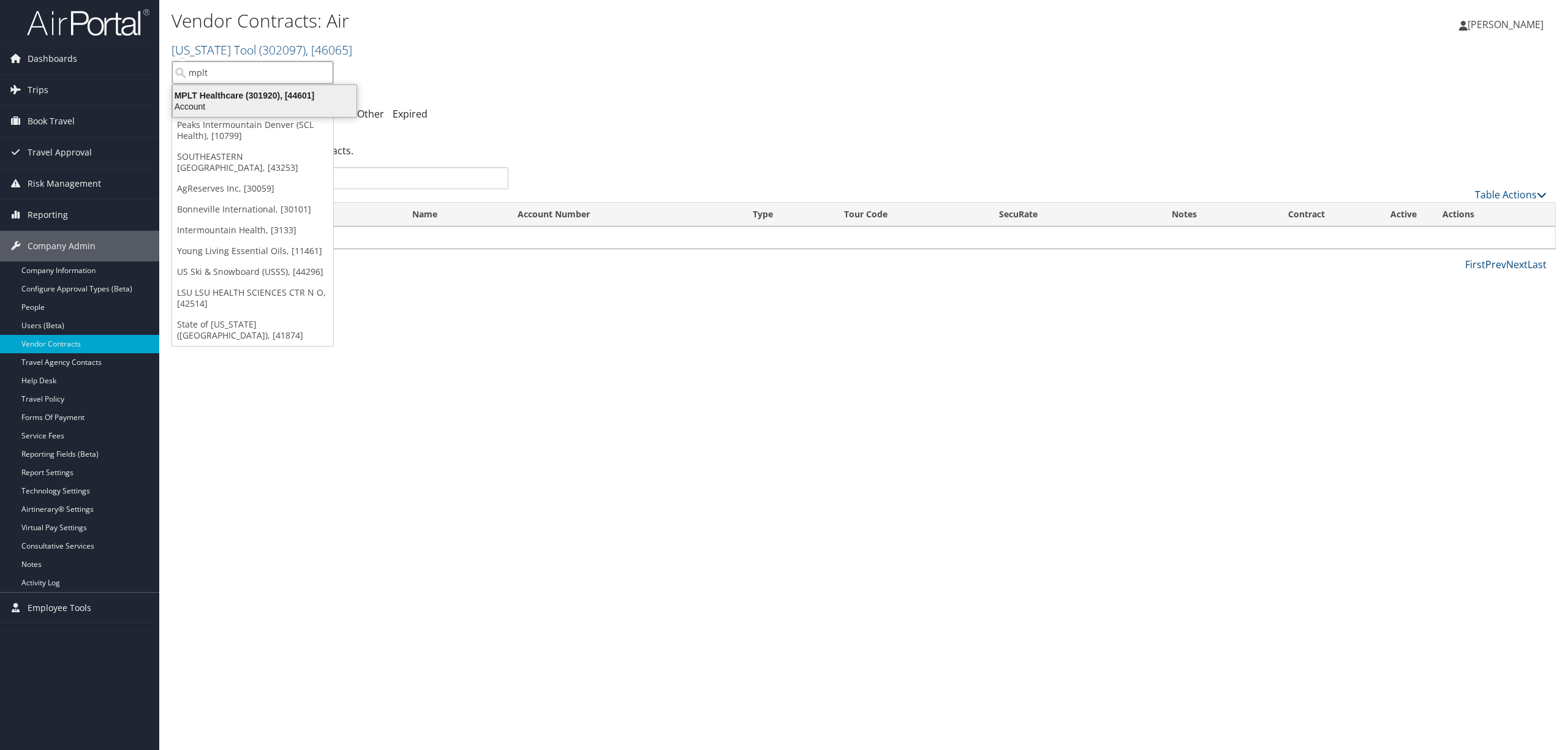
click at [265, 104] on div "Account" at bounding box center [265, 107] width 198 height 11
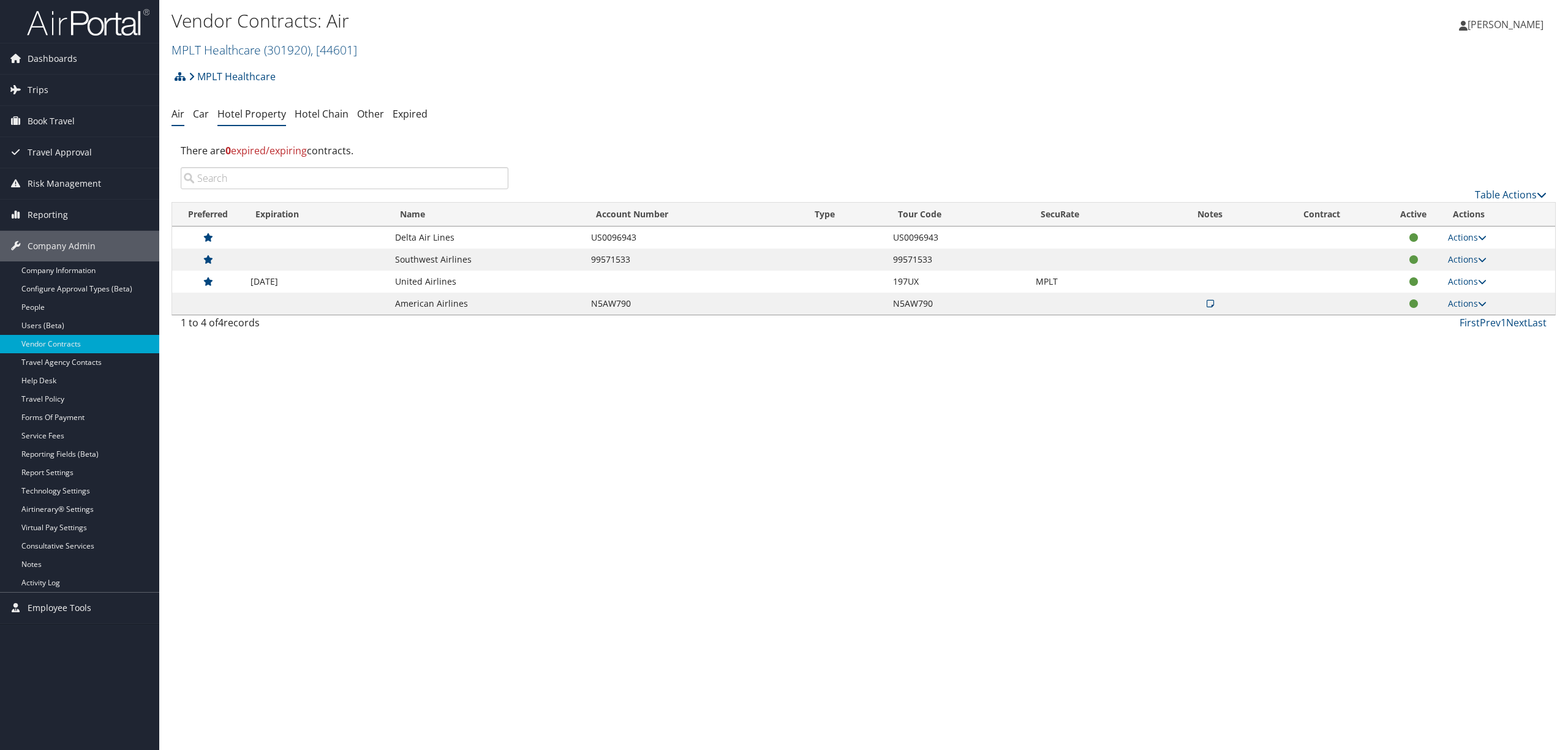
click at [260, 112] on link "Hotel Property" at bounding box center [251, 114] width 69 height 13
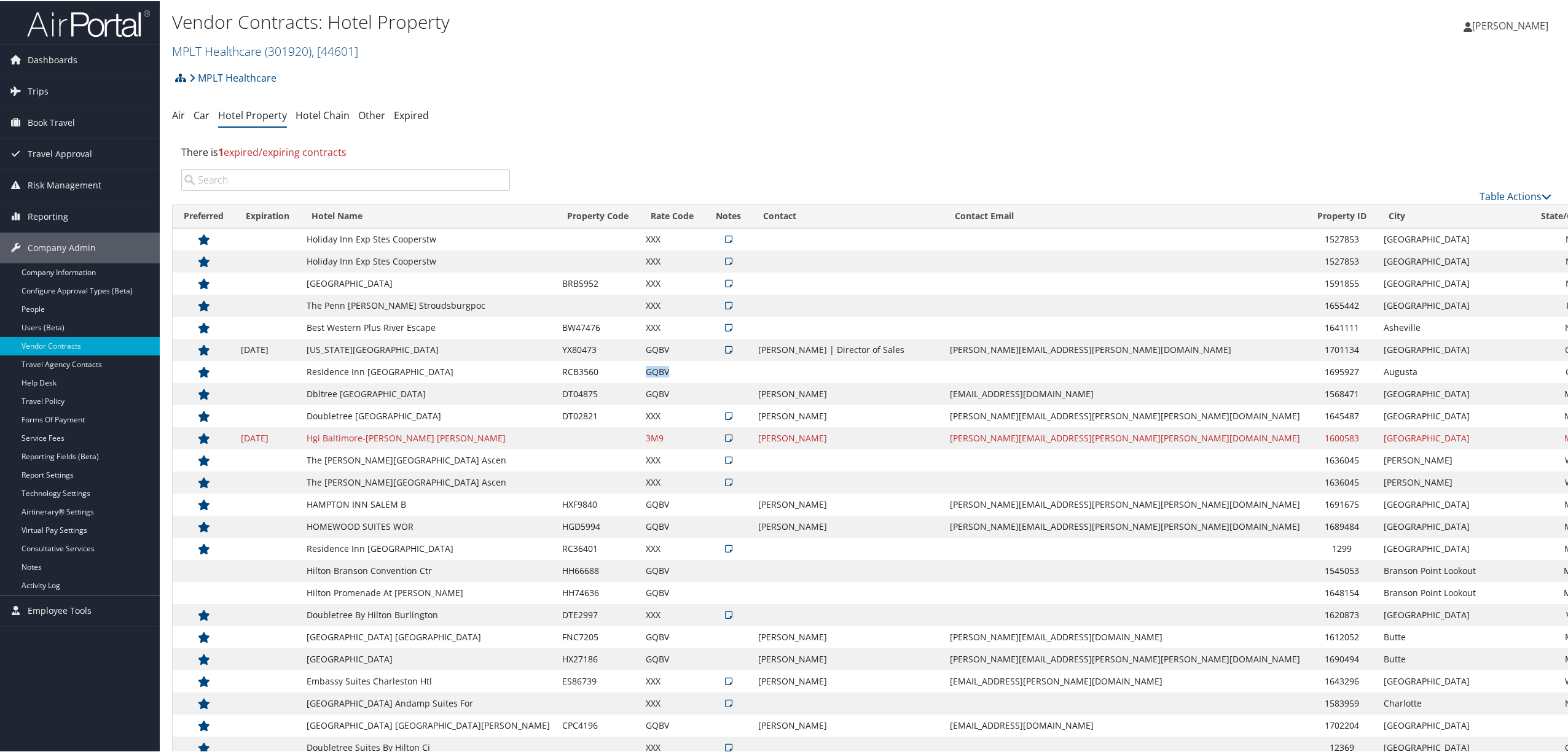
drag, startPoint x: 637, startPoint y: 370, endPoint x: 613, endPoint y: 377, distance: 25.0
click at [640, 377] on td "GQBV" at bounding box center [672, 371] width 65 height 22
copy td "GQBV"
click at [350, 184] on input "search" at bounding box center [345, 179] width 329 height 22
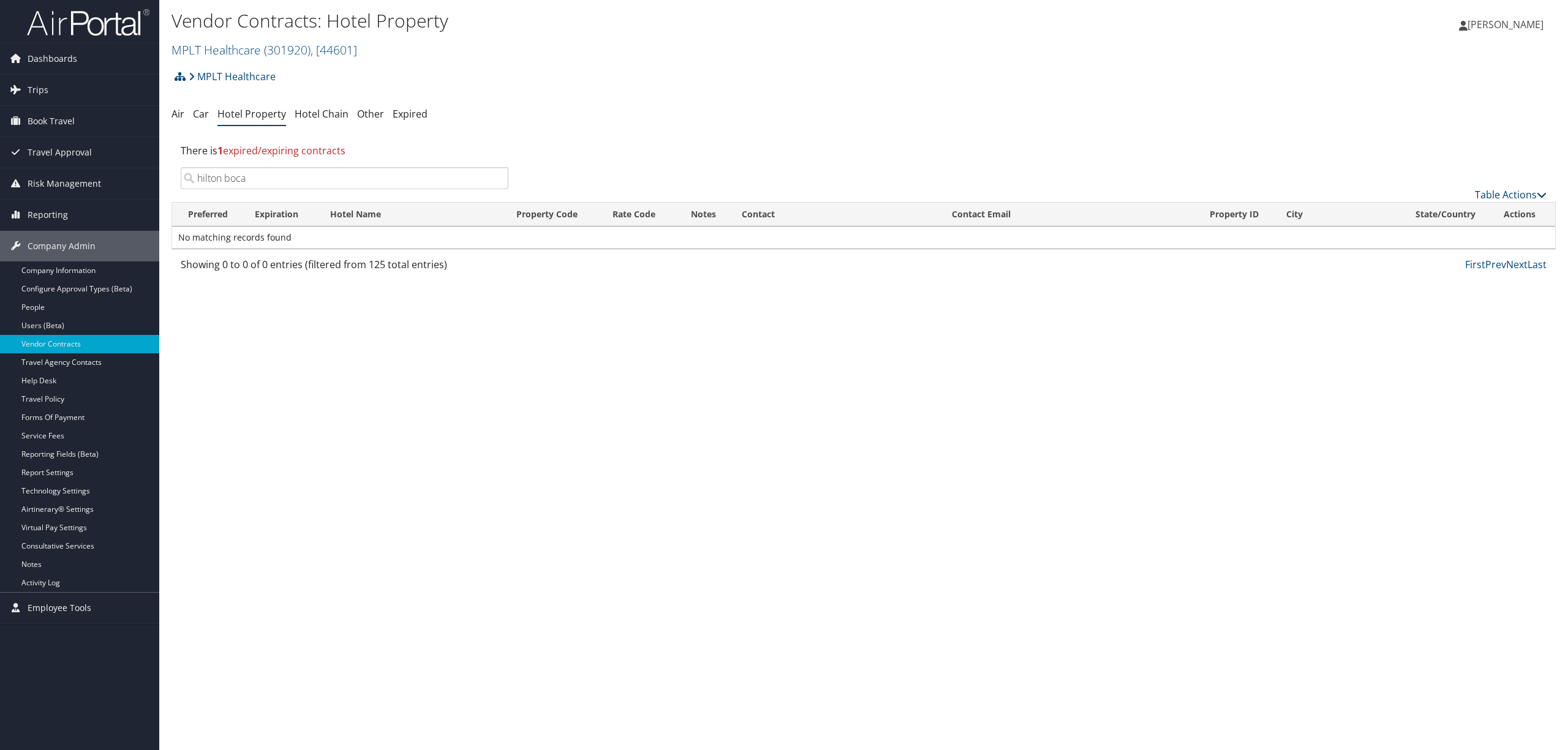
type input "hilton boca"
click at [1495, 191] on link "Table Actions" at bounding box center [1510, 195] width 72 height 13
click at [1474, 218] on link "Add New Contract" at bounding box center [1470, 214] width 161 height 21
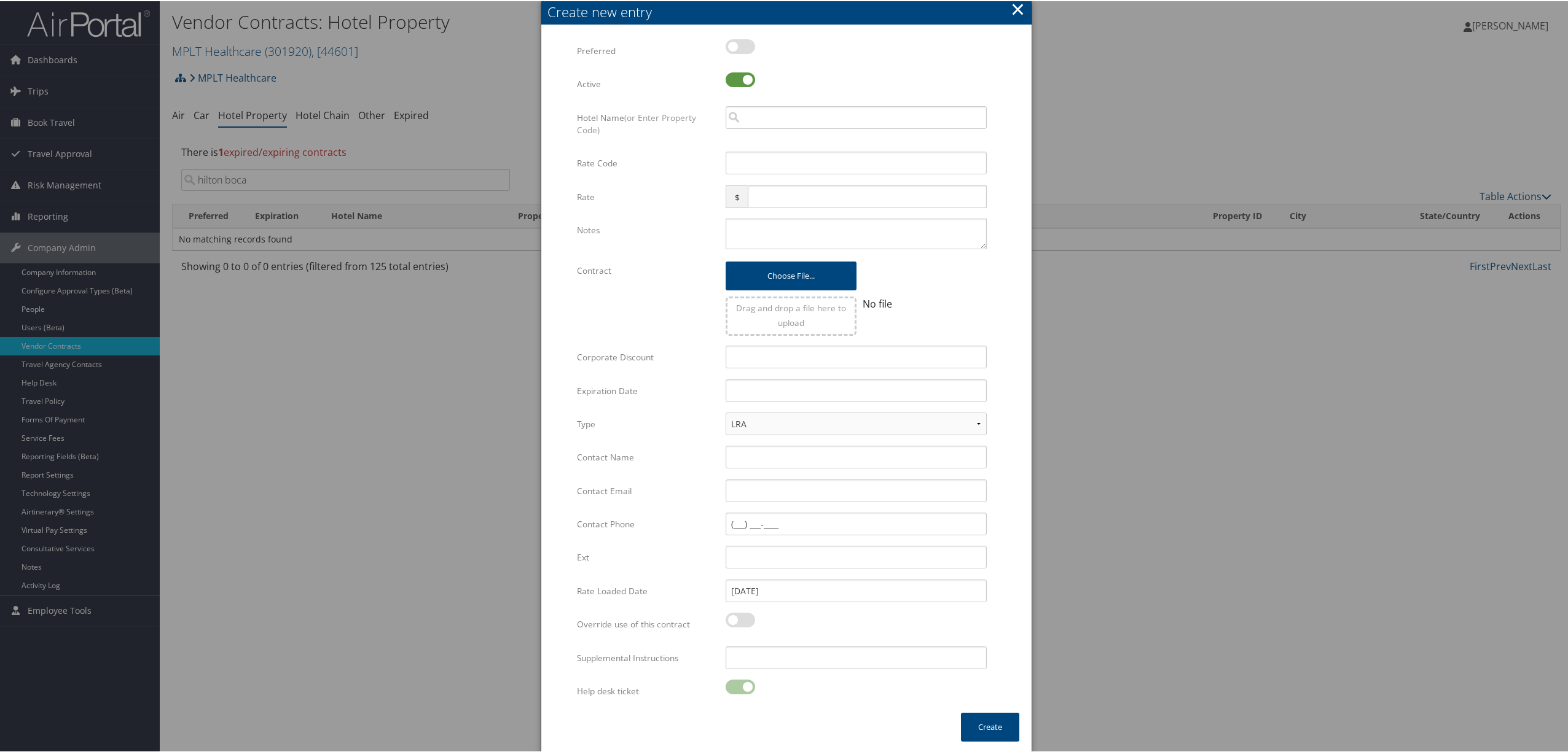
click at [743, 52] on label at bounding box center [741, 45] width 30 height 15
click at [740, 52] on input "checkbox" at bounding box center [735, 47] width 8 height 8
checkbox input "true"
click at [758, 122] on input "search" at bounding box center [856, 116] width 261 height 23
paste input "GQBV"
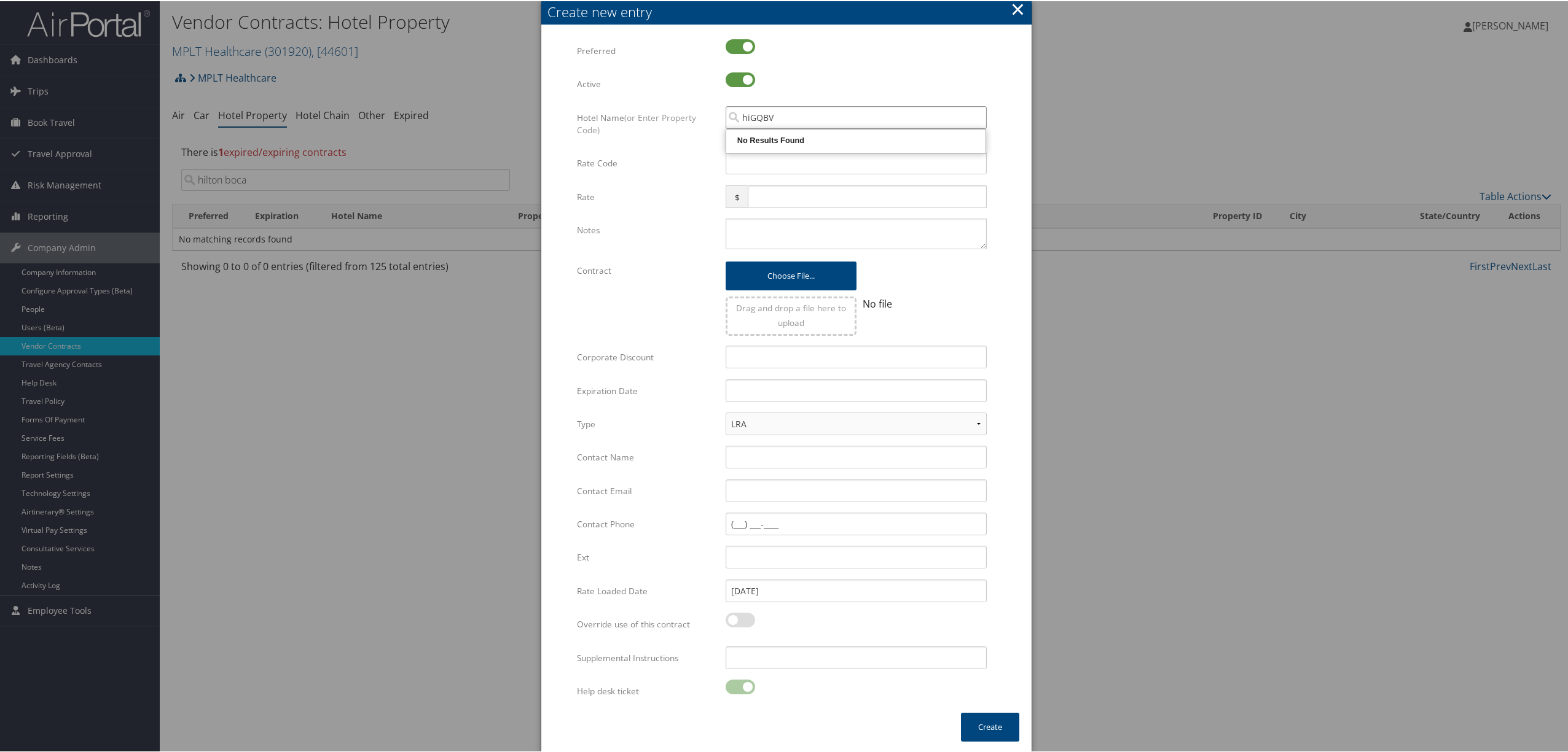
drag, startPoint x: 821, startPoint y: 119, endPoint x: 667, endPoint y: 108, distance: 154.4
click at [667, 108] on div "Hotel Name (or Enter Property Code) hiGQBV Multiple values The selected items c…" at bounding box center [787, 128] width 419 height 46
paste input "16222"
click at [789, 185] on div "Hotel Property - Travelport+ - HH16222" at bounding box center [856, 186] width 256 height 13
type input "[GEOGRAPHIC_DATA]"
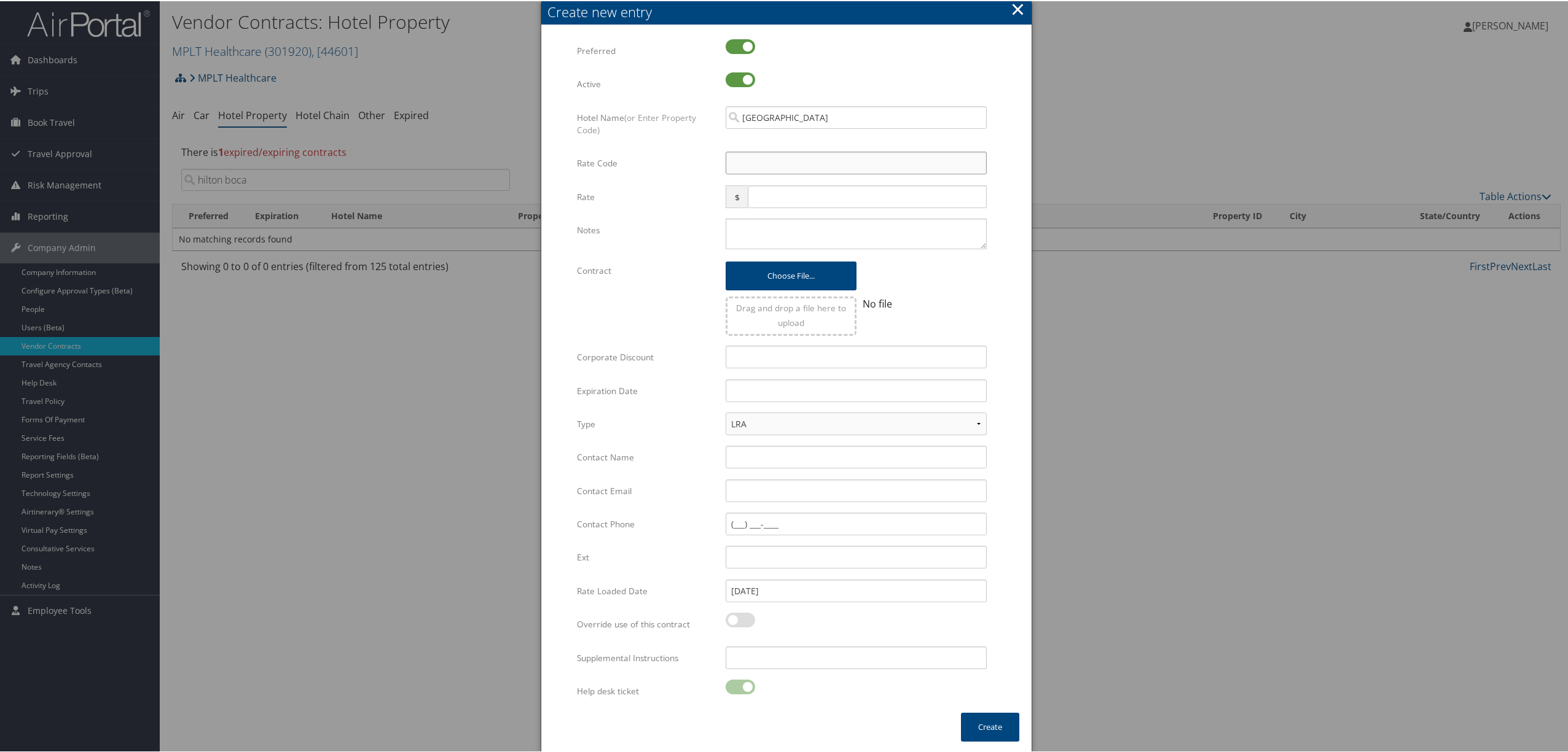
click at [788, 168] on input "Rate Code" at bounding box center [856, 162] width 261 height 23
type input "GQBV"
click at [773, 191] on input "text" at bounding box center [867, 195] width 239 height 23
click at [770, 192] on input "text" at bounding box center [867, 195] width 239 height 23
type input "202"
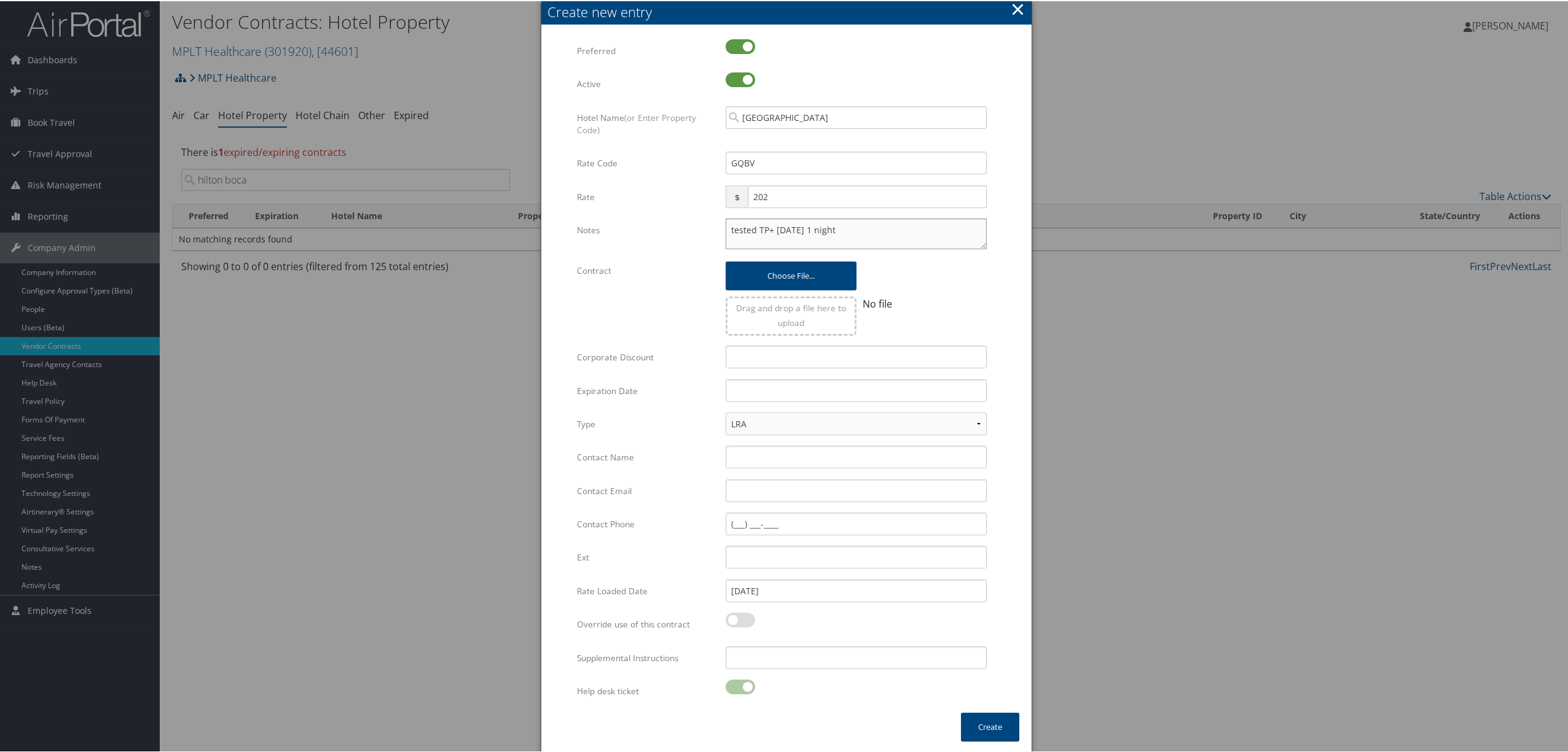
type textarea "tested TP+ [DATE] 1 night"
click at [745, 392] on input "text" at bounding box center [856, 389] width 261 height 23
click at [844, 418] on th at bounding box center [847, 418] width 16 height 16
click at [843, 418] on th at bounding box center [847, 418] width 16 height 16
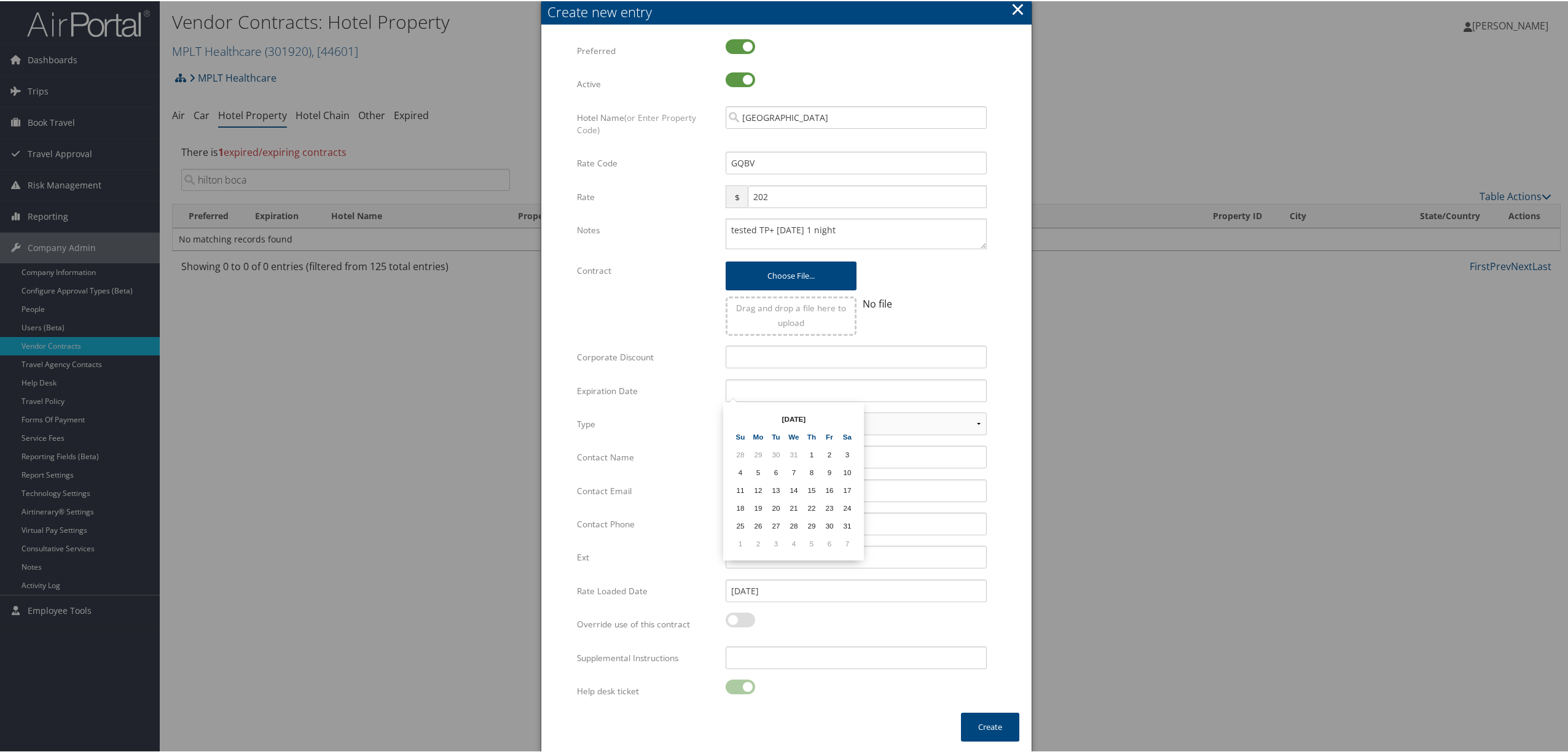
click at [843, 418] on th at bounding box center [847, 418] width 16 height 16
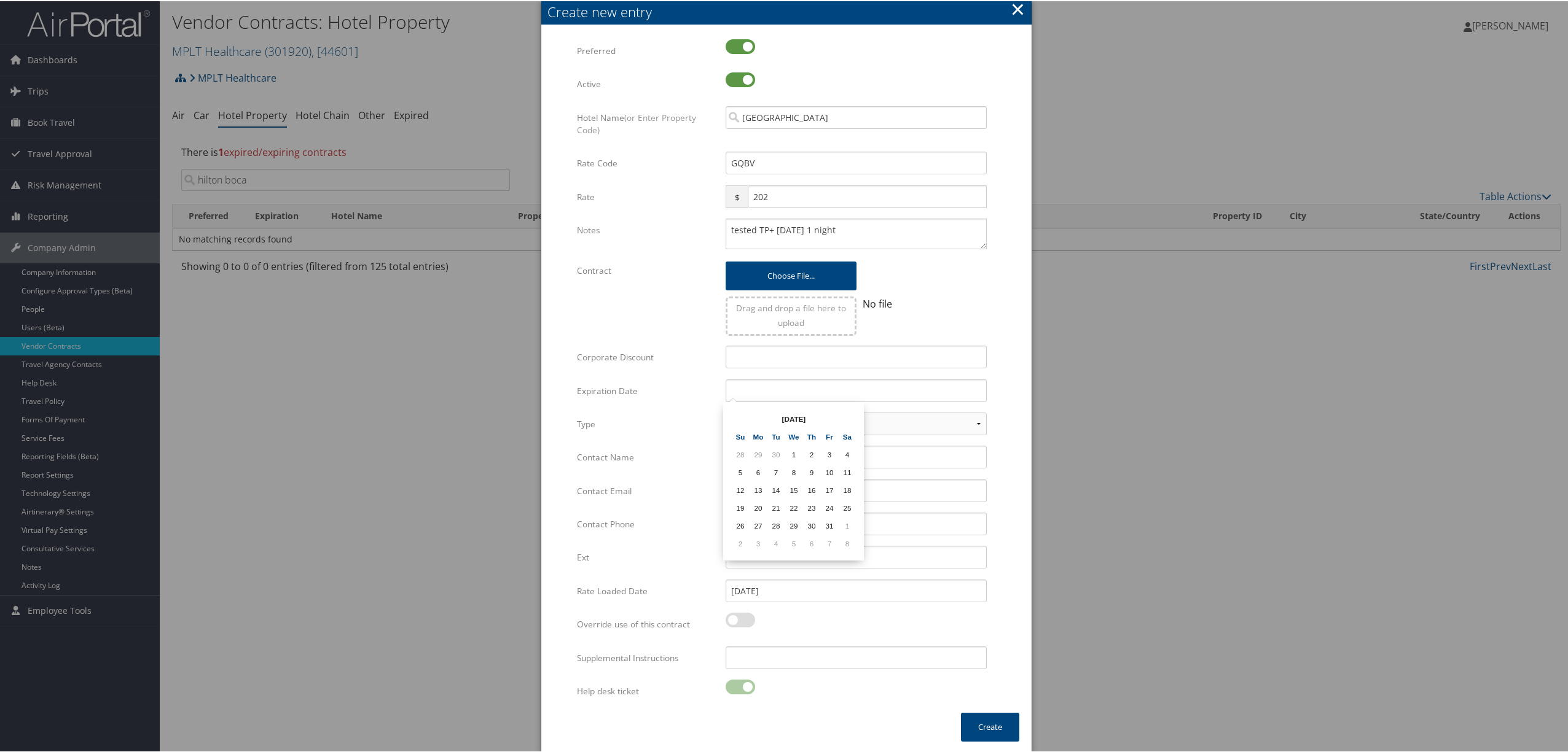
click at [843, 418] on th at bounding box center [847, 418] width 16 height 16
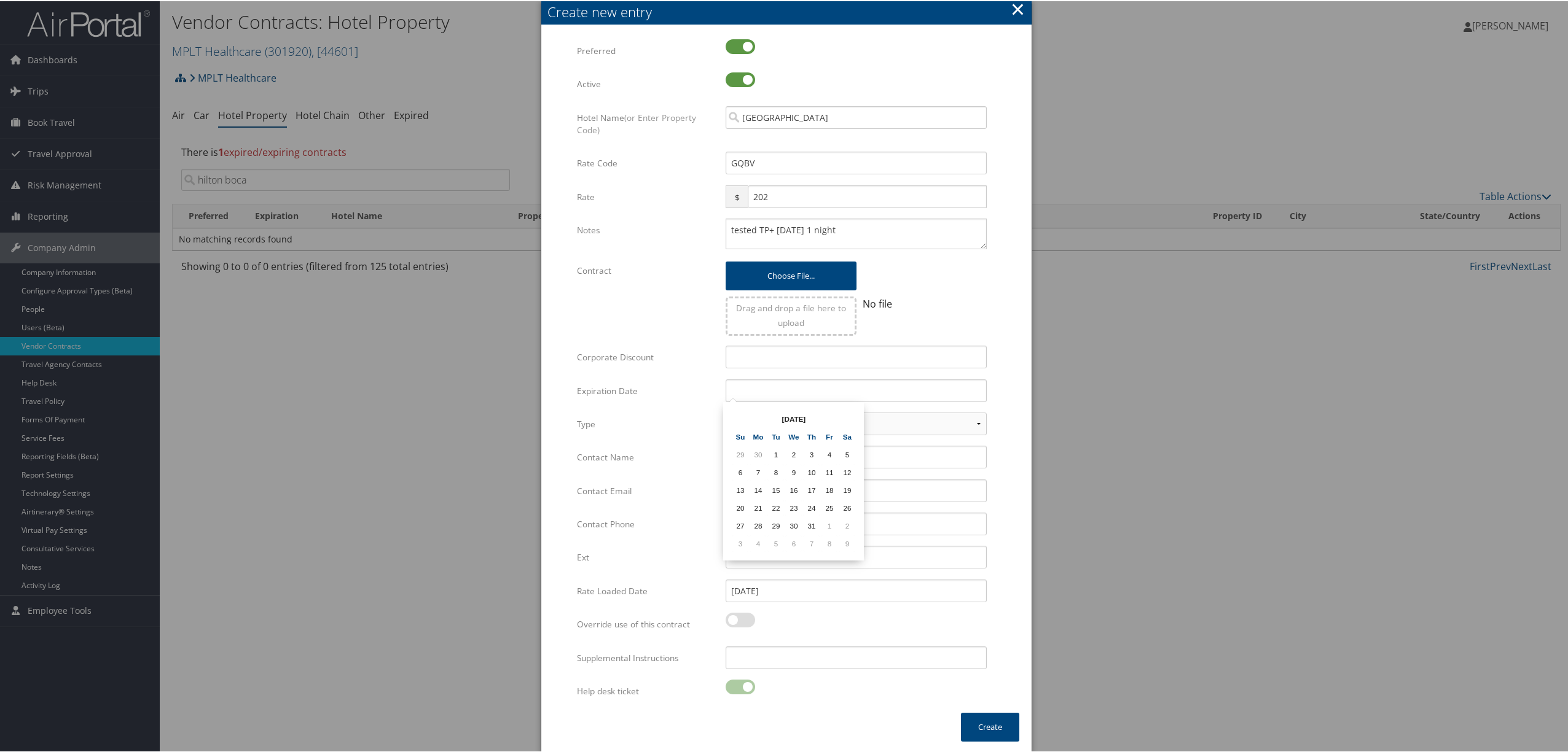
click at [809, 516] on td "31" at bounding box center [811, 524] width 16 height 16
type input "[DATE]"
click at [775, 458] on input "Contact Name" at bounding box center [856, 456] width 261 height 23
click at [798, 453] on input "[PERSON_NAME]" at bounding box center [856, 456] width 261 height 23
type input "[PERSON_NAME], Corporate Sales Manager"
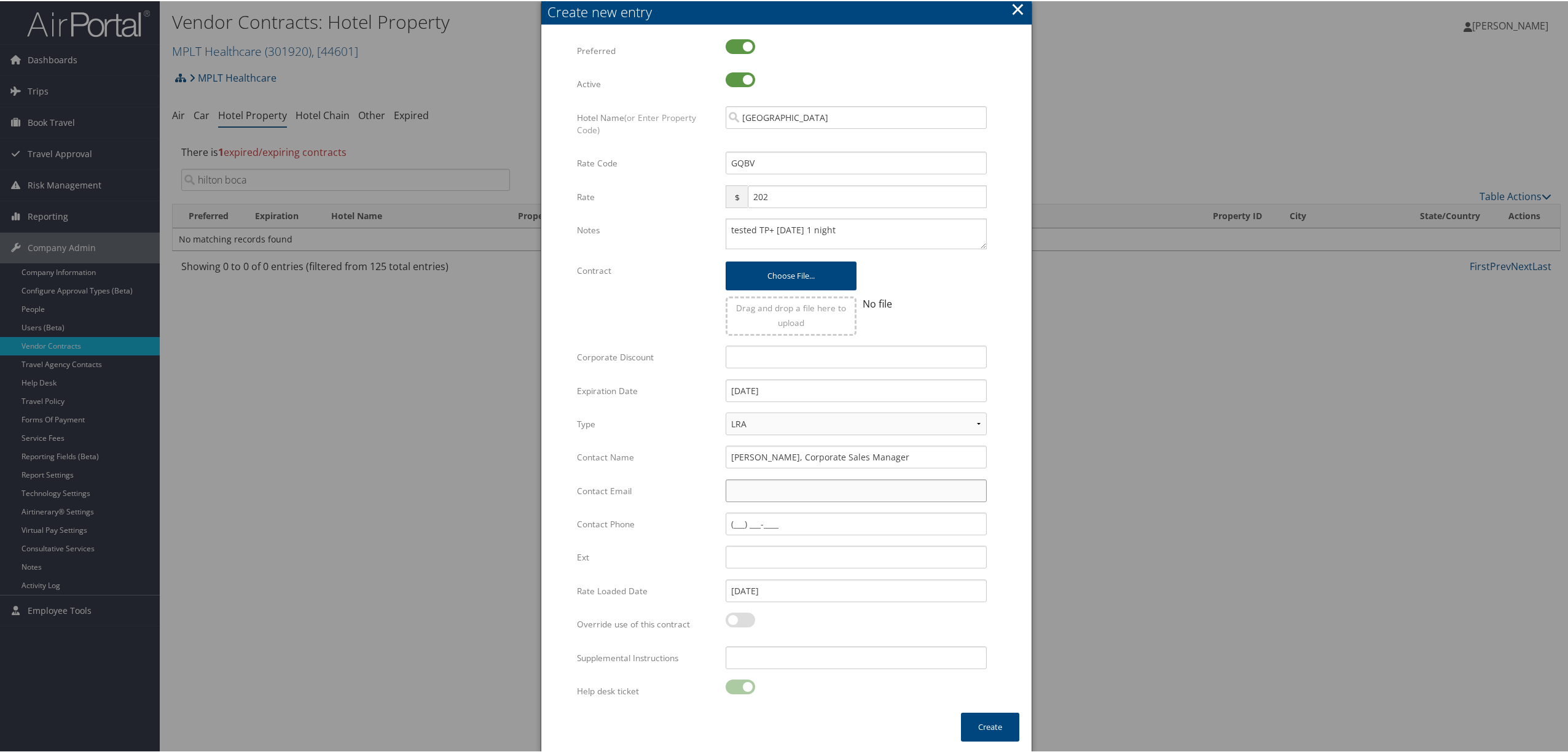
click at [728, 488] on input "Contact Email" at bounding box center [856, 489] width 261 height 23
paste input "[PERSON_NAME][EMAIL_ADDRESS][PERSON_NAME][PERSON_NAME][DOMAIN_NAME]"
type input "[PERSON_NAME][EMAIL_ADDRESS][PERSON_NAME][PERSON_NAME][DOMAIN_NAME]"
click at [931, 516] on input "Contact Phone" at bounding box center [856, 523] width 261 height 23
click at [738, 521] on input "Contact Phone" at bounding box center [856, 523] width 261 height 23
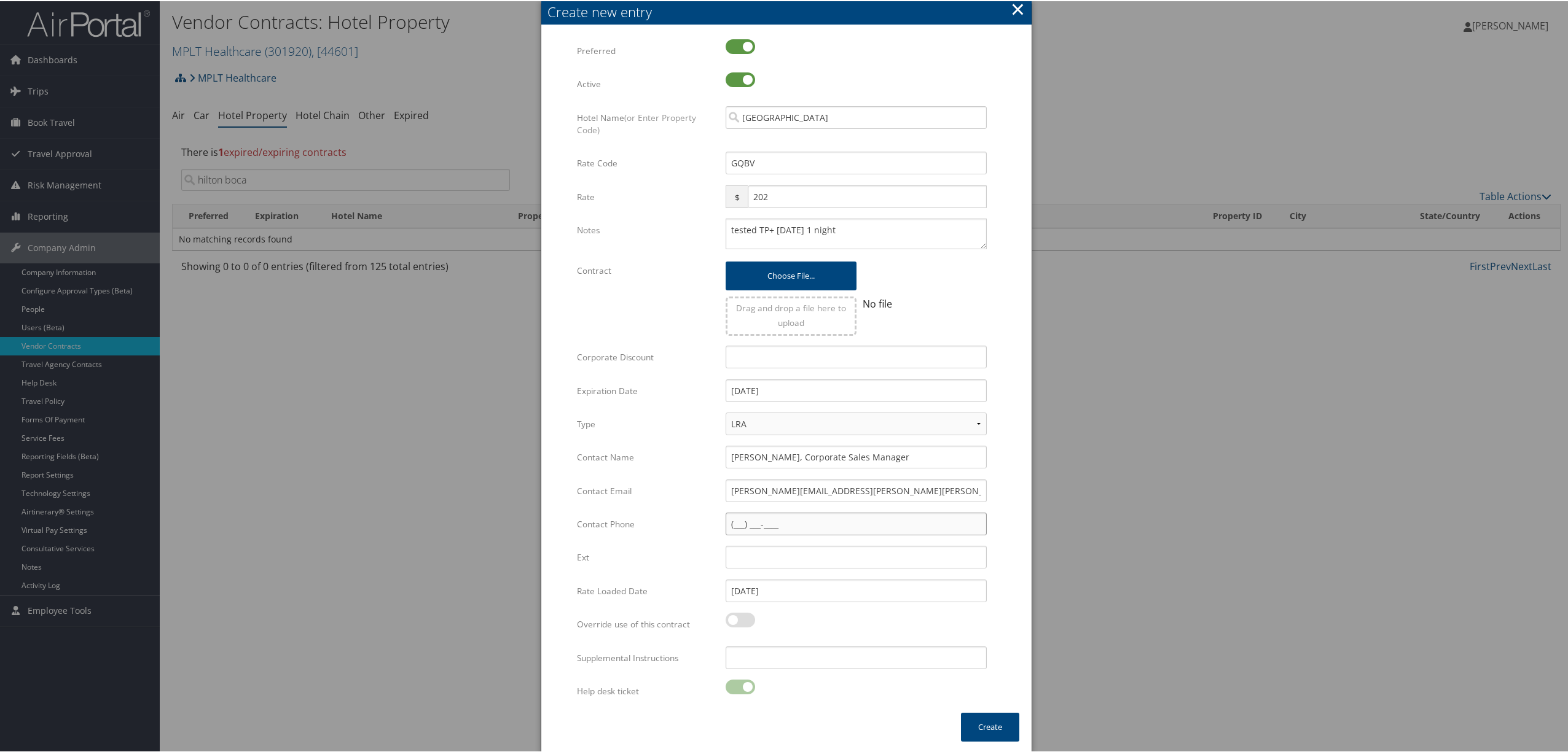
paste input "[PHONE_NUMBER]"
type input "[PHONE_NUMBER]"
click at [979, 720] on button "Create" at bounding box center [990, 726] width 59 height 29
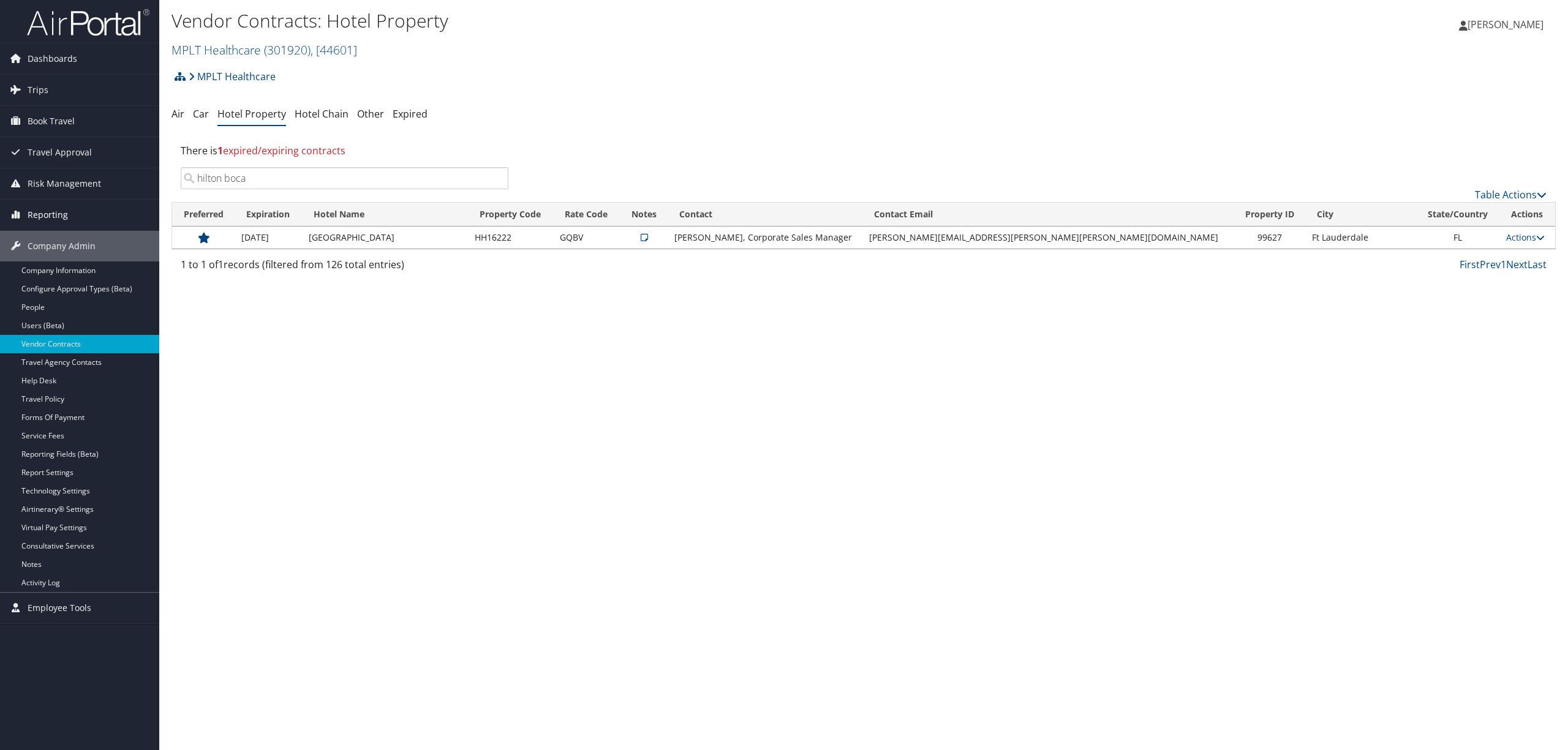
click at [49, 209] on span "Reporting" at bounding box center [47, 214] width 41 height 30
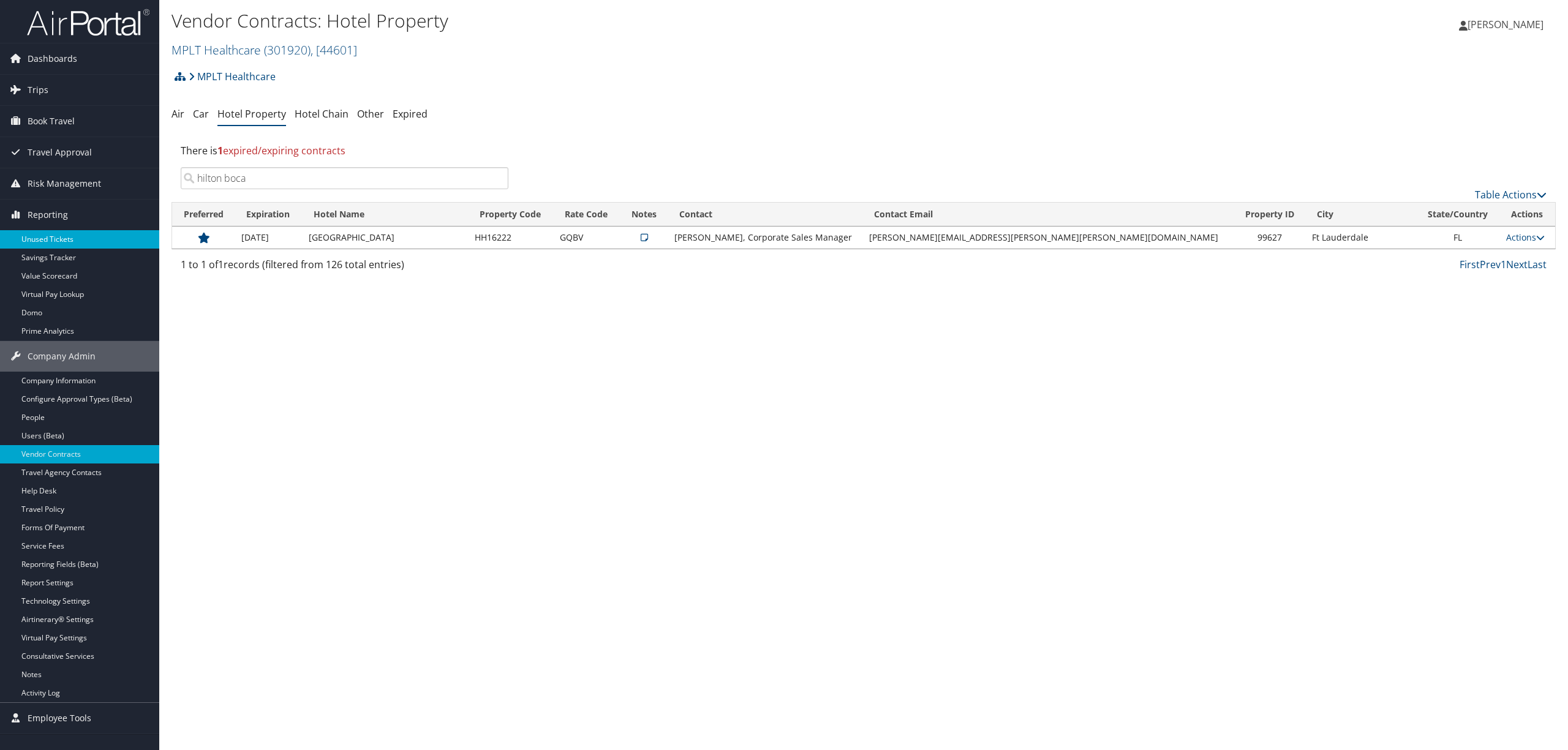
click at [56, 239] on link "Unused Tickets" at bounding box center [79, 239] width 159 height 18
